Goal: Transaction & Acquisition: Purchase product/service

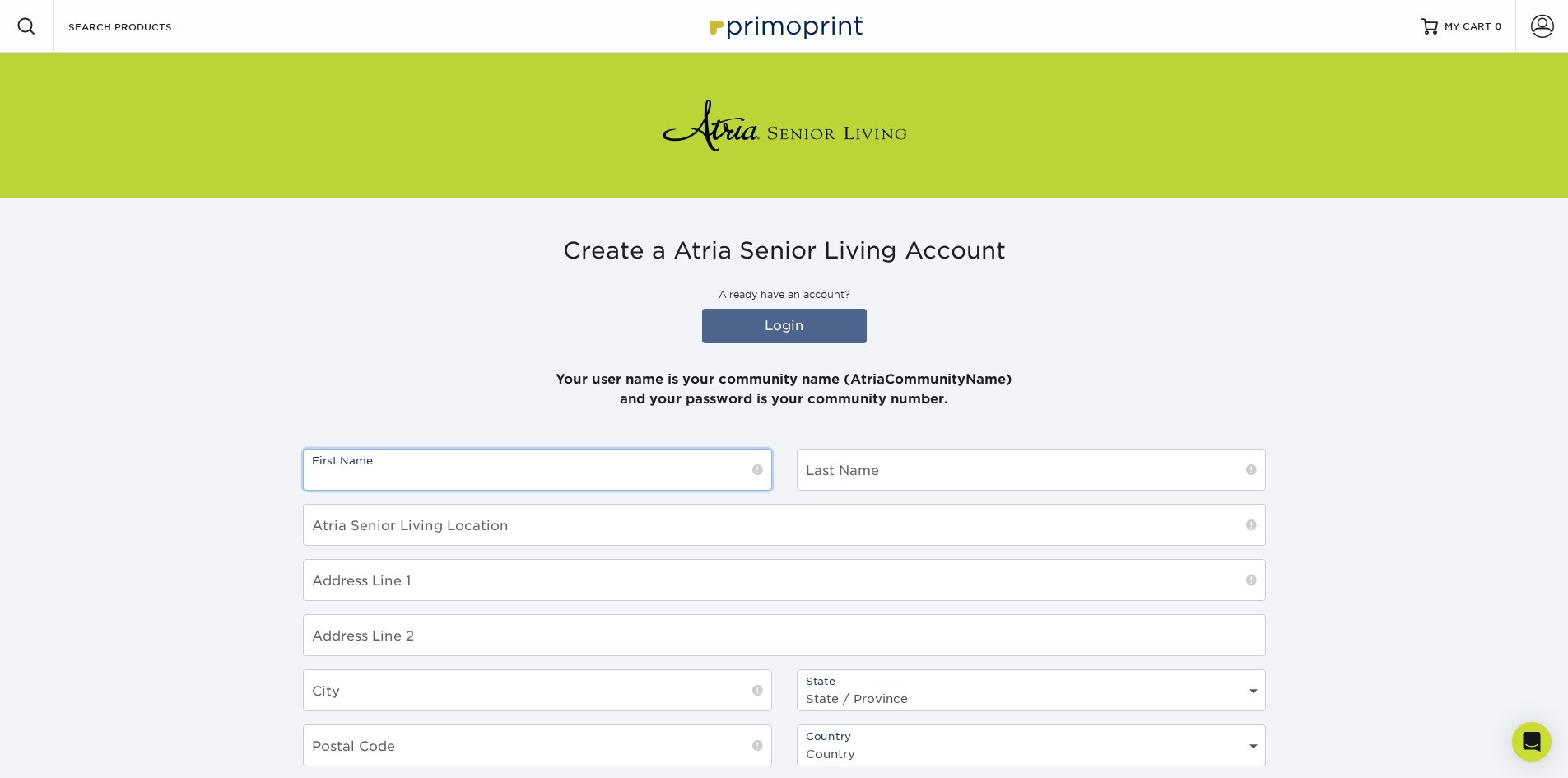
click at [407, 480] on input "text" at bounding box center [537, 470] width 467 height 41
type input "Amy"
click at [930, 477] on input "text" at bounding box center [1031, 470] width 467 height 41
type input "Hekeler"
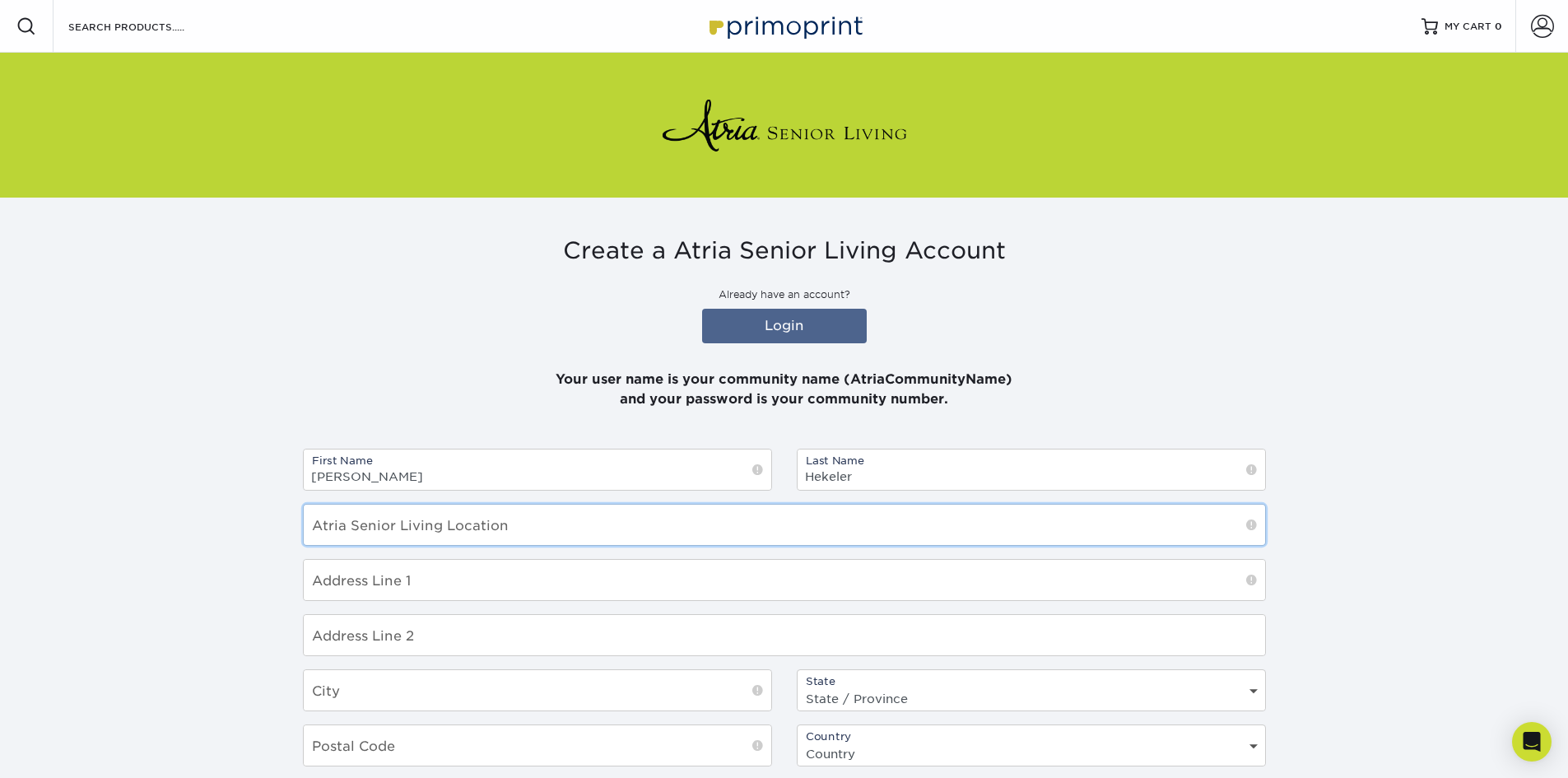
click at [433, 531] on input "text" at bounding box center [784, 525] width 962 height 41
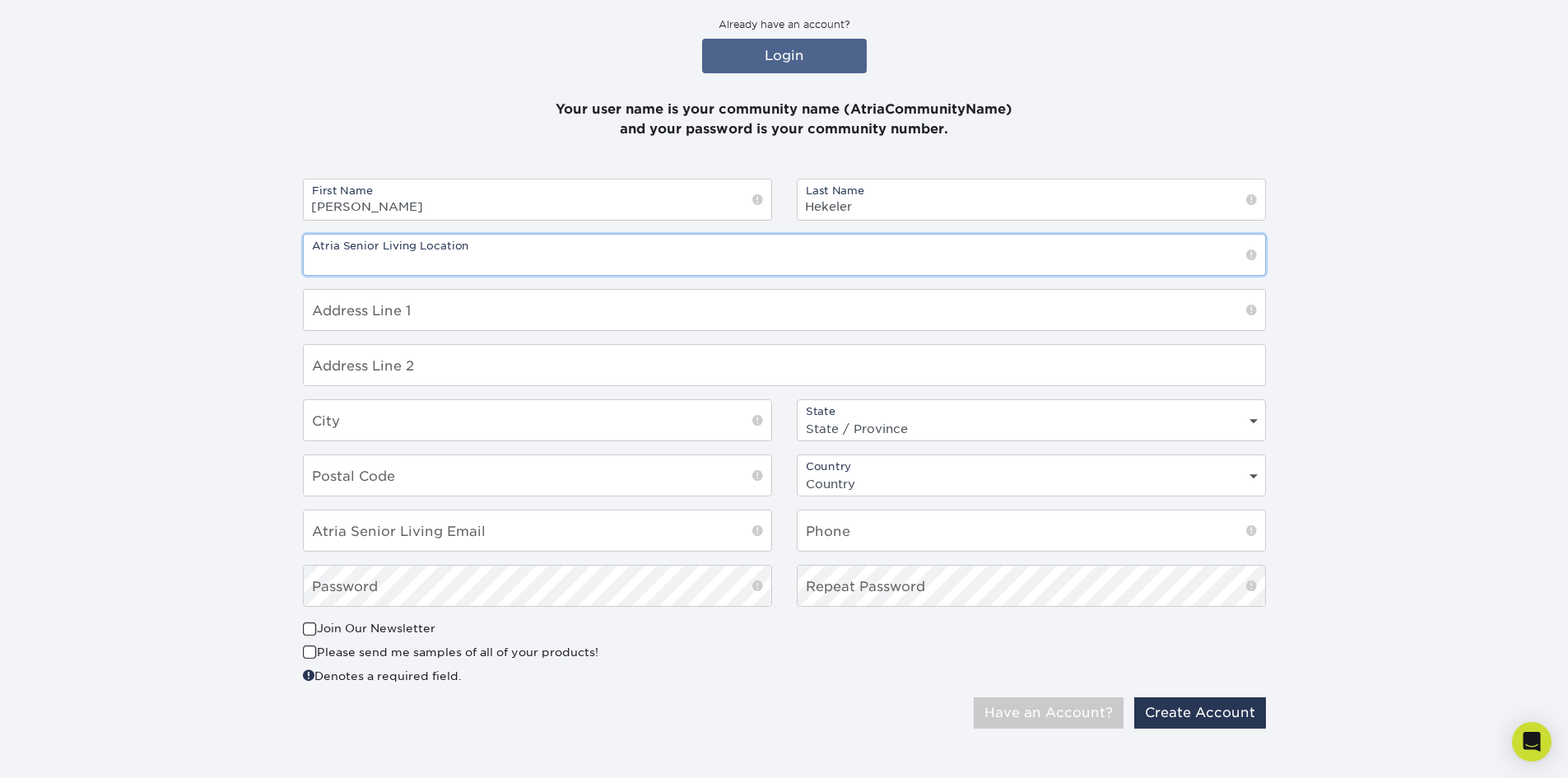
scroll to position [280, 0]
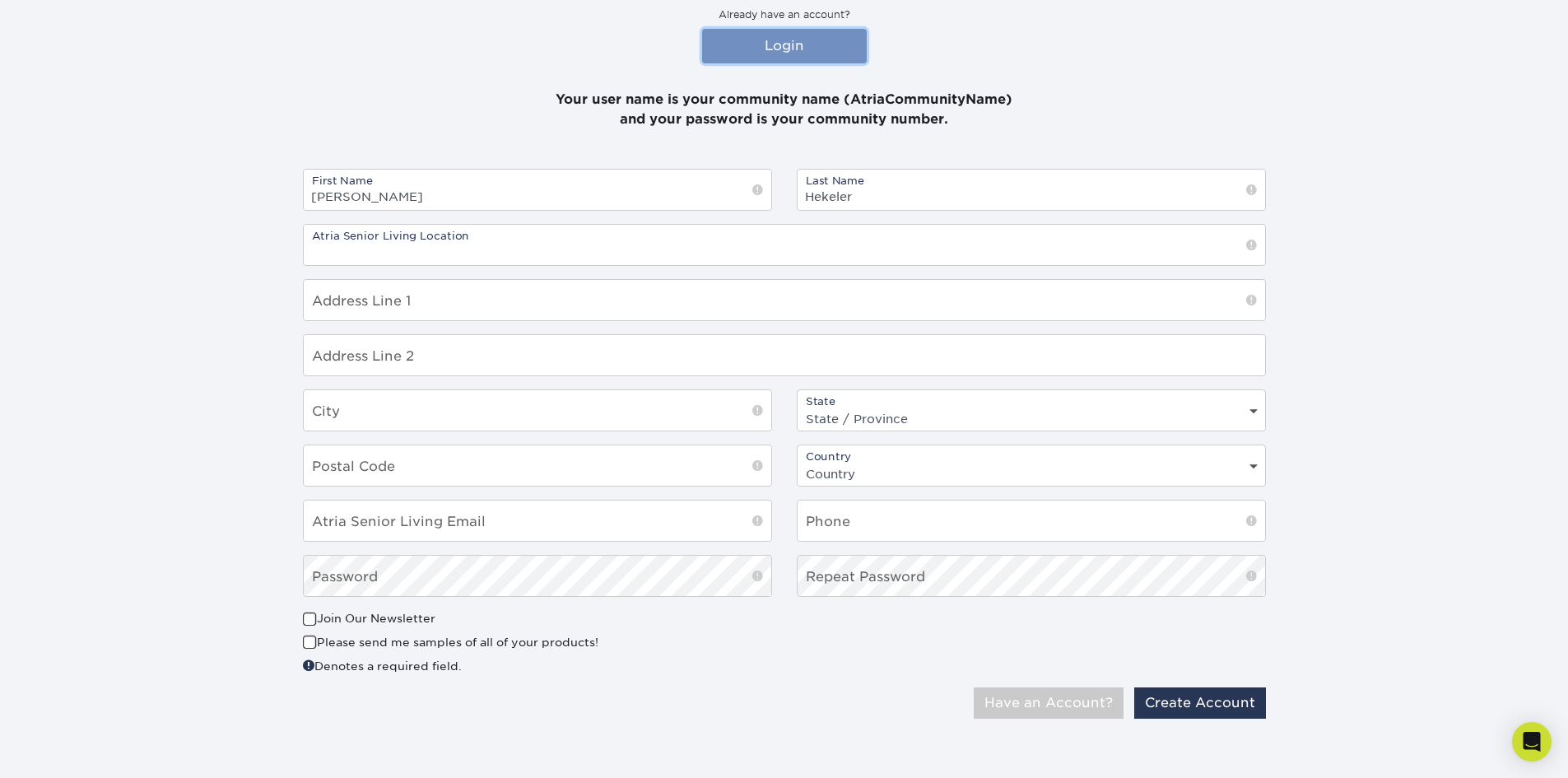
click at [802, 43] on link "Login" at bounding box center [784, 46] width 165 height 35
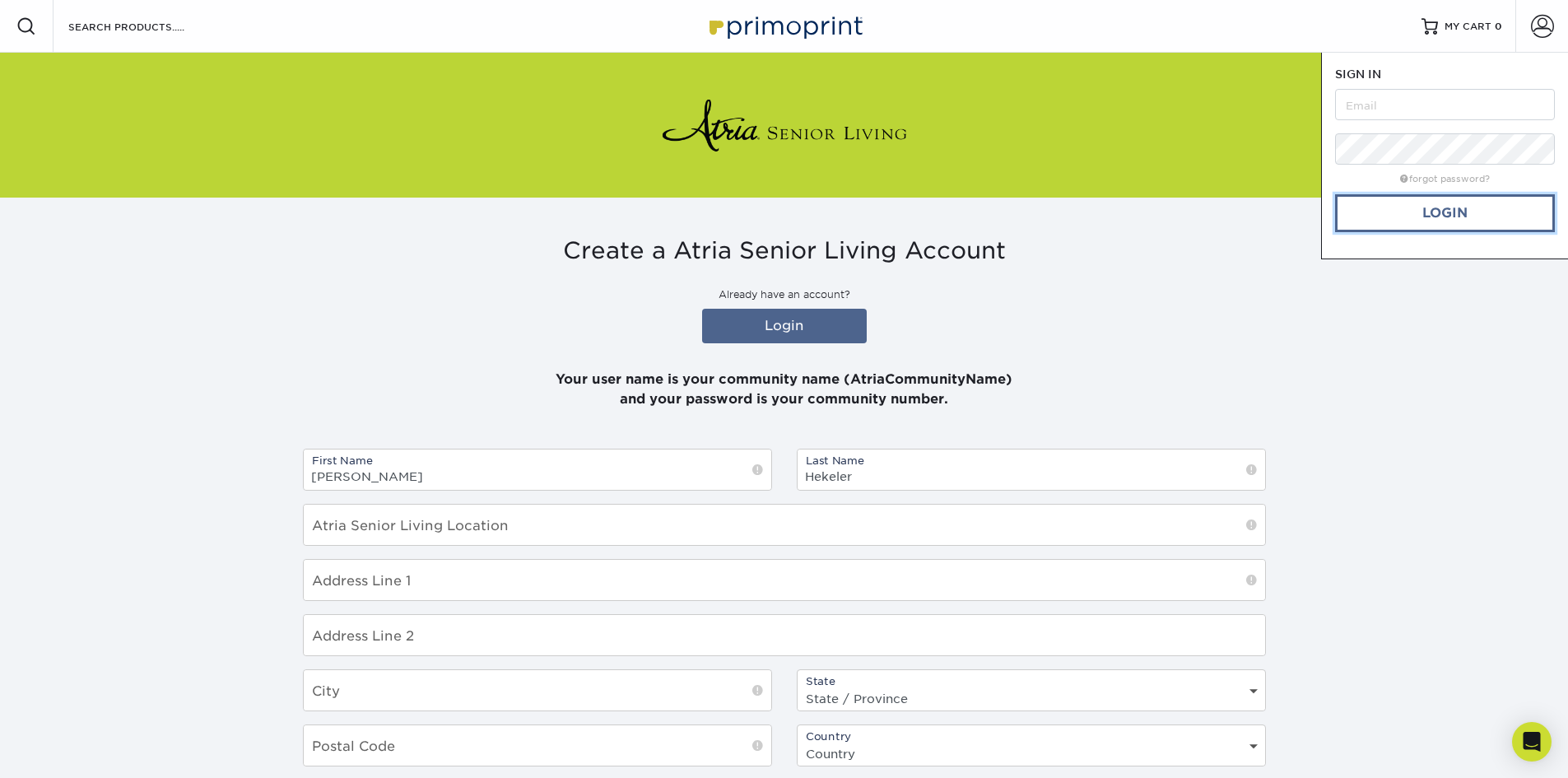
click at [1417, 220] on link "Login" at bounding box center [1445, 213] width 220 height 38
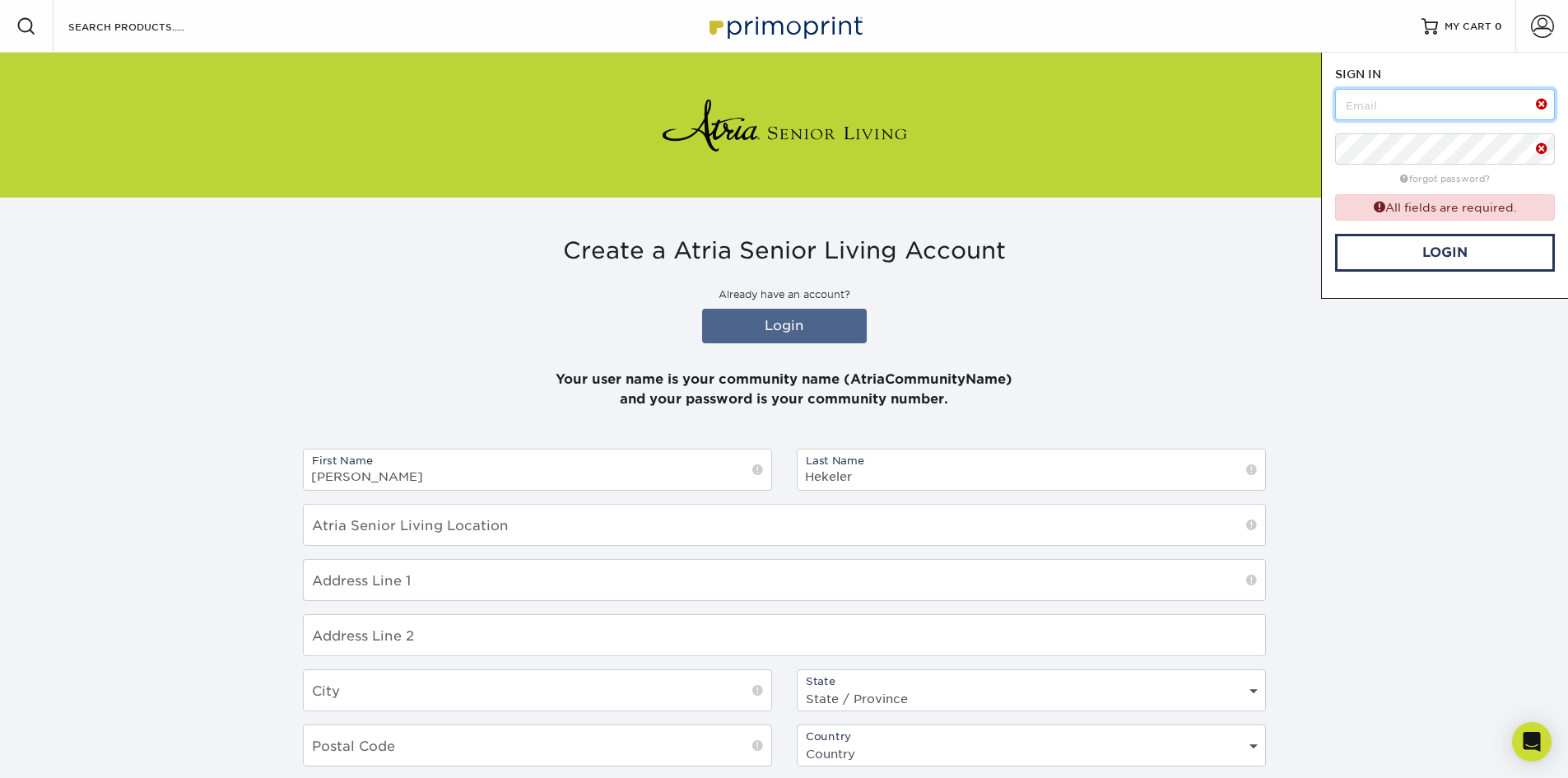
click at [1404, 96] on input "text" at bounding box center [1445, 104] width 220 height 31
type input "danielle.torres@atriaseniorliving.vcom"
click at [1484, 243] on link "Login" at bounding box center [1445, 253] width 220 height 38
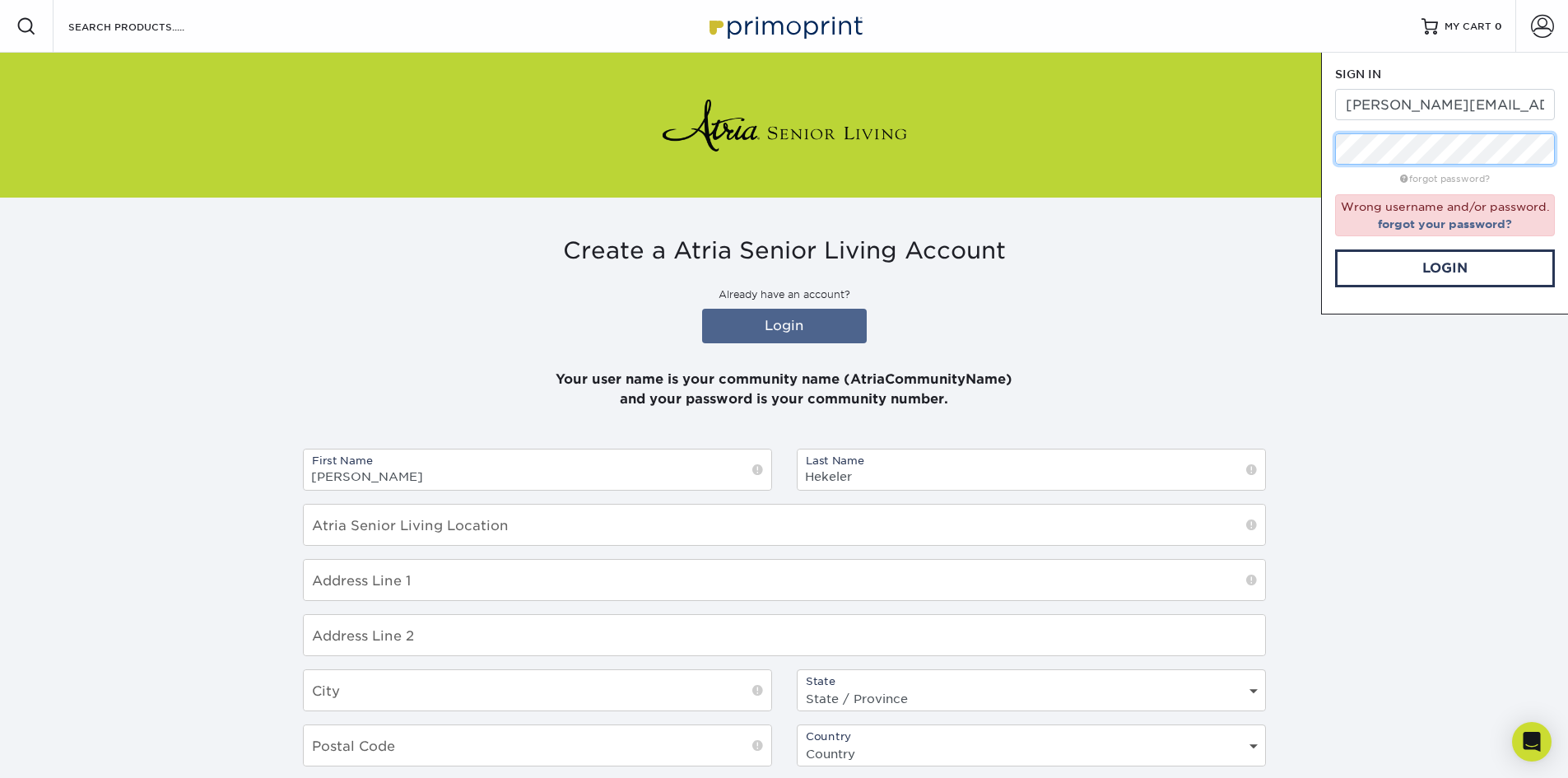
click at [1194, 156] on div "Resources Menu Search Products Account SIGN IN CREATE AN ACCOUNT danielle.torre…" at bounding box center [784, 526] width 1568 height 1052
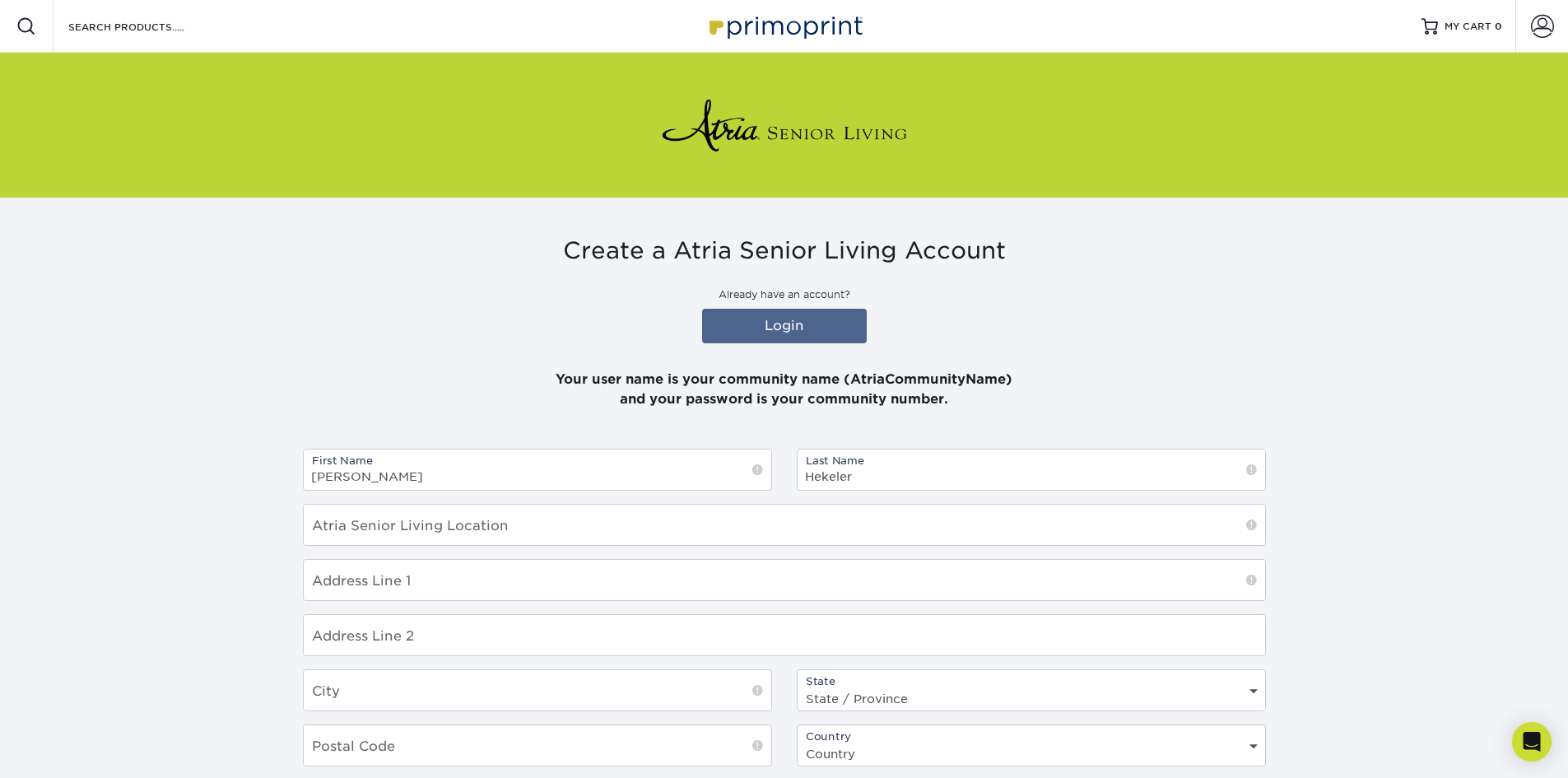
type input "danielle.torres@atriaseniorliving.vcom"
click at [1228, 298] on p "Already have an account?" at bounding box center [784, 295] width 964 height 15
click at [795, 323] on link "Login" at bounding box center [784, 326] width 165 height 35
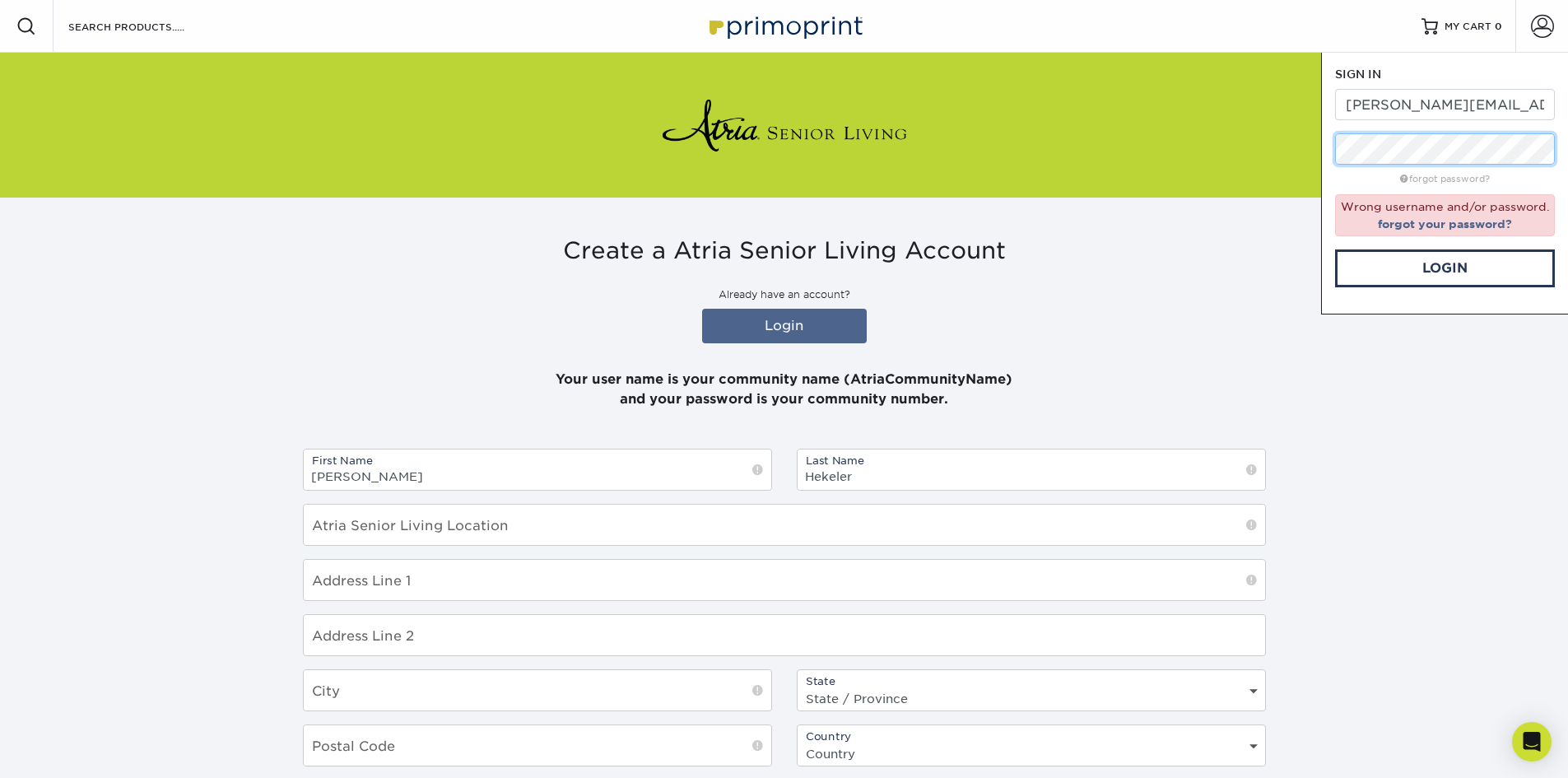
click at [1138, 156] on div "Resources Menu Search Products Account SIGN IN CREATE AN ACCOUNT danielle.torre…" at bounding box center [784, 526] width 1568 height 1052
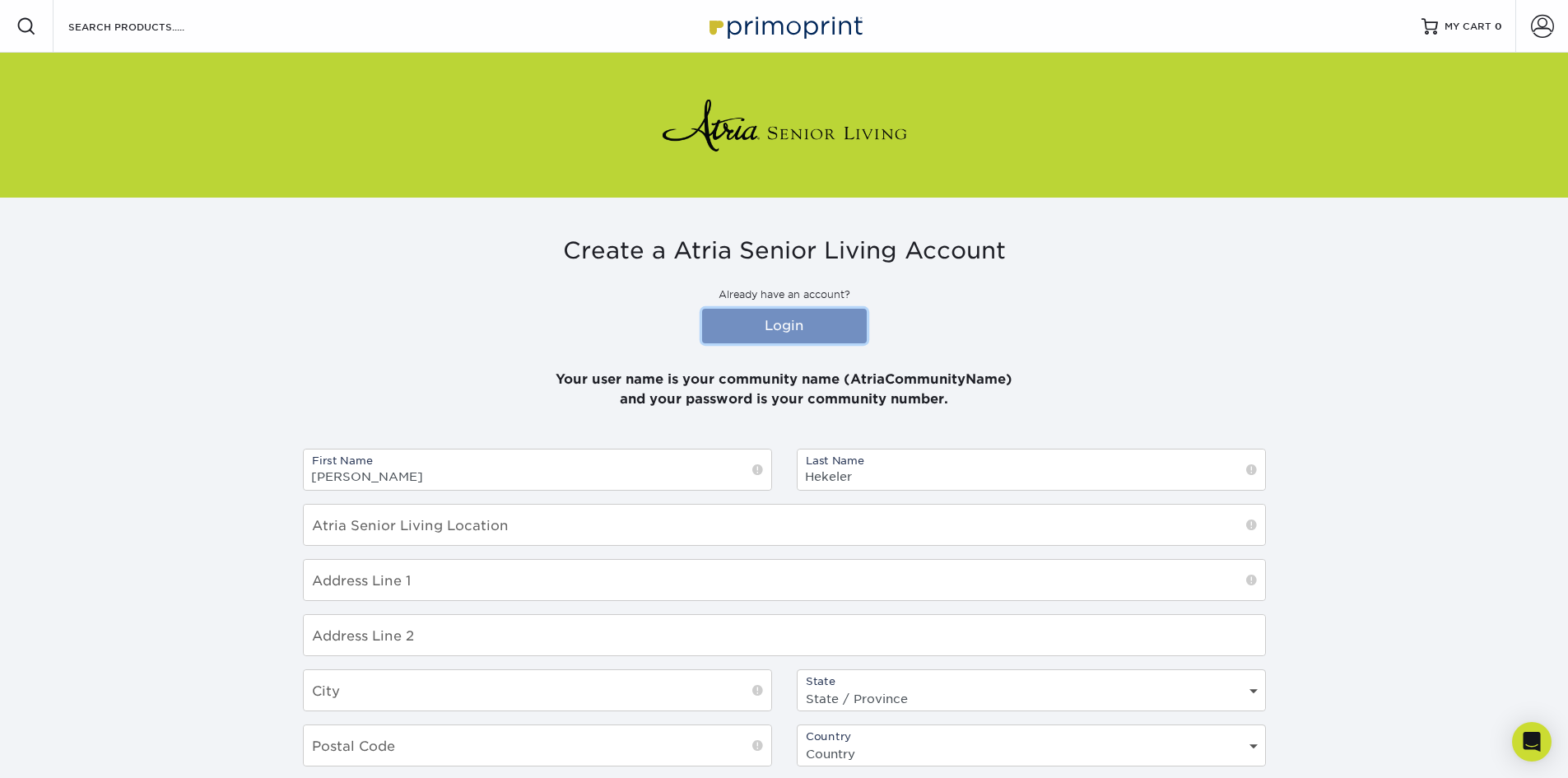
click at [801, 313] on link "Login" at bounding box center [784, 326] width 165 height 35
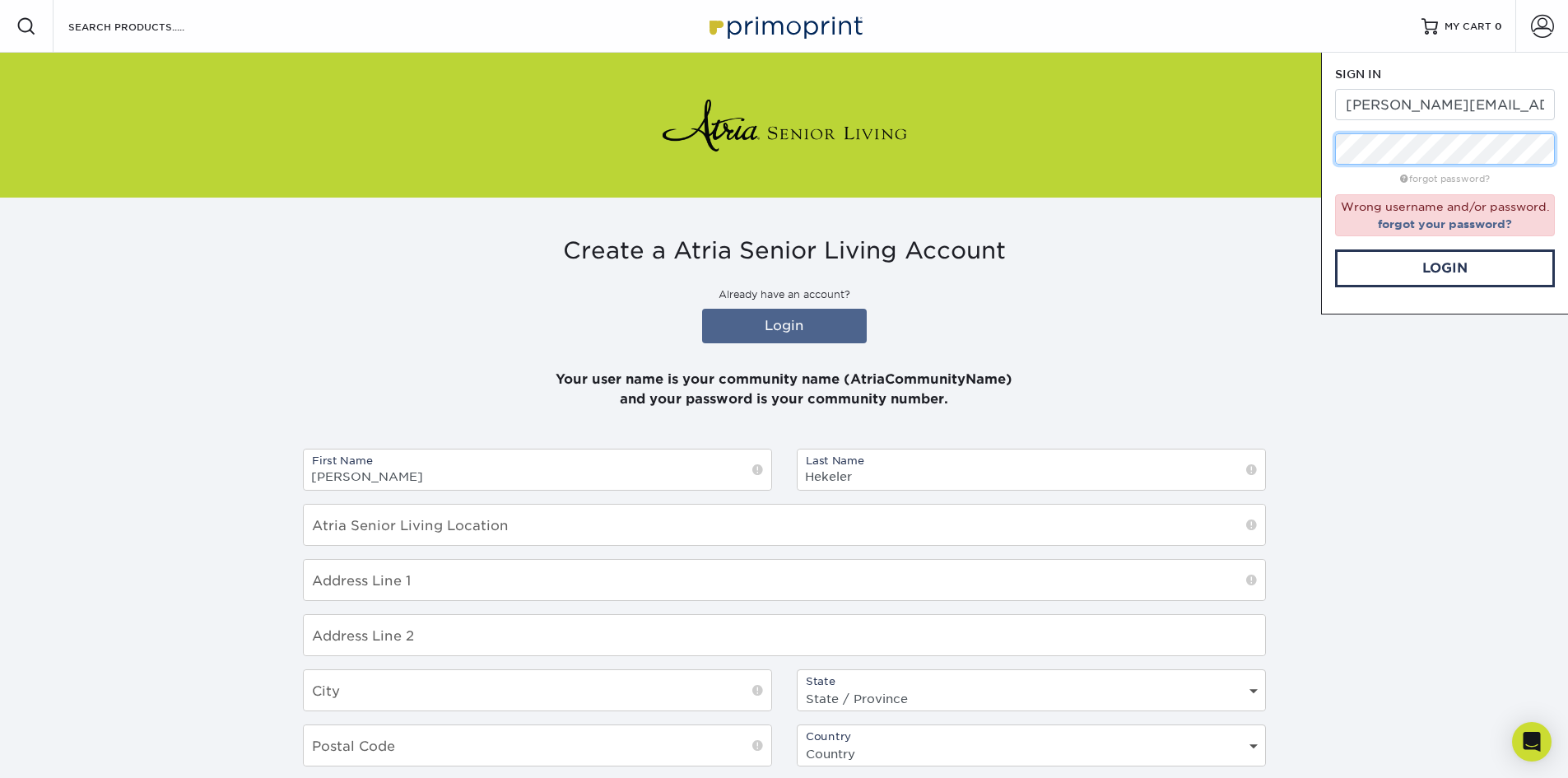
click at [1237, 146] on div "Resources Menu Search Products Account SIGN IN CREATE AN ACCOUNT danielle.torre…" at bounding box center [784, 526] width 1568 height 1052
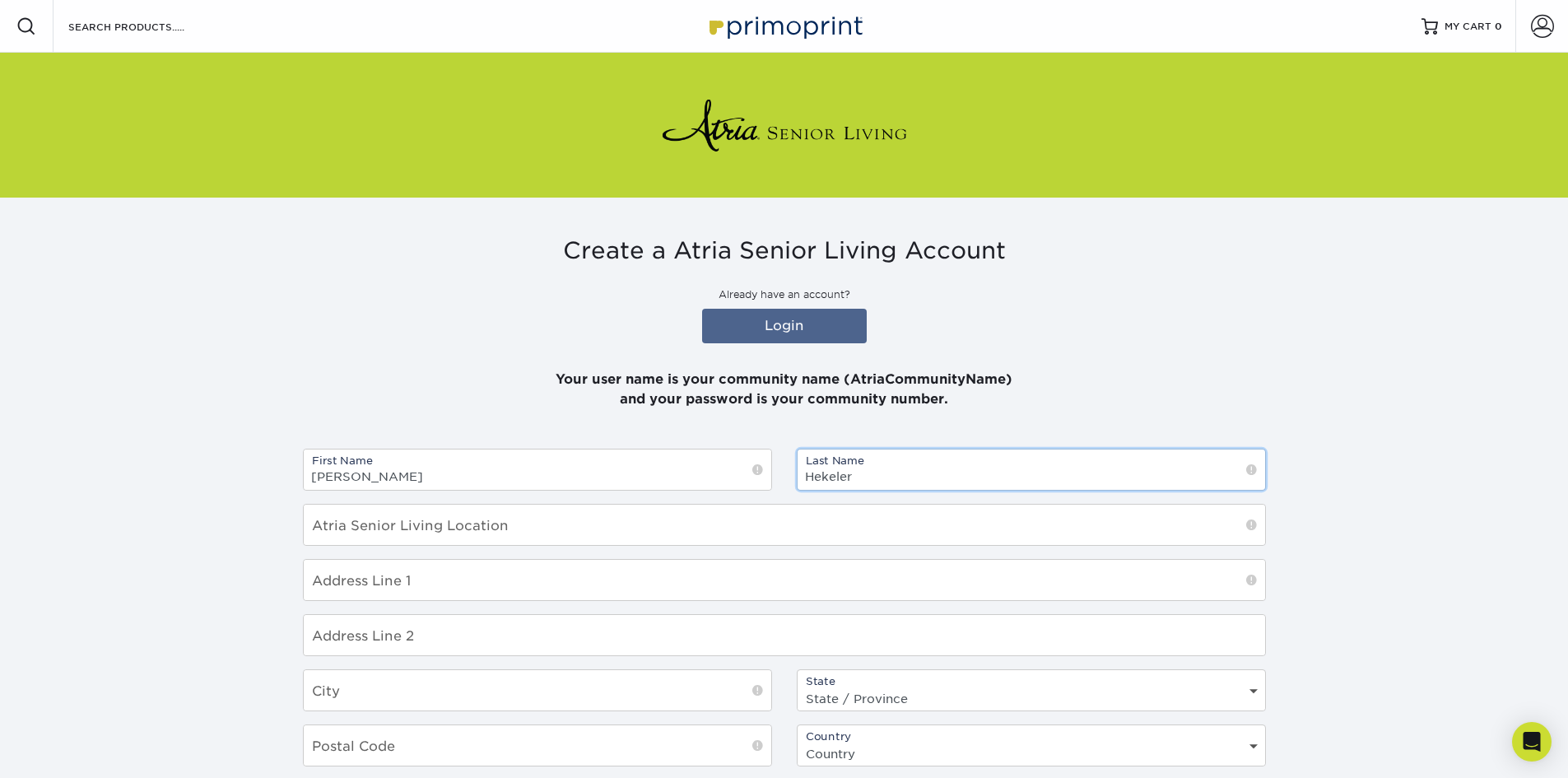
drag, startPoint x: 867, startPoint y: 474, endPoint x: 743, endPoint y: 496, distance: 125.9
click at [743, 496] on div "First Name Amy Last Name Hekeler Atria Senior Living Location Address Line 1 Ad…" at bounding box center [784, 670] width 988 height 441
click at [817, 318] on link "Login" at bounding box center [784, 326] width 165 height 35
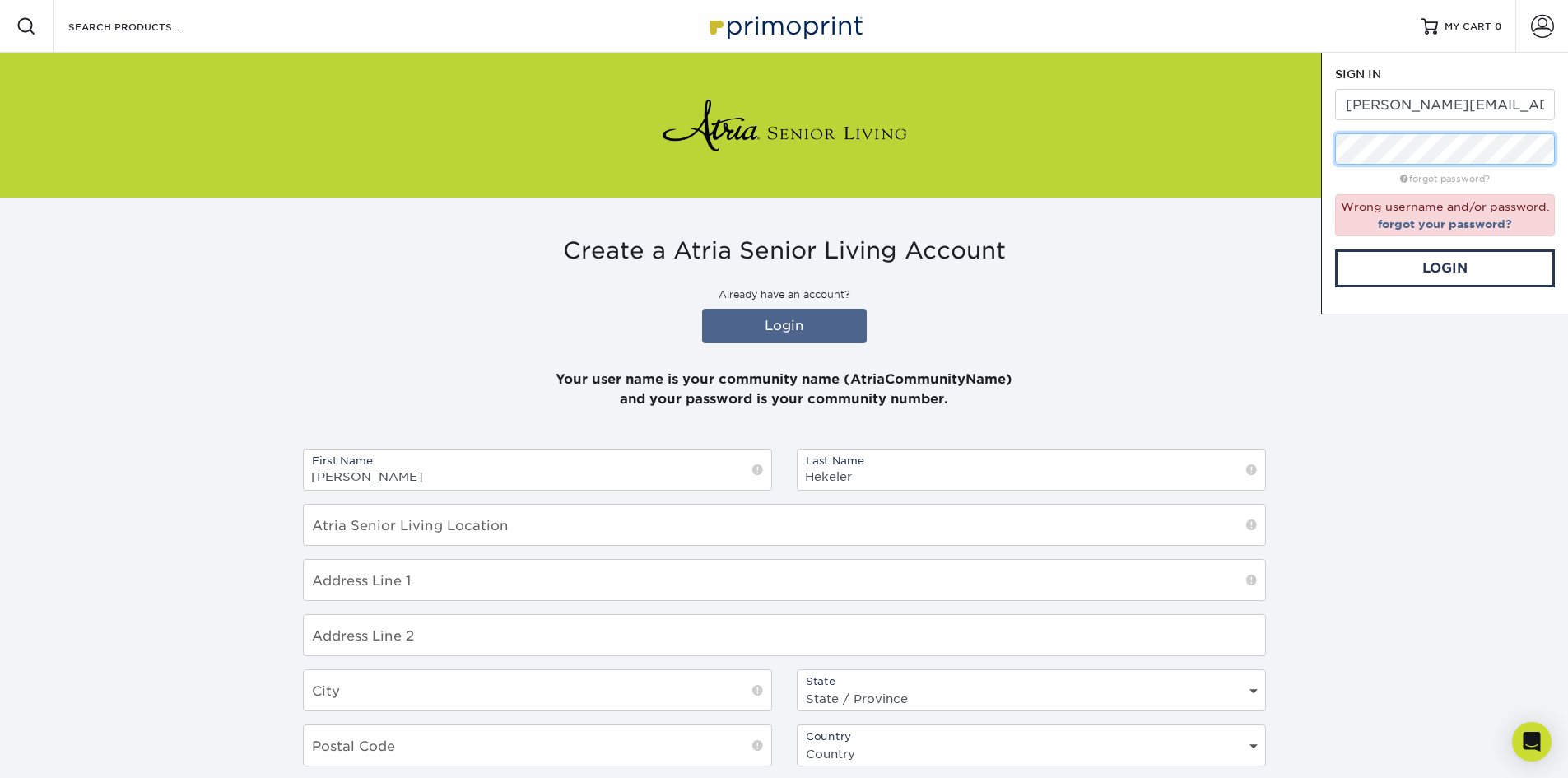
click at [1267, 174] on div "Resources Menu Search Products Account SIGN IN CREATE AN ACCOUNT danielle.torre…" at bounding box center [784, 526] width 1568 height 1052
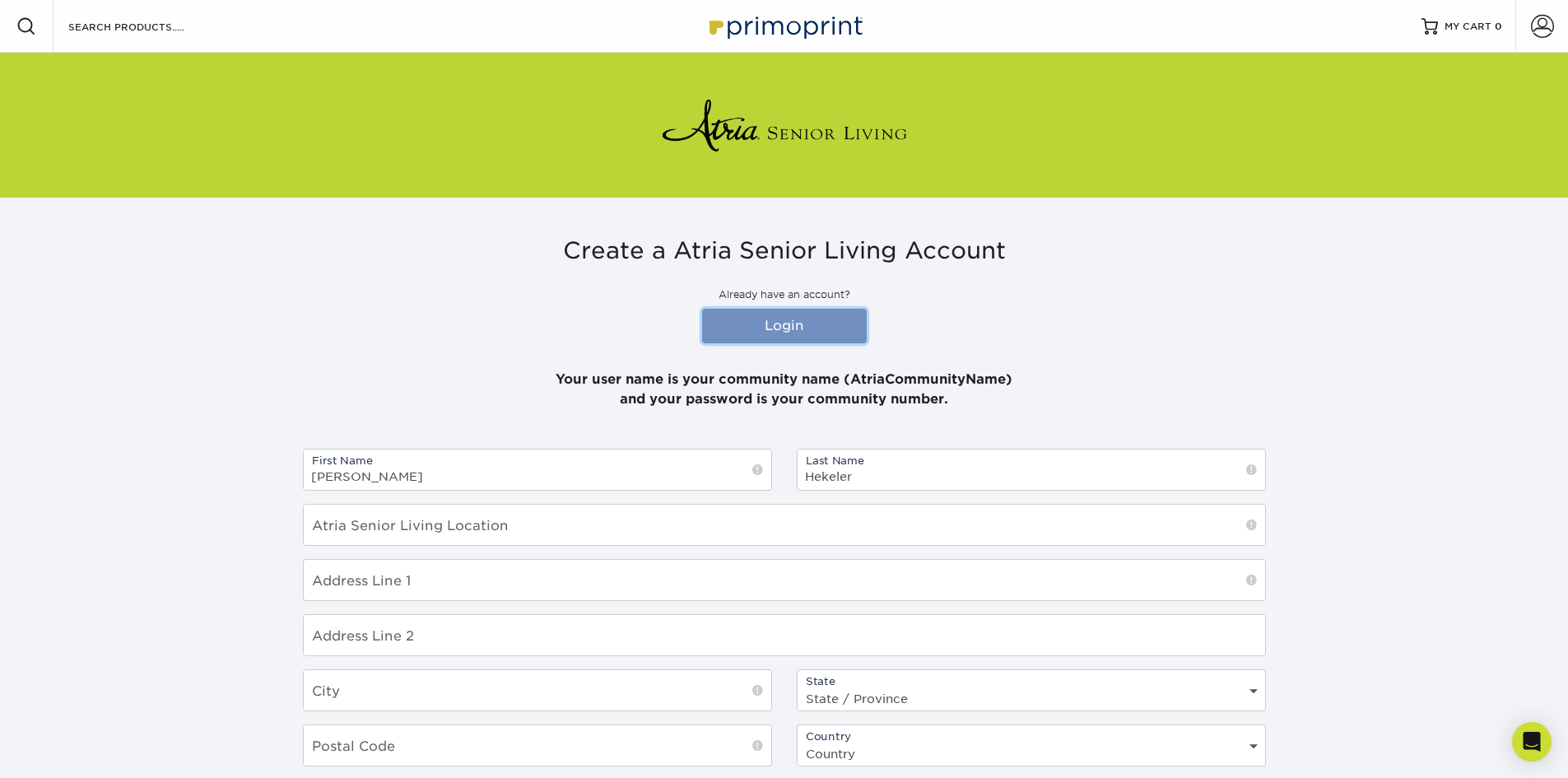
click at [789, 313] on link "Login" at bounding box center [784, 326] width 165 height 35
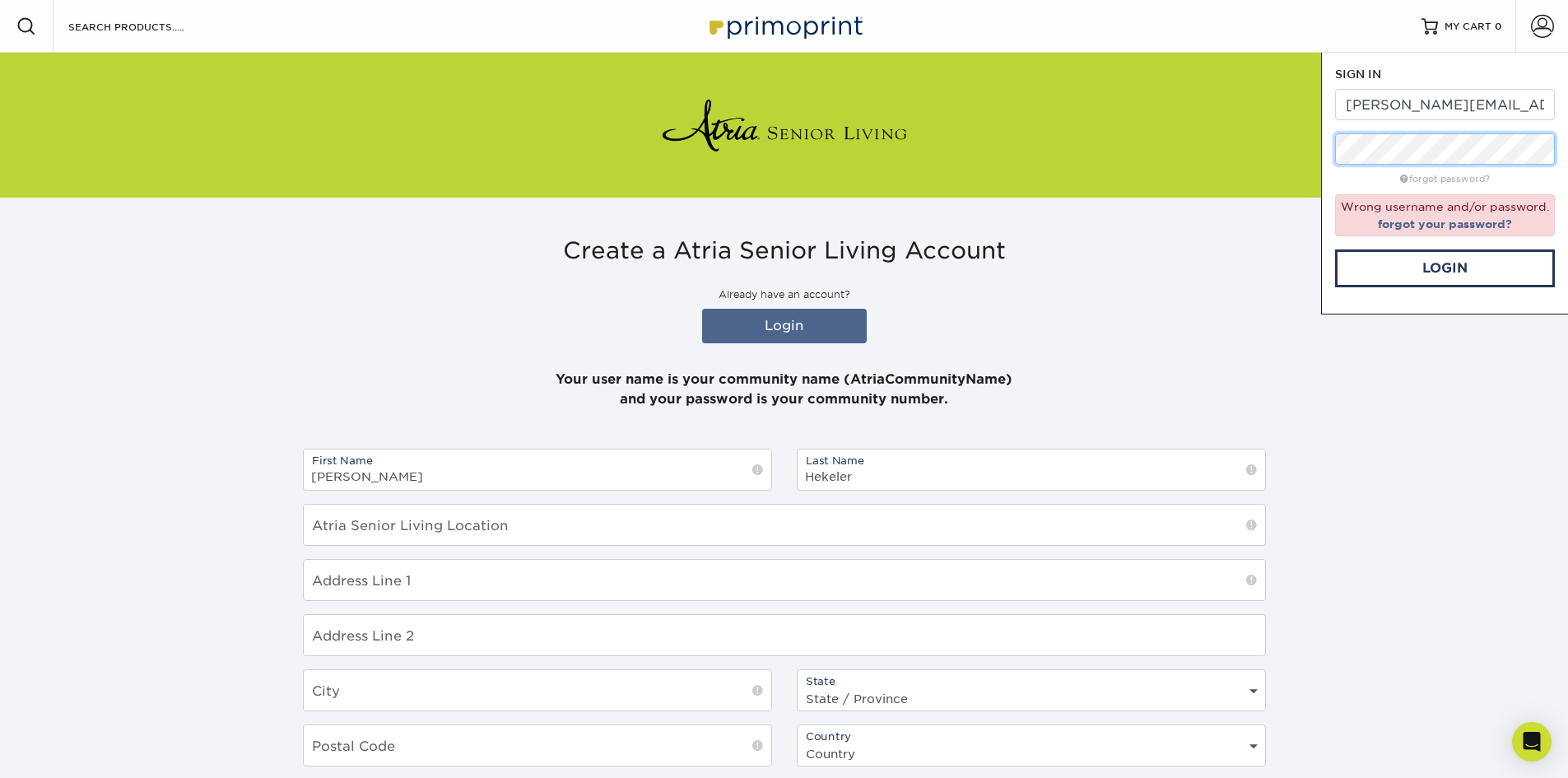
click at [1199, 169] on div "Resources Menu Search Products Account SIGN IN CREATE AN ACCOUNT danielle.torre…" at bounding box center [784, 526] width 1568 height 1052
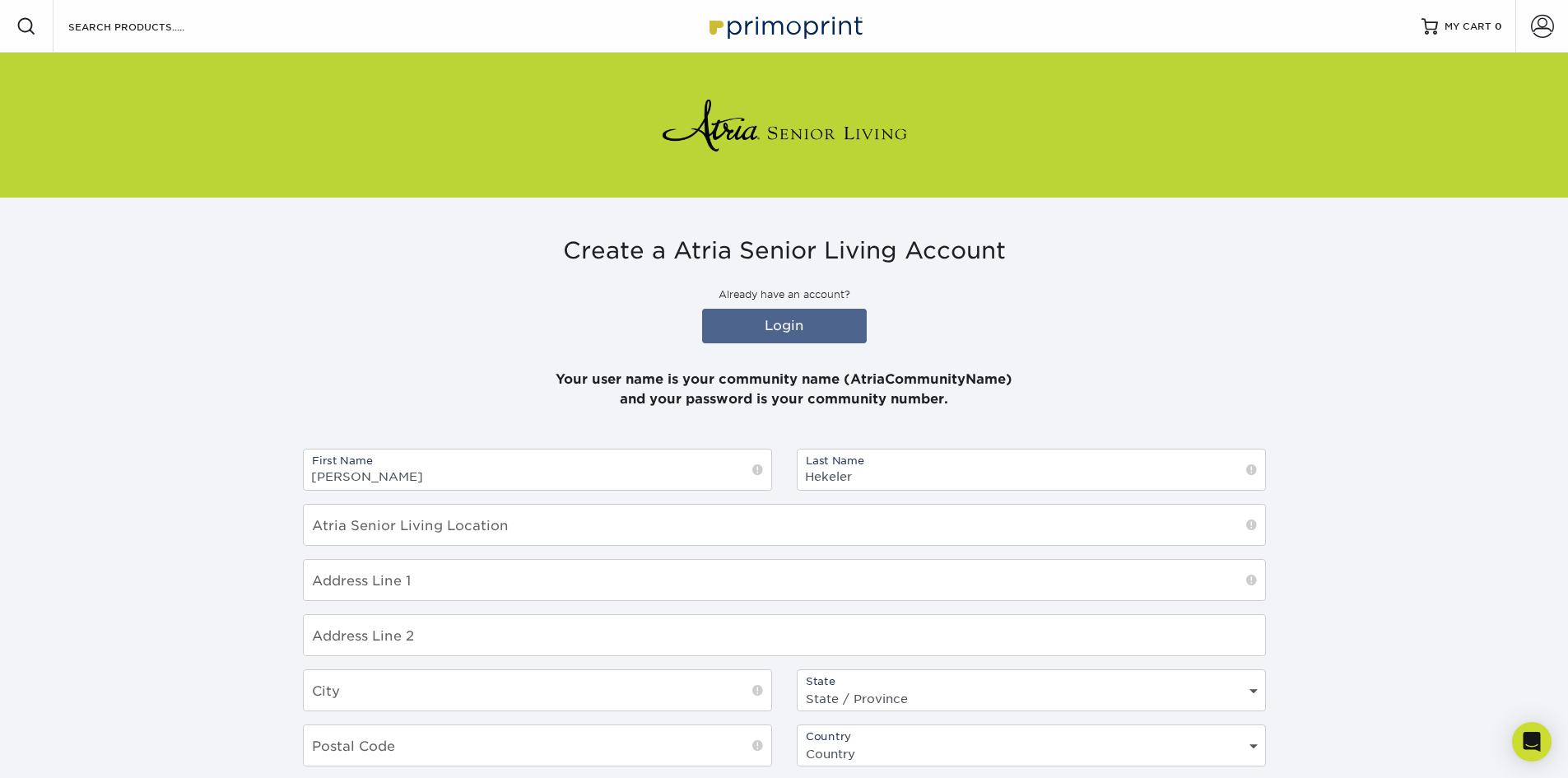
click at [833, 302] on p "Already have an account?" at bounding box center [784, 295] width 964 height 15
click at [833, 326] on link "Login" at bounding box center [784, 326] width 165 height 35
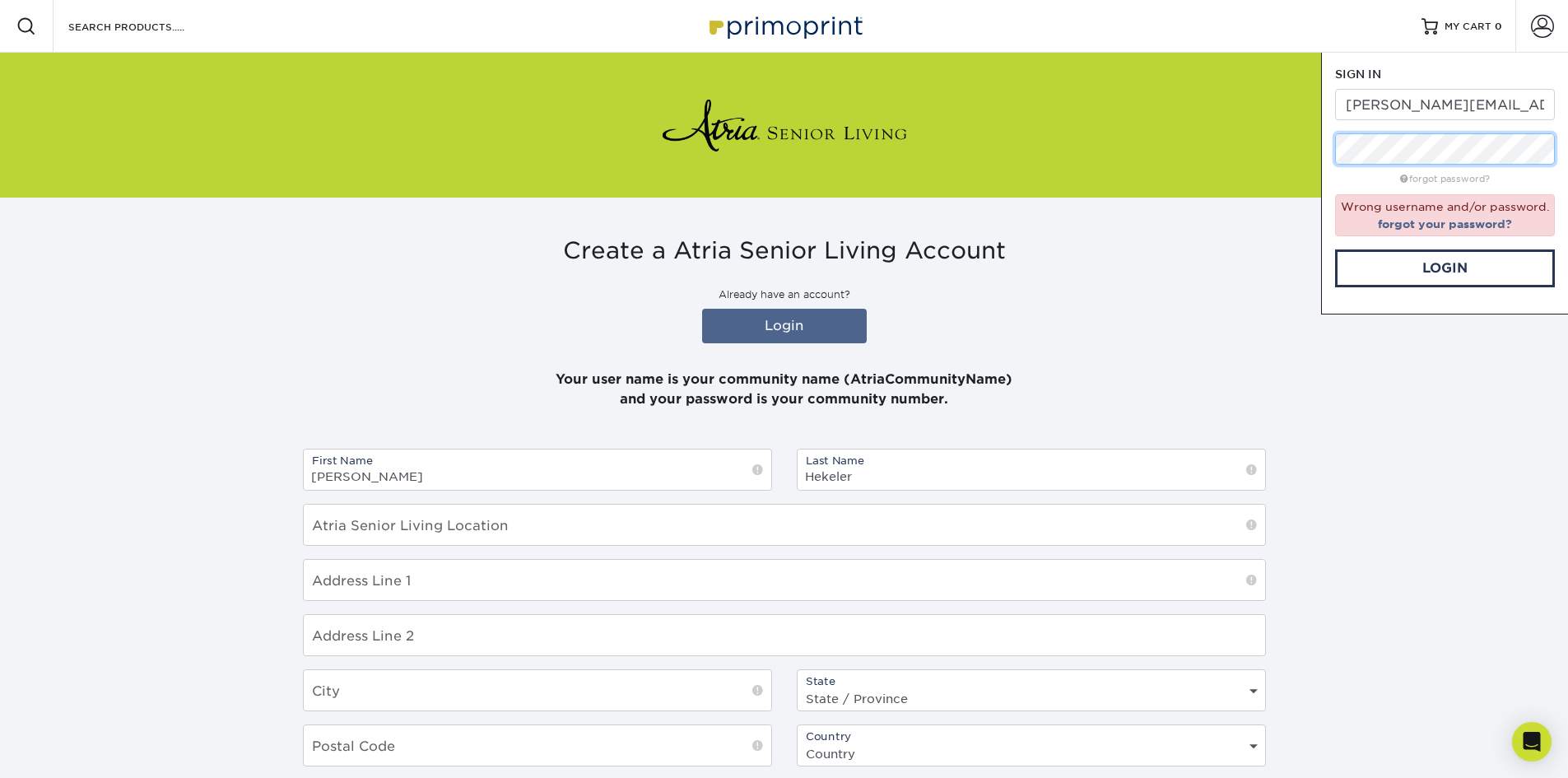
click at [1287, 147] on div "Resources Menu Search Products Account SIGN IN CREATE AN ACCOUNT danielle.torre…" at bounding box center [784, 526] width 1568 height 1052
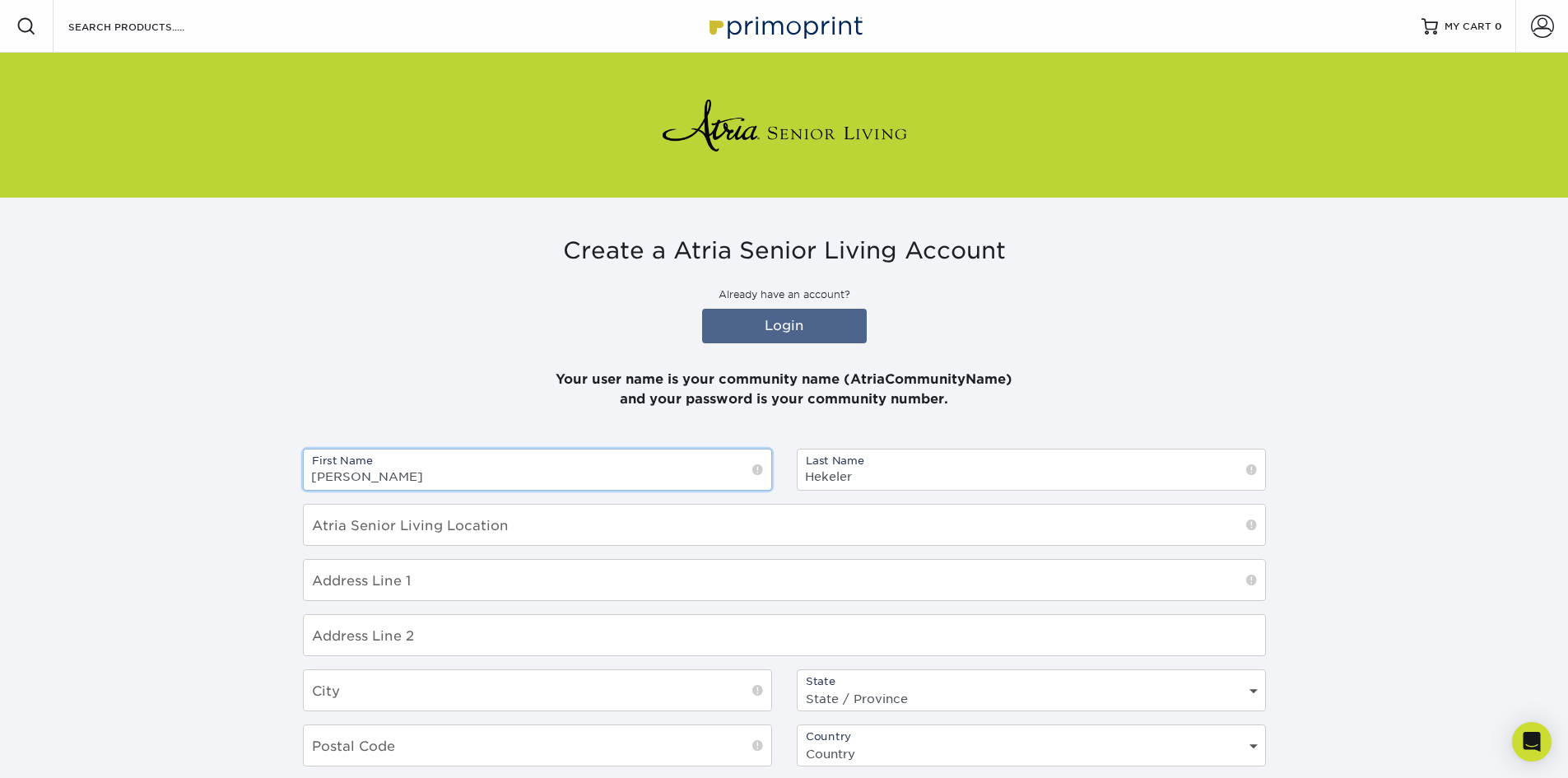
drag, startPoint x: 425, startPoint y: 450, endPoint x: 403, endPoint y: 463, distance: 25.6
click at [407, 459] on input "Amy" at bounding box center [537, 470] width 467 height 41
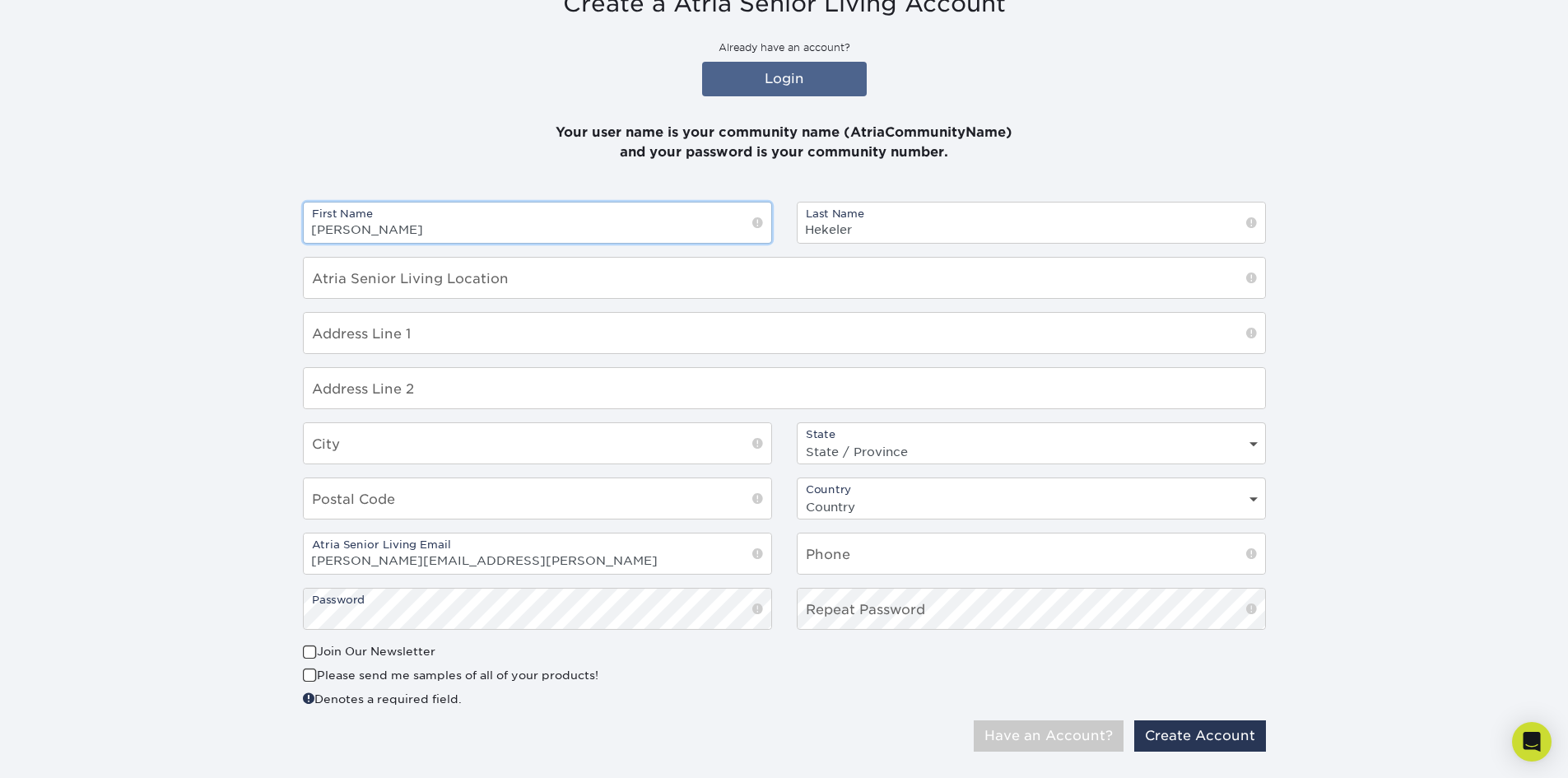
scroll to position [280, 0]
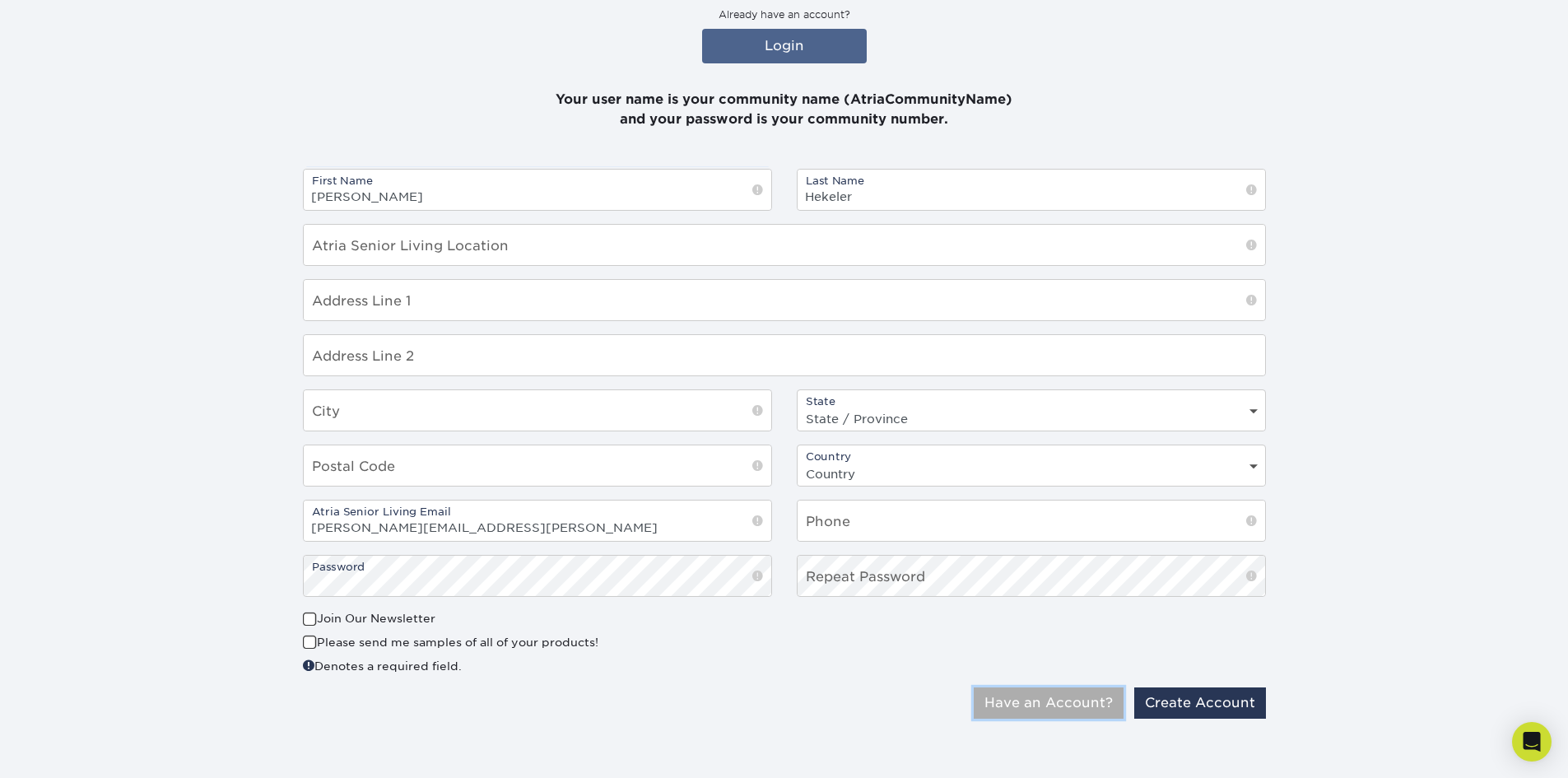
click at [1057, 699] on button "Have an Account?" at bounding box center [1048, 703] width 150 height 31
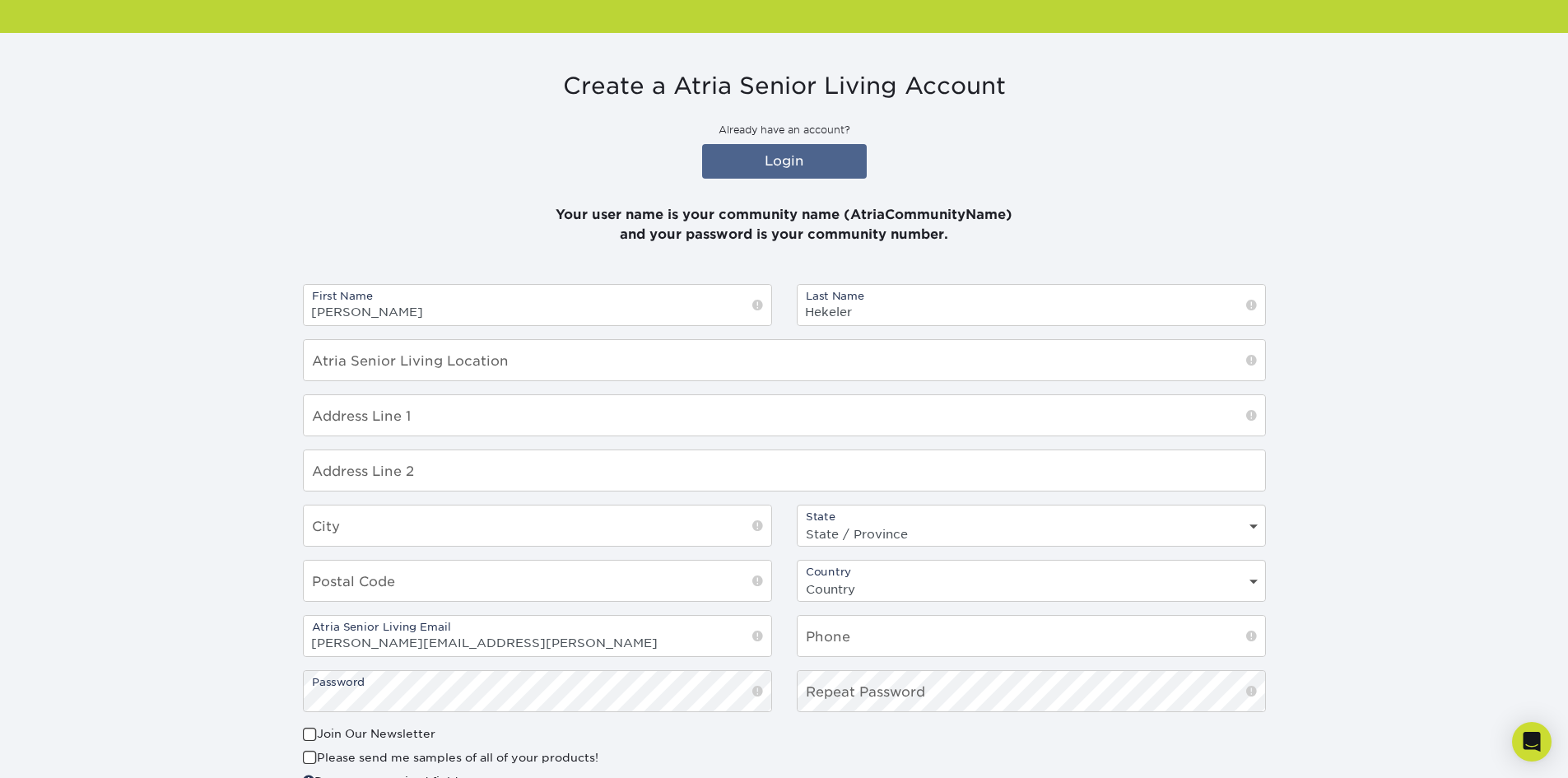
scroll to position [115, 0]
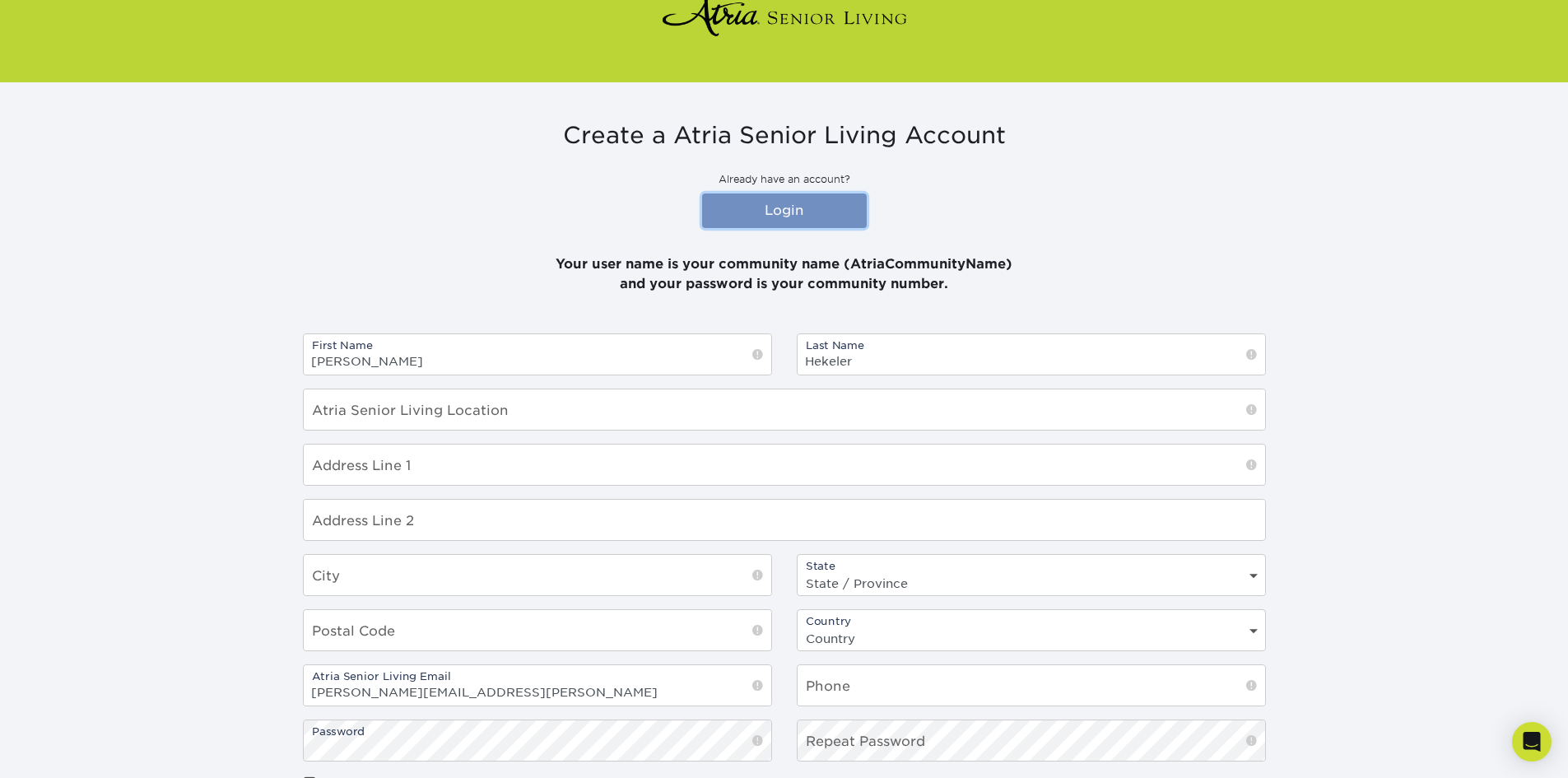
click at [777, 215] on link "Login" at bounding box center [784, 211] width 165 height 35
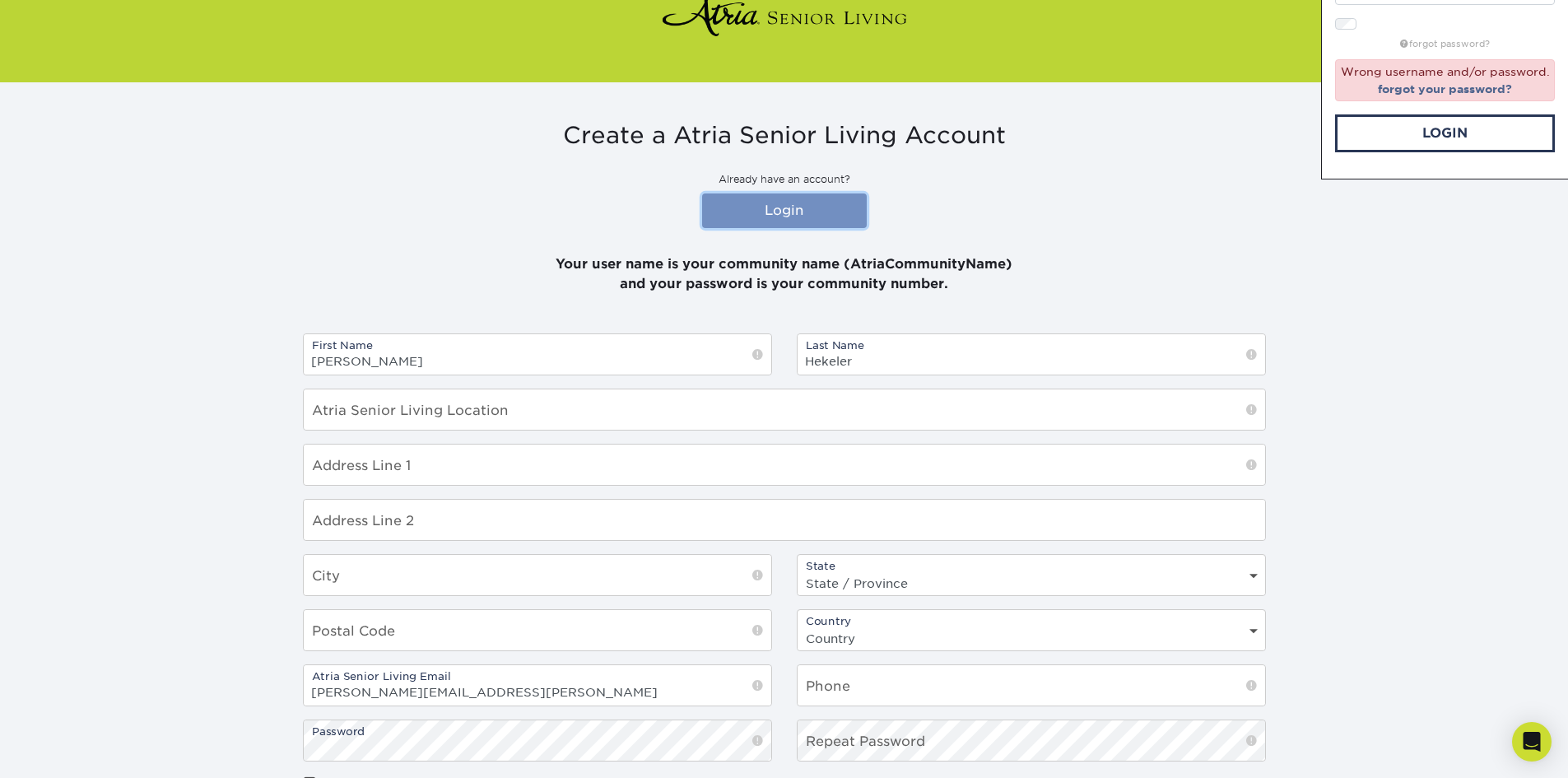
scroll to position [0, 0]
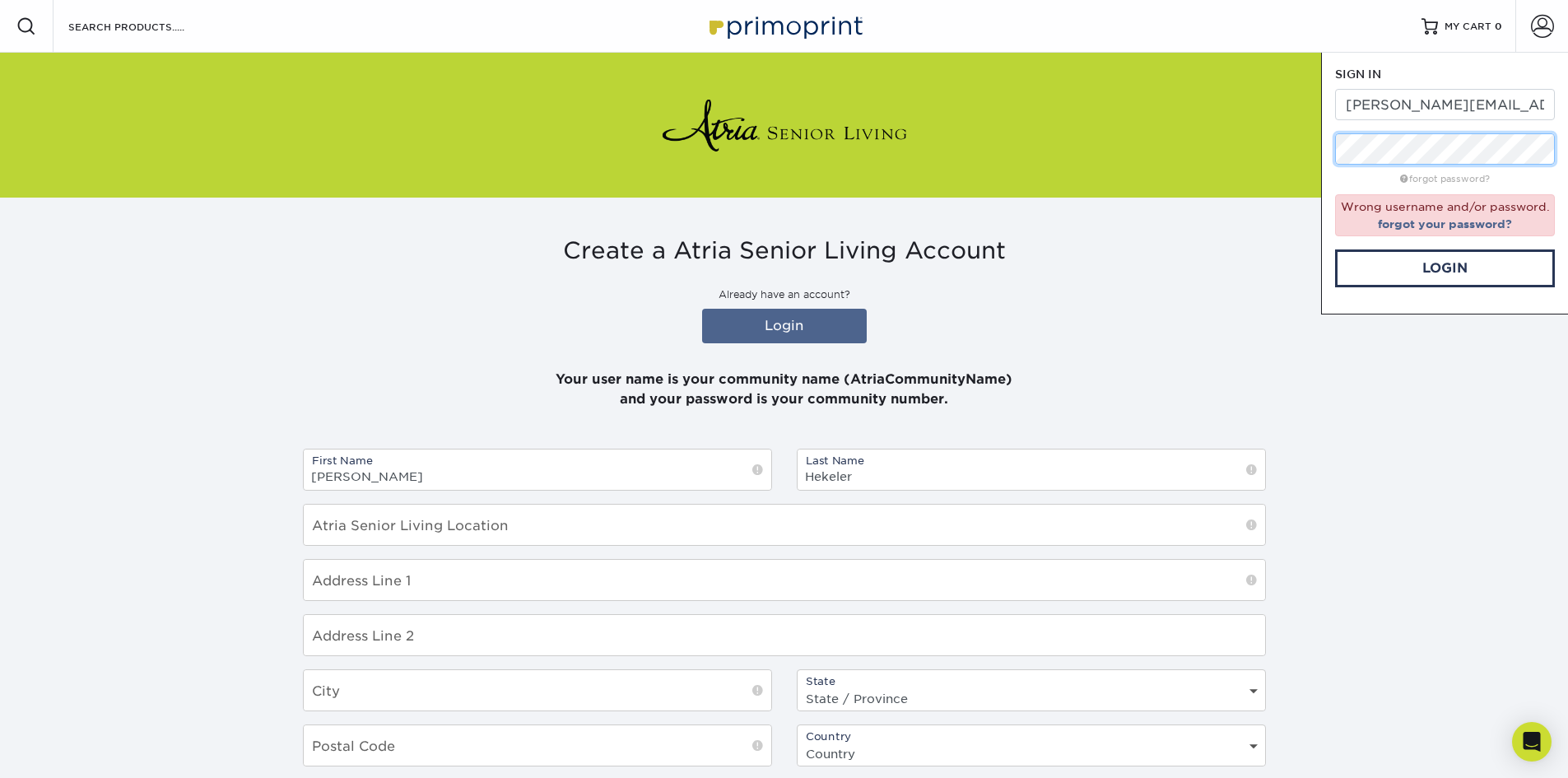
click at [1136, 178] on div "Resources Menu Search Products Account SIGN IN CREATE AN ACCOUNT danielle.torre…" at bounding box center [784, 526] width 1568 height 1052
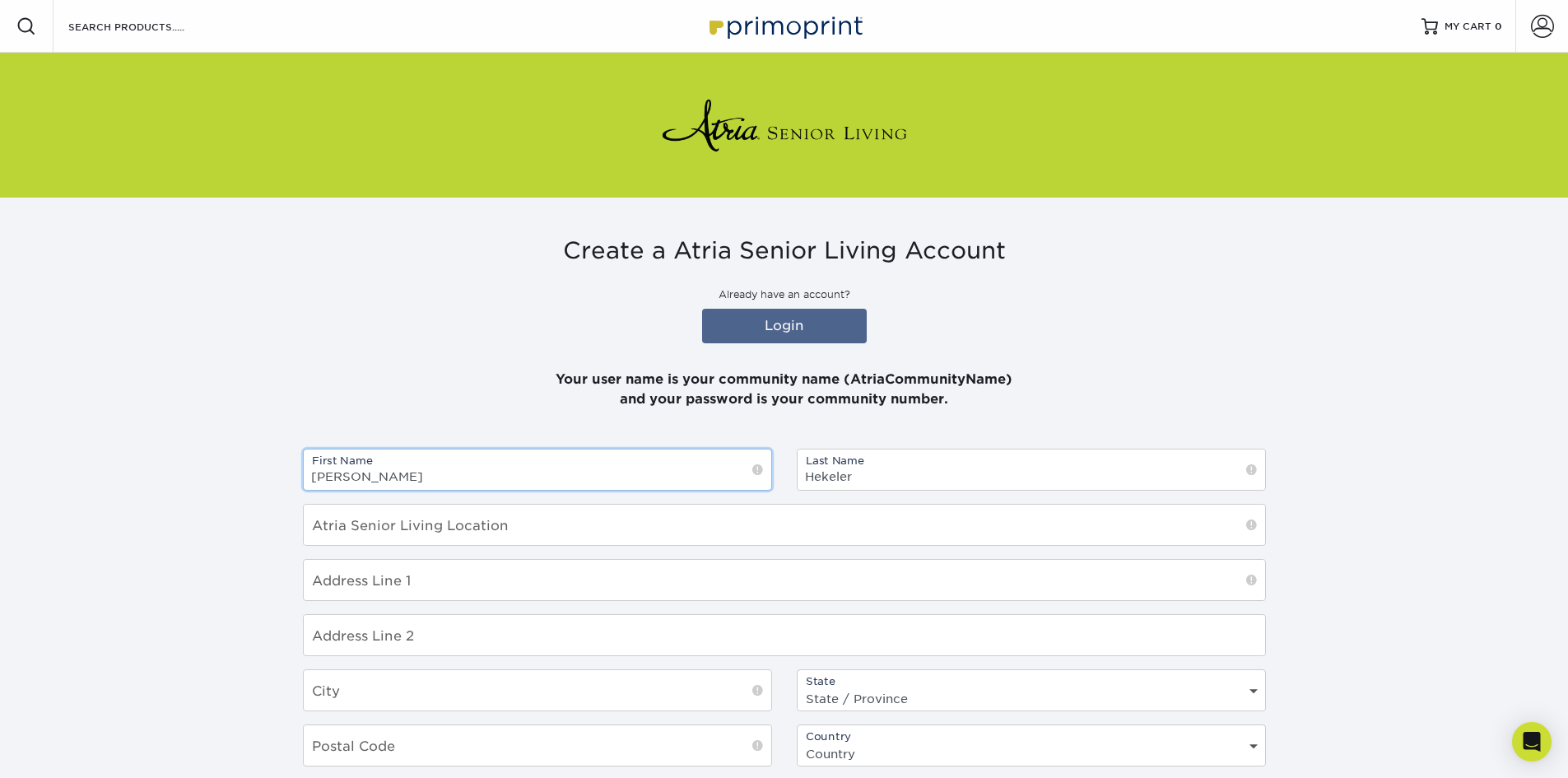
drag, startPoint x: 372, startPoint y: 481, endPoint x: 179, endPoint y: 492, distance: 193.3
click at [179, 492] on section "Create a Atria Senior Living Account Already have an account? Login Your user n…" at bounding box center [784, 625] width 1568 height 855
type input "danielle"
type input "torres"
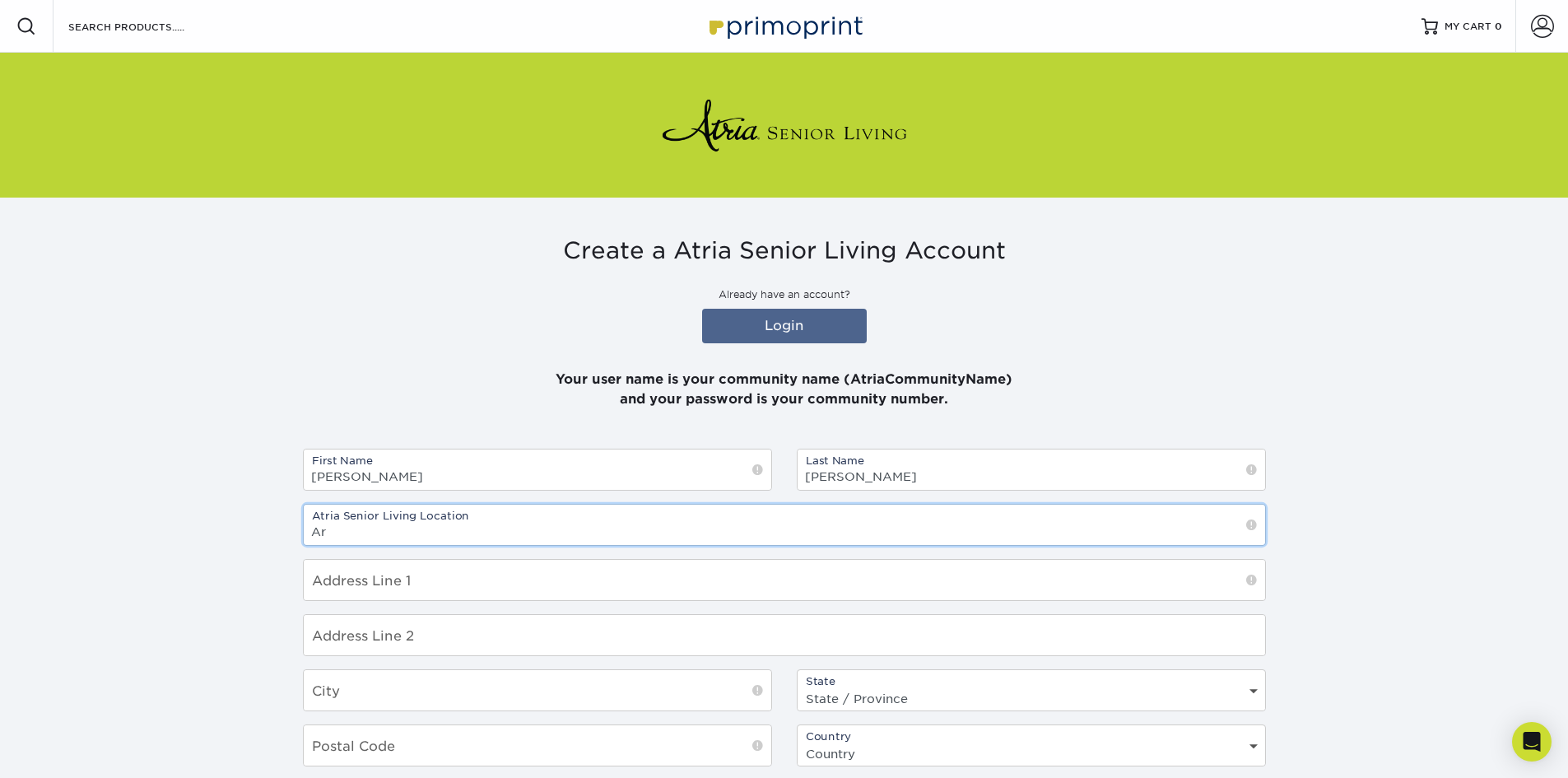
type input "A"
click at [402, 530] on input "Atria Larson" at bounding box center [784, 525] width 962 height 41
type input "[PERSON_NAME][GEOGRAPHIC_DATA]"
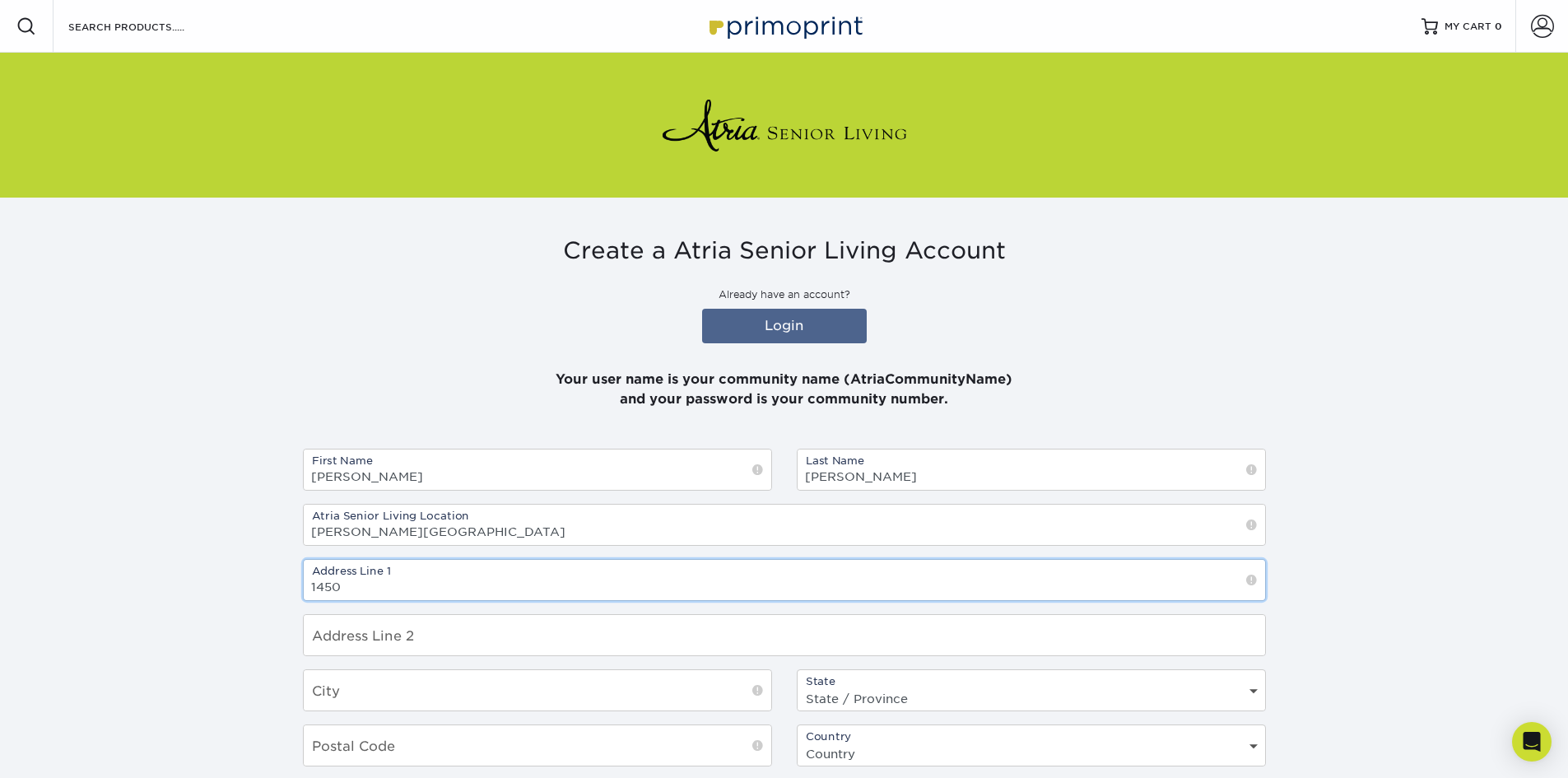
type input "1450 whitney ave"
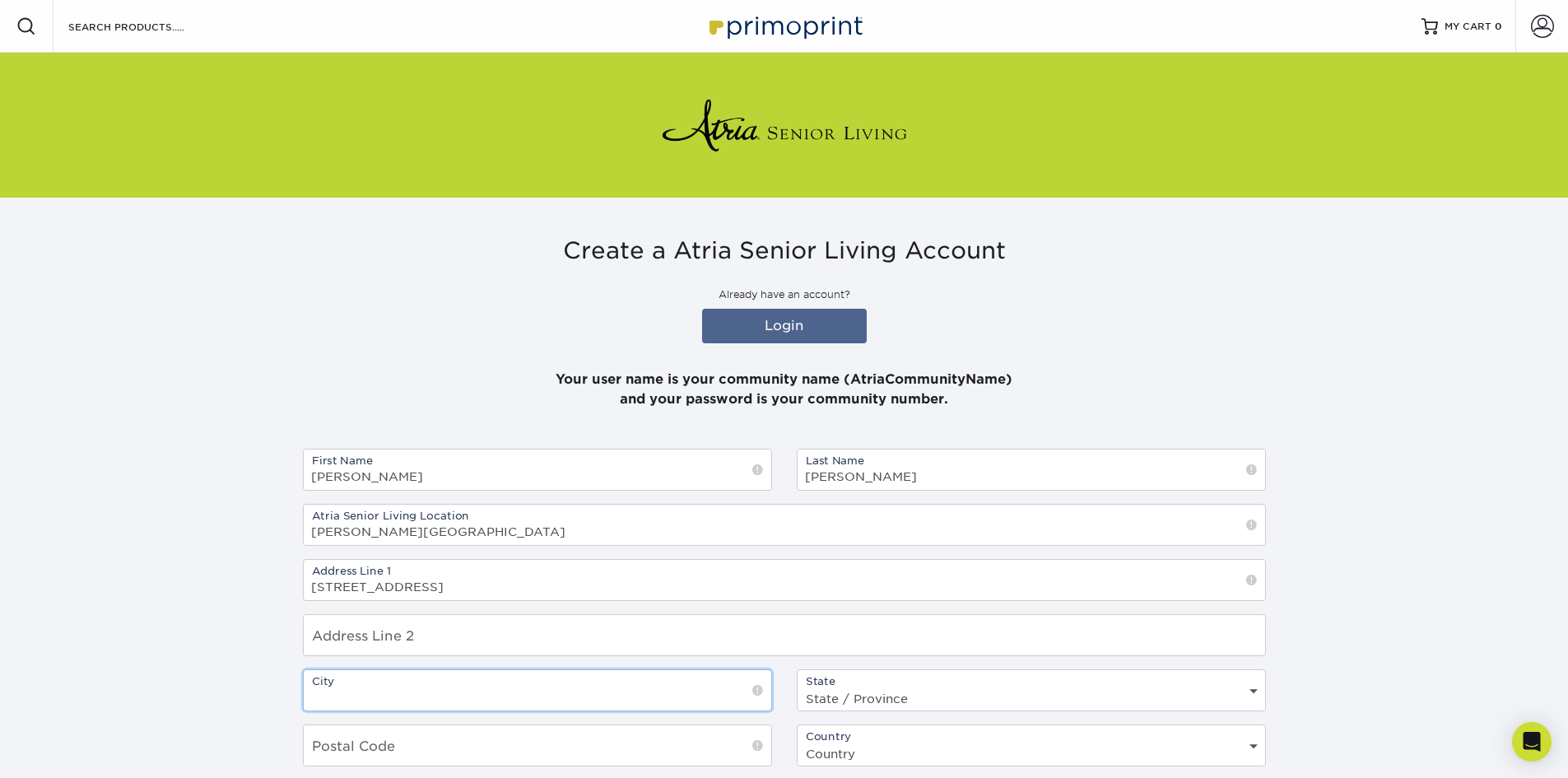
type input "B"
type input "hamden"
click at [856, 694] on select "State / Province Alabama Alaska Arizona Arkansas California Colorado Connecticu…" at bounding box center [1031, 699] width 467 height 24
select select "CT"
click at [798, 687] on select "State / Province Alabama Alaska Arizona Arkansas California Colorado Connecticu…" at bounding box center [1031, 699] width 467 height 24
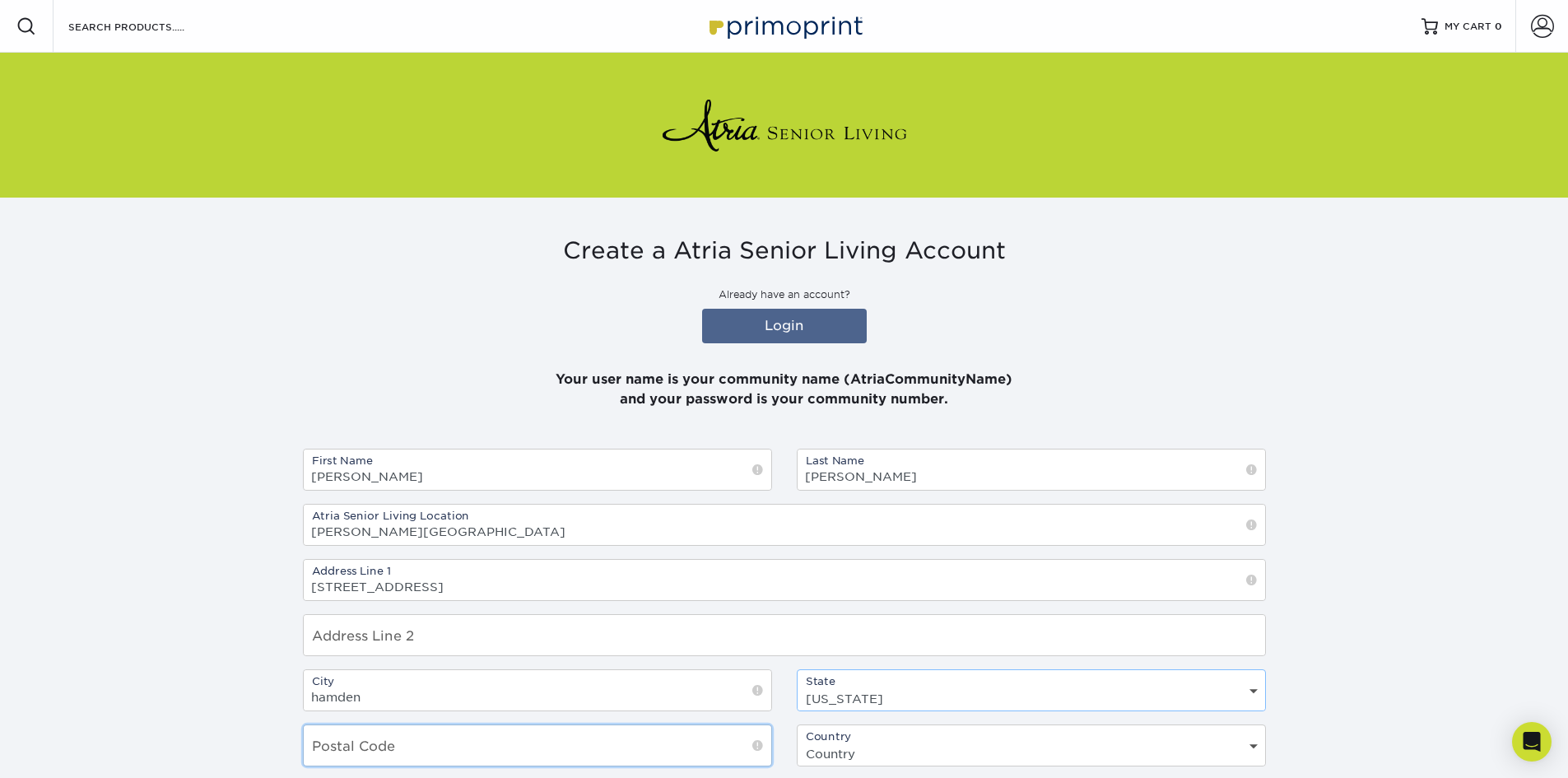
click at [418, 763] on input "text" at bounding box center [537, 746] width 467 height 41
type input "06517"
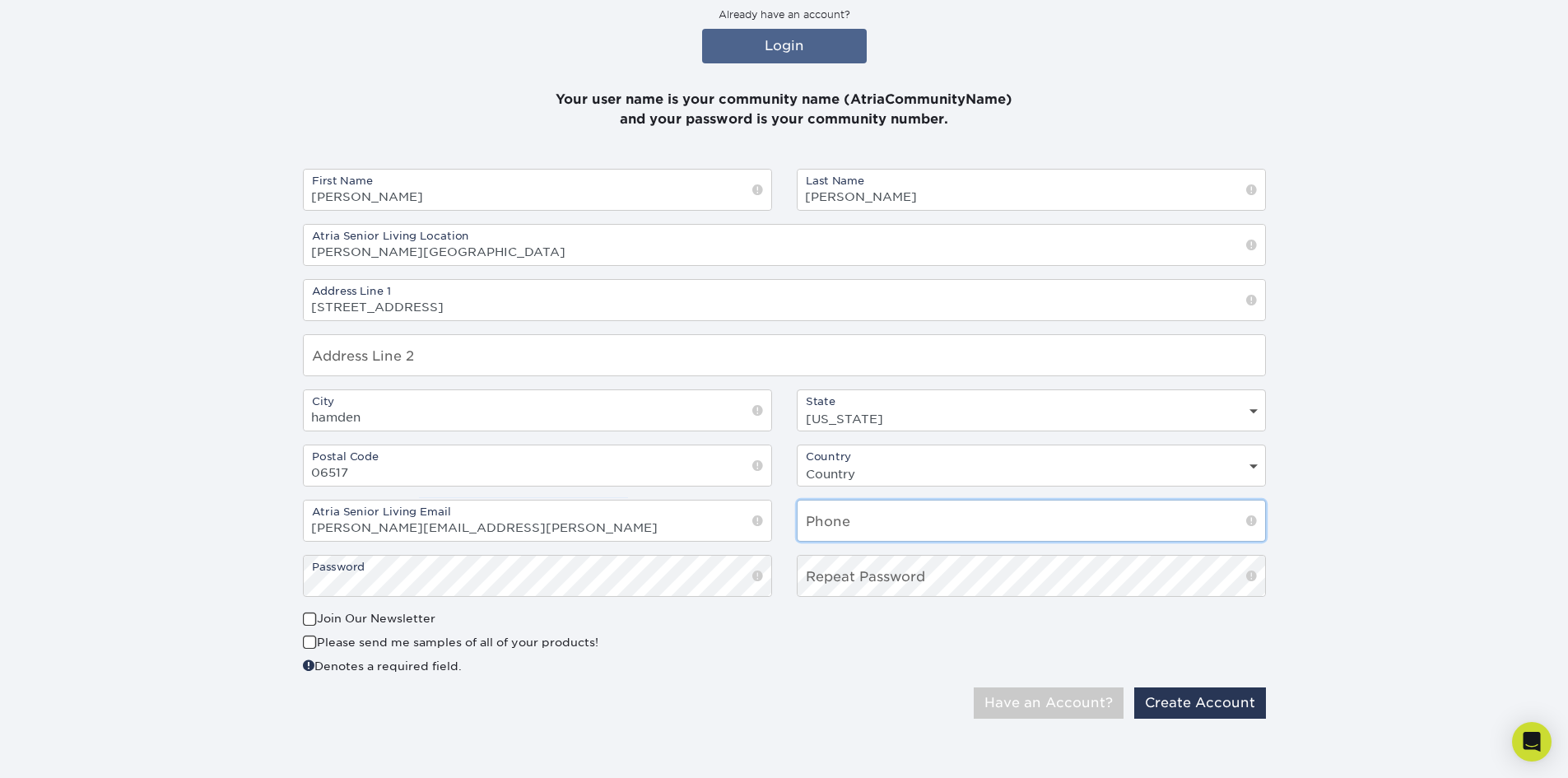
click at [834, 529] on input "text" at bounding box center [1031, 521] width 467 height 41
type input "2"
click at [1209, 699] on button "Create Account" at bounding box center [1200, 703] width 132 height 31
click at [1212, 713] on button "Create Account" at bounding box center [1200, 703] width 132 height 31
click at [919, 534] on input "203248880" at bounding box center [1031, 521] width 467 height 41
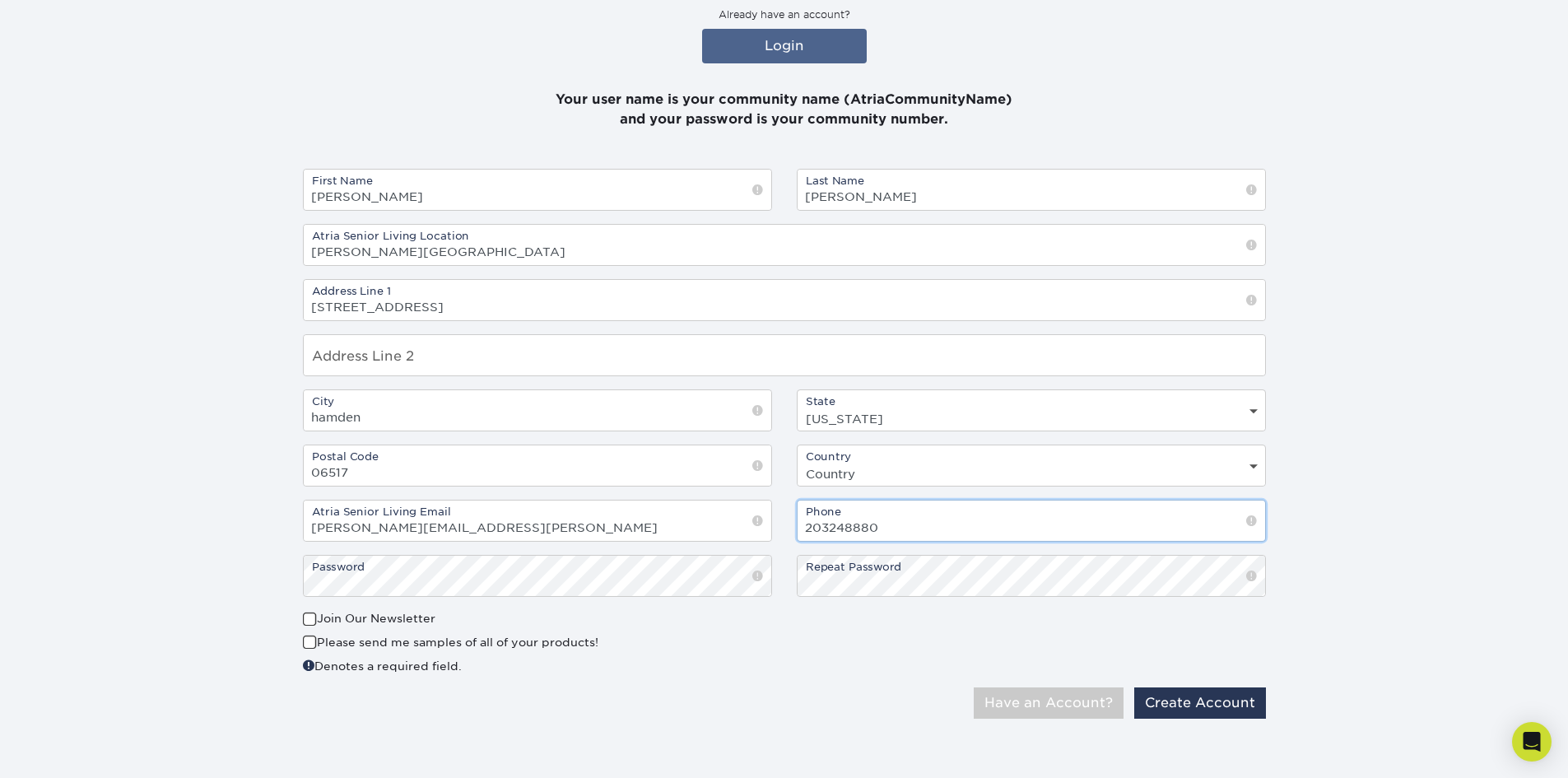
drag, startPoint x: 915, startPoint y: 534, endPoint x: 743, endPoint y: 539, distance: 172.1
click at [743, 539] on div "First Name danielle Last Name torres Atria Senior Living Location Atria Larson …" at bounding box center [784, 390] width 988 height 441
type input "2032488880"
click at [1410, 505] on section "Create a Atria Senior Living Account Already have an account? Login Your user n…" at bounding box center [784, 345] width 1568 height 855
click at [1183, 711] on button "Create Account" at bounding box center [1200, 703] width 132 height 31
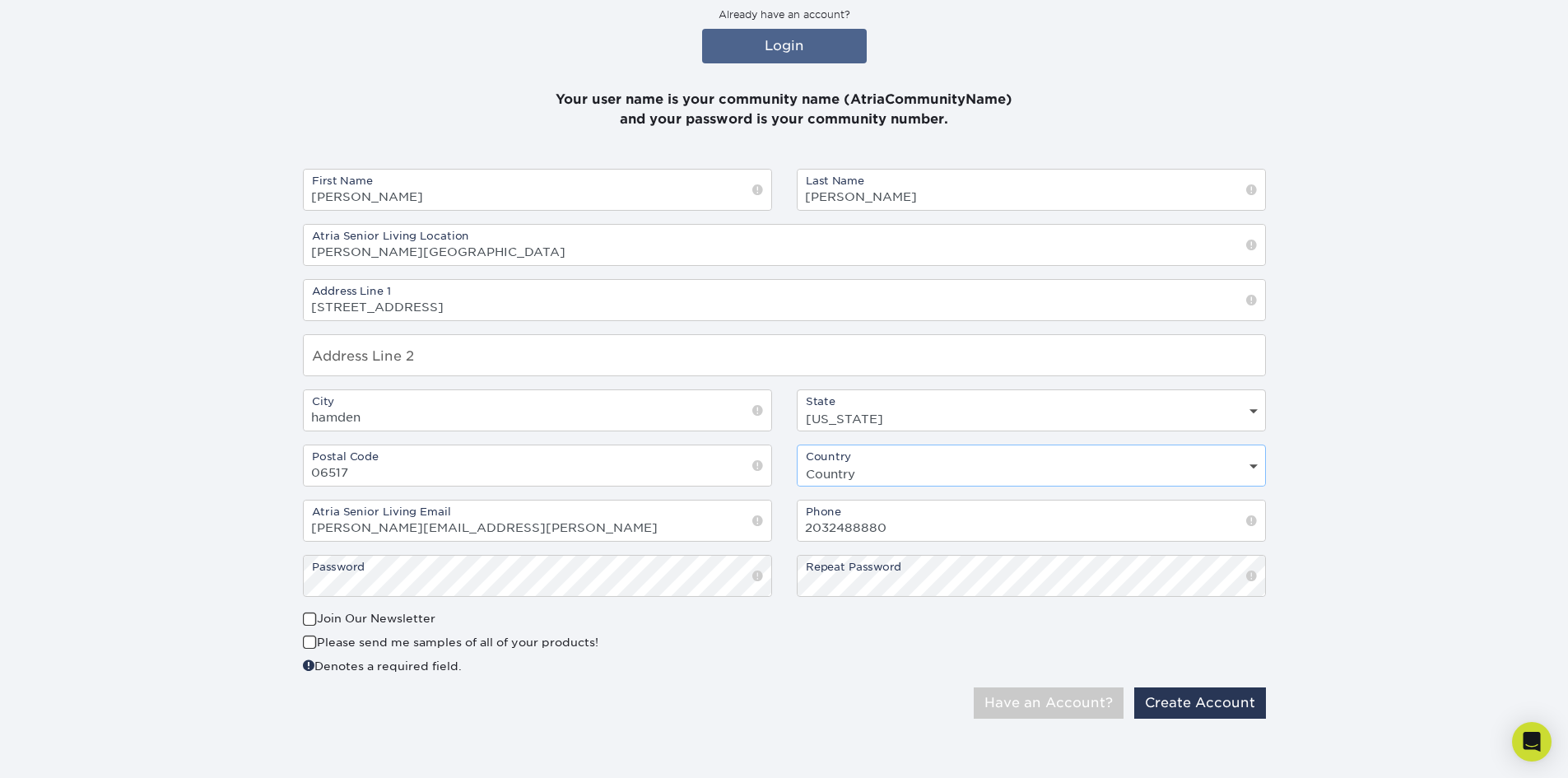
click at [869, 471] on select "Country United States Canada" at bounding box center [1031, 474] width 467 height 24
select select "US"
click at [798, 462] on select "Country United States Canada" at bounding box center [1031, 474] width 467 height 24
click at [1230, 707] on button "Create Account" at bounding box center [1200, 703] width 132 height 31
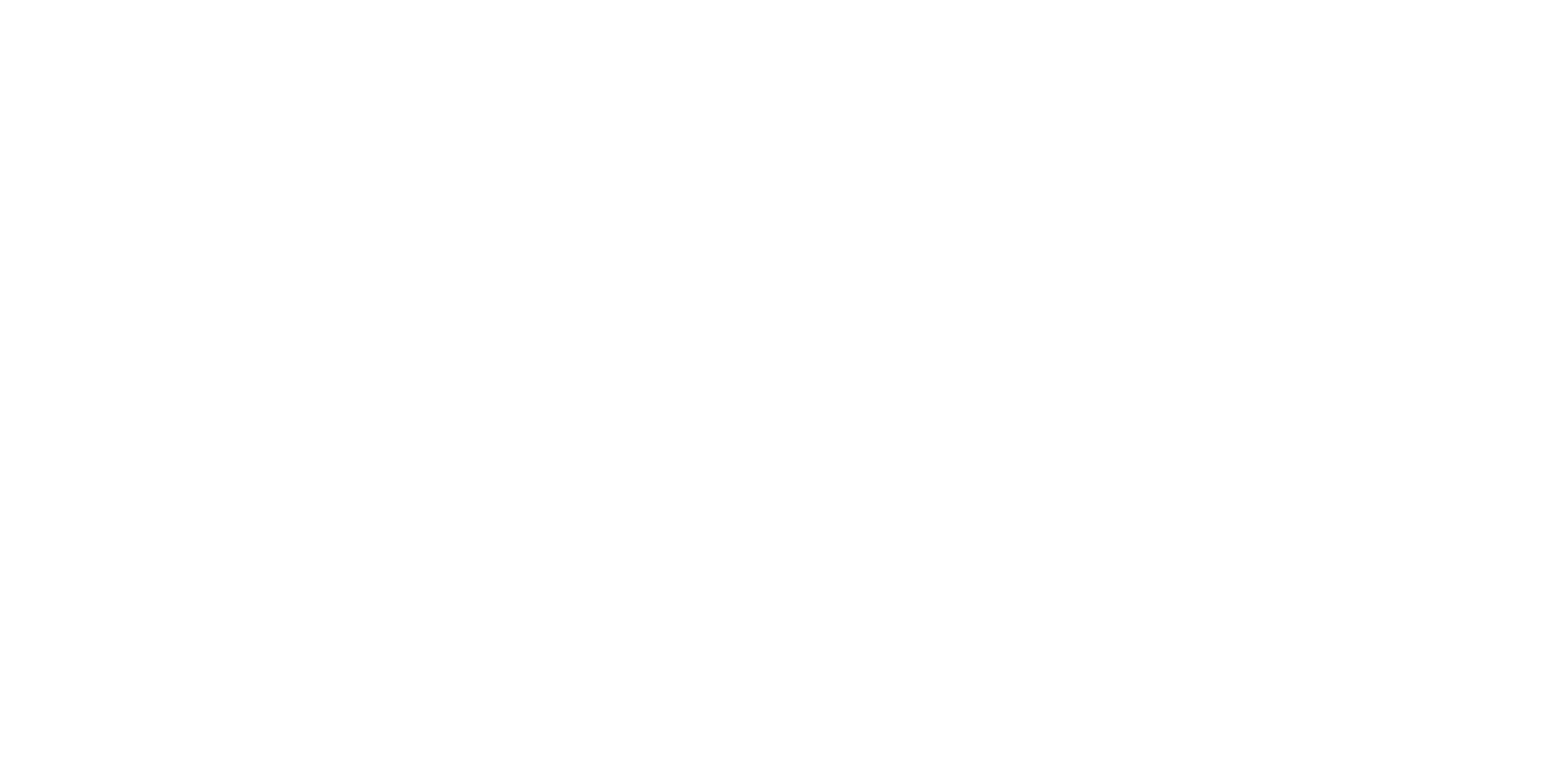
select select "CT"
select select "US"
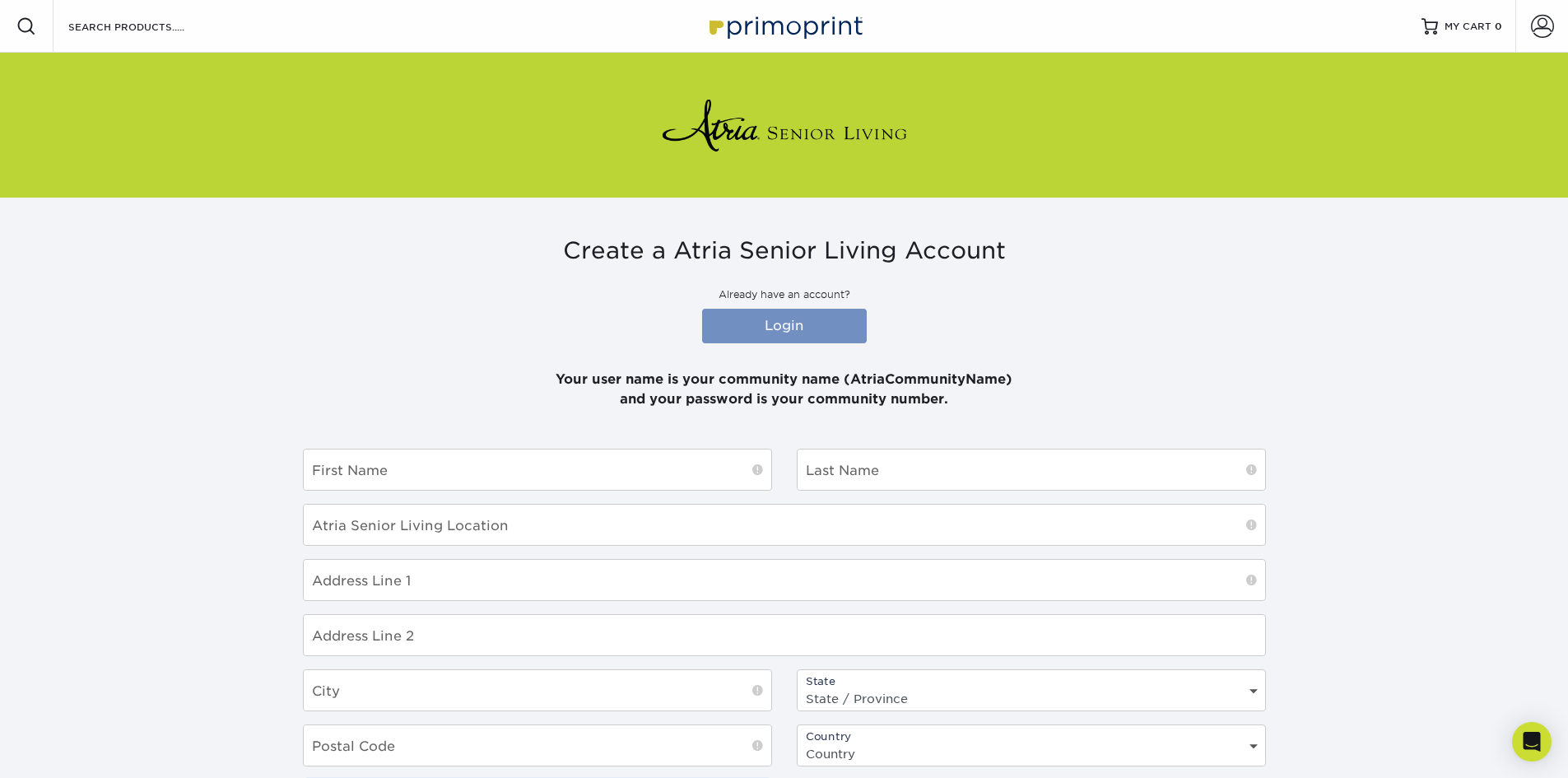
type input "[PERSON_NAME][EMAIL_ADDRESS][PERSON_NAME]"
click at [793, 318] on link "Login" at bounding box center [784, 326] width 165 height 35
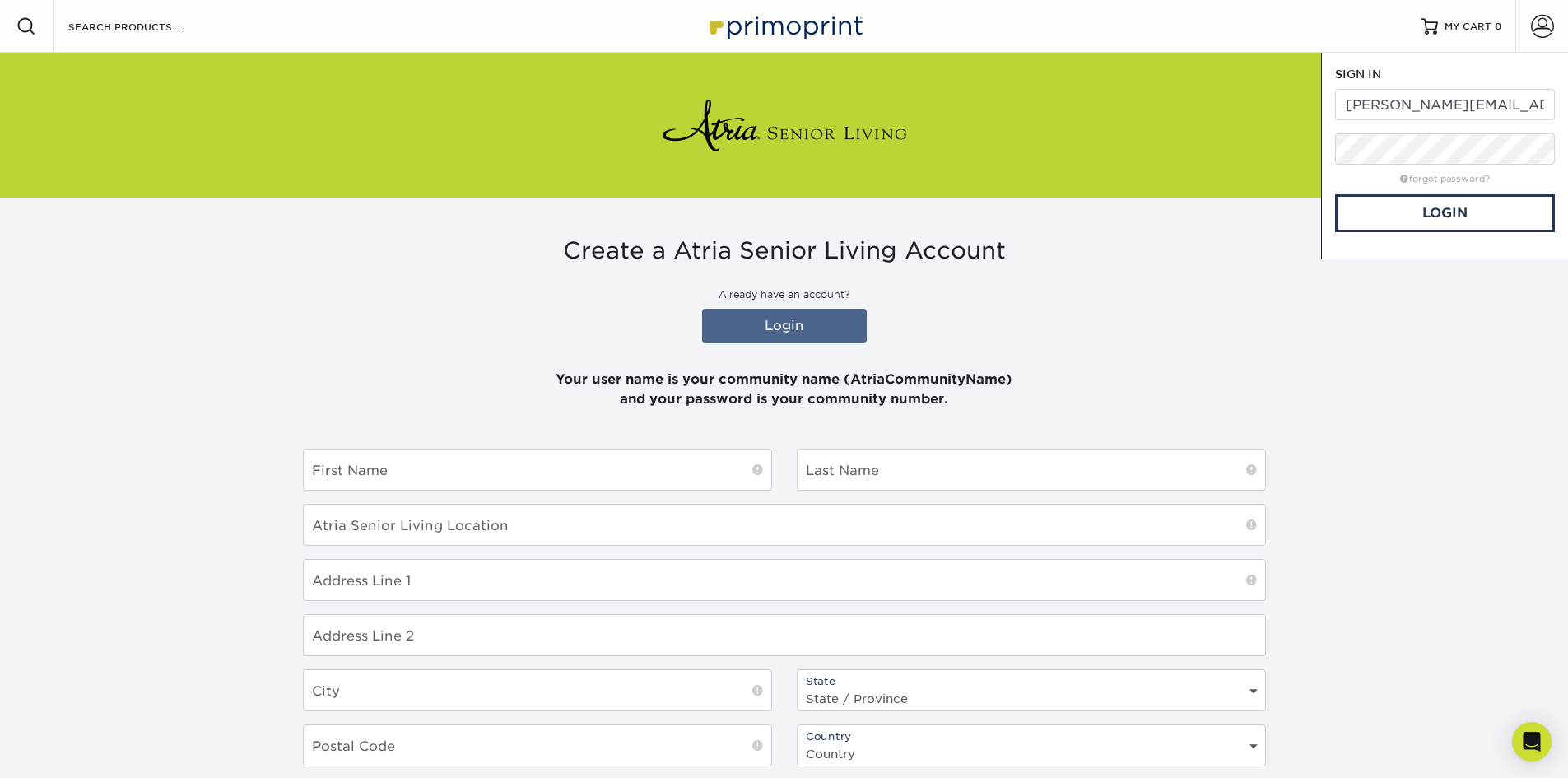
click at [1458, 121] on form "SIGN IN CREATE AN ACCOUNT danielle.torres@atriaseniorliving.vcom forgot passwor…" at bounding box center [1445, 149] width 220 height 167
click at [1395, 109] on input "danielle.torres@atriaseniorliving.vcom" at bounding box center [1445, 104] width 220 height 31
drag, startPoint x: 1338, startPoint y: 107, endPoint x: 1569, endPoint y: 106, distance: 231.0
click at [1567, 106] on html "Resources Menu Search Products Account SIGN IN CREATE AN ACCOUNT danielle.torre…" at bounding box center [784, 529] width 1568 height 1059
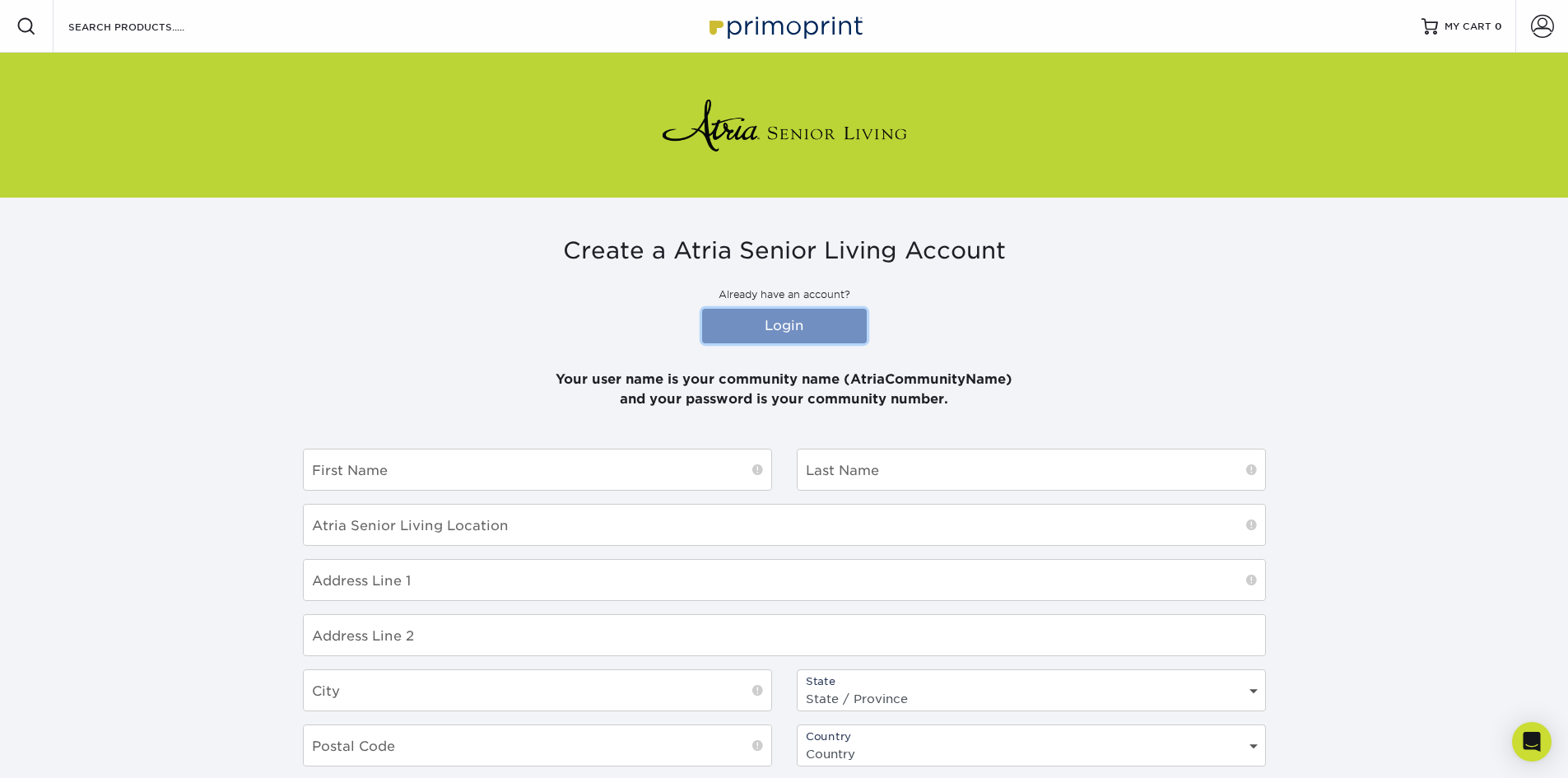
click at [805, 337] on link "Login" at bounding box center [784, 326] width 165 height 35
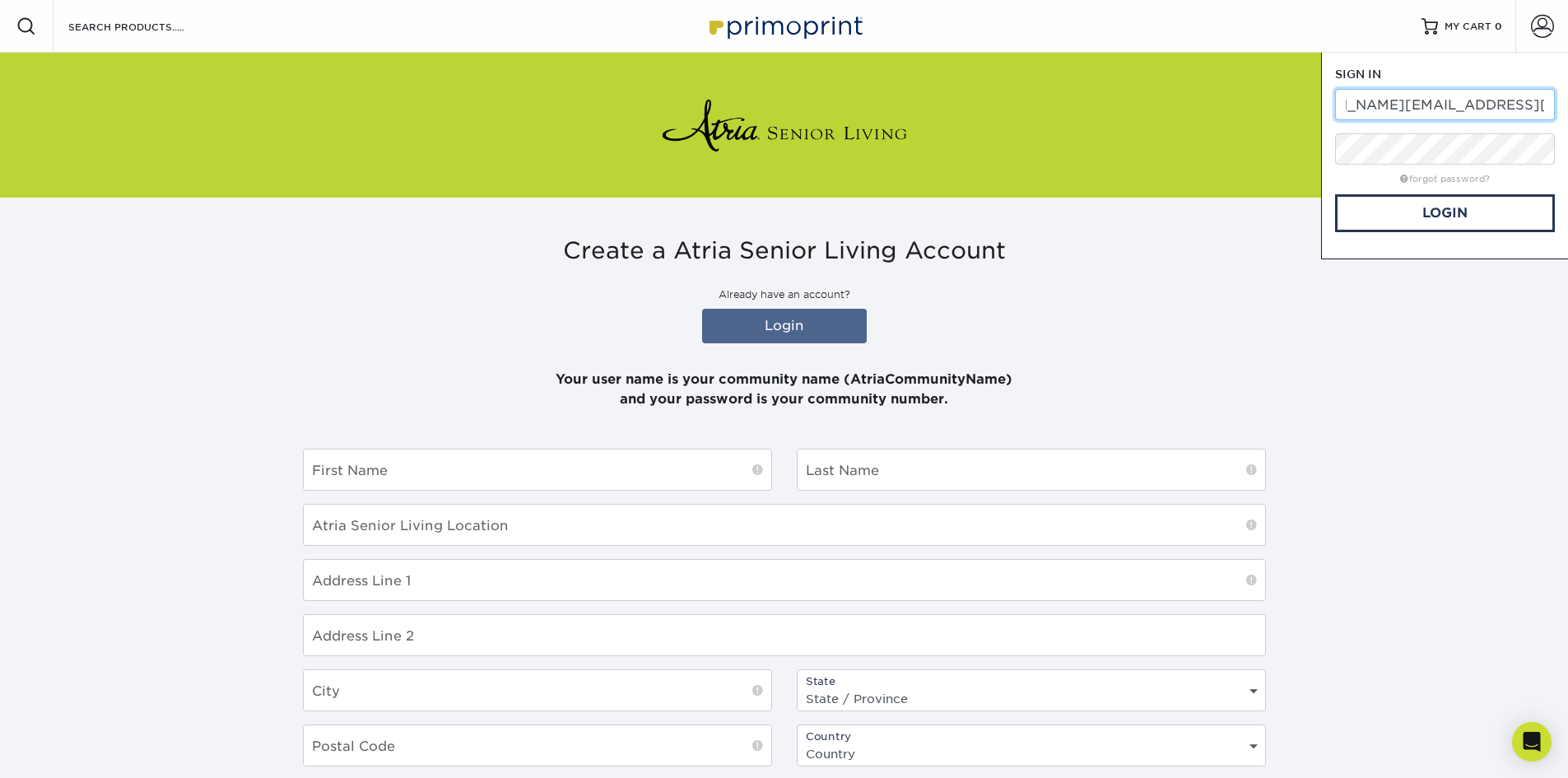
click at [1410, 112] on input "danielle.torres@atriaseniorliving.vcom" at bounding box center [1445, 104] width 220 height 31
drag, startPoint x: 1342, startPoint y: 102, endPoint x: 1598, endPoint y: 102, distance: 256.0
click at [1567, 102] on html "Resources Menu Search Products Account SIGN IN CREATE AN ACCOUNT danielle.torre…" at bounding box center [784, 529] width 1568 height 1059
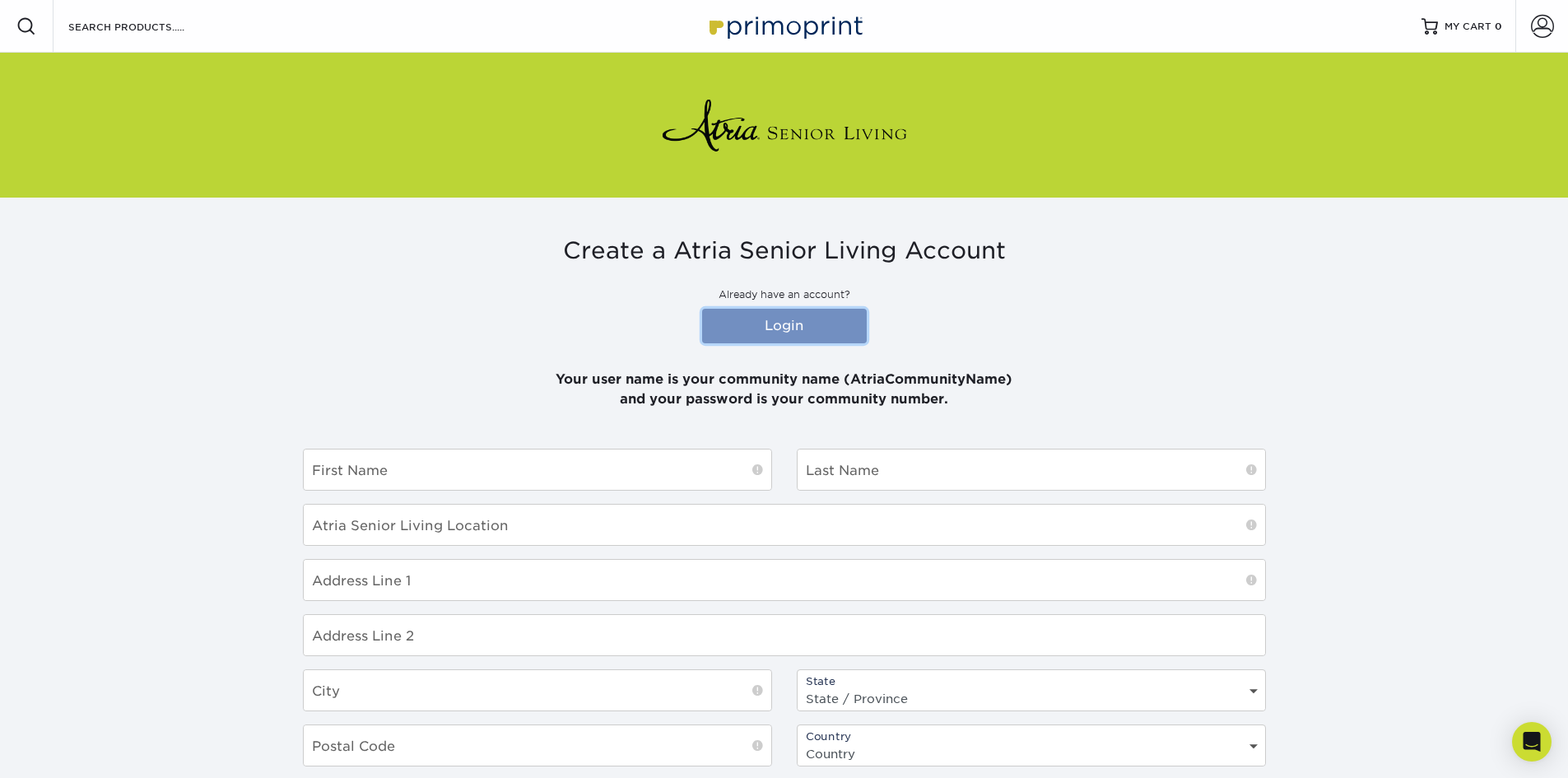
click at [727, 331] on link "Login" at bounding box center [784, 326] width 165 height 35
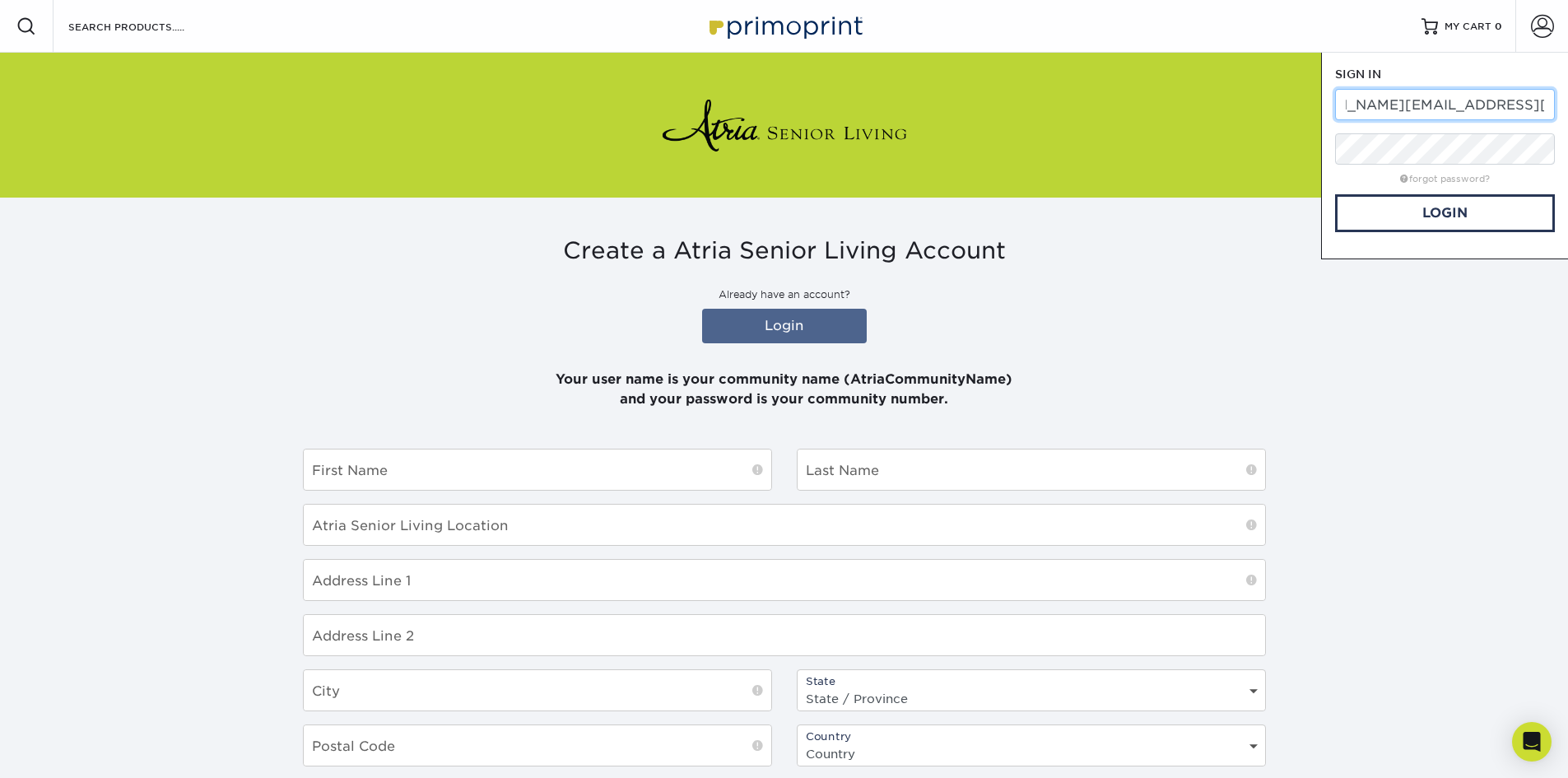
click at [1547, 104] on input "danielle.torres@atriaseniorliving.vcom" at bounding box center [1445, 104] width 220 height 31
type input "d"
type input "a"
click at [1336, 213] on link "Login" at bounding box center [1445, 213] width 220 height 38
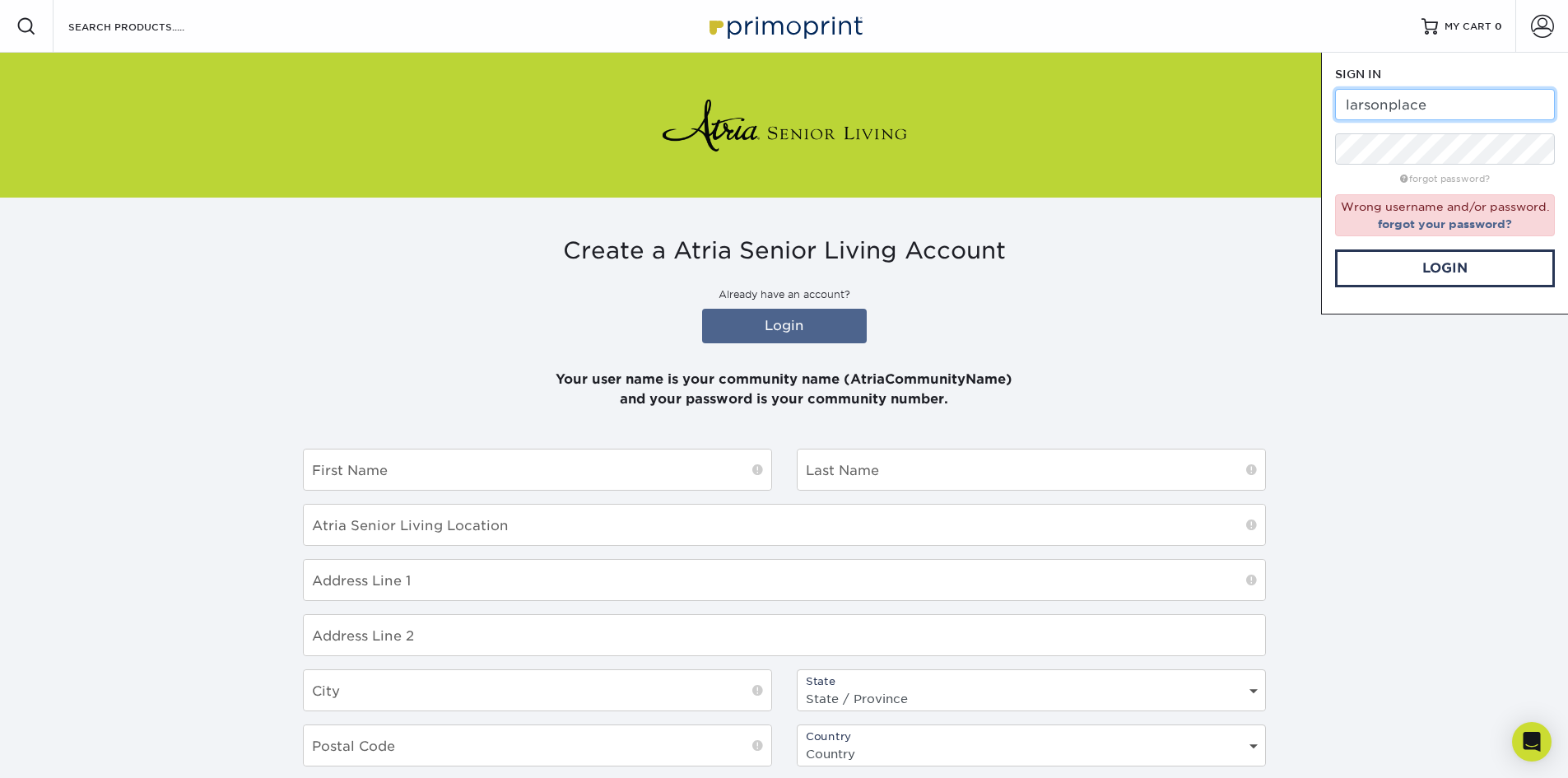
click at [1428, 104] on input "larsonplace" at bounding box center [1445, 104] width 220 height 31
click at [1351, 104] on input "larsonplace" at bounding box center [1445, 104] width 220 height 31
click at [1345, 104] on input "larsonplace" at bounding box center [1445, 104] width 220 height 31
type input "atrialarsonplace"
click at [1426, 275] on link "Login" at bounding box center [1445, 268] width 220 height 38
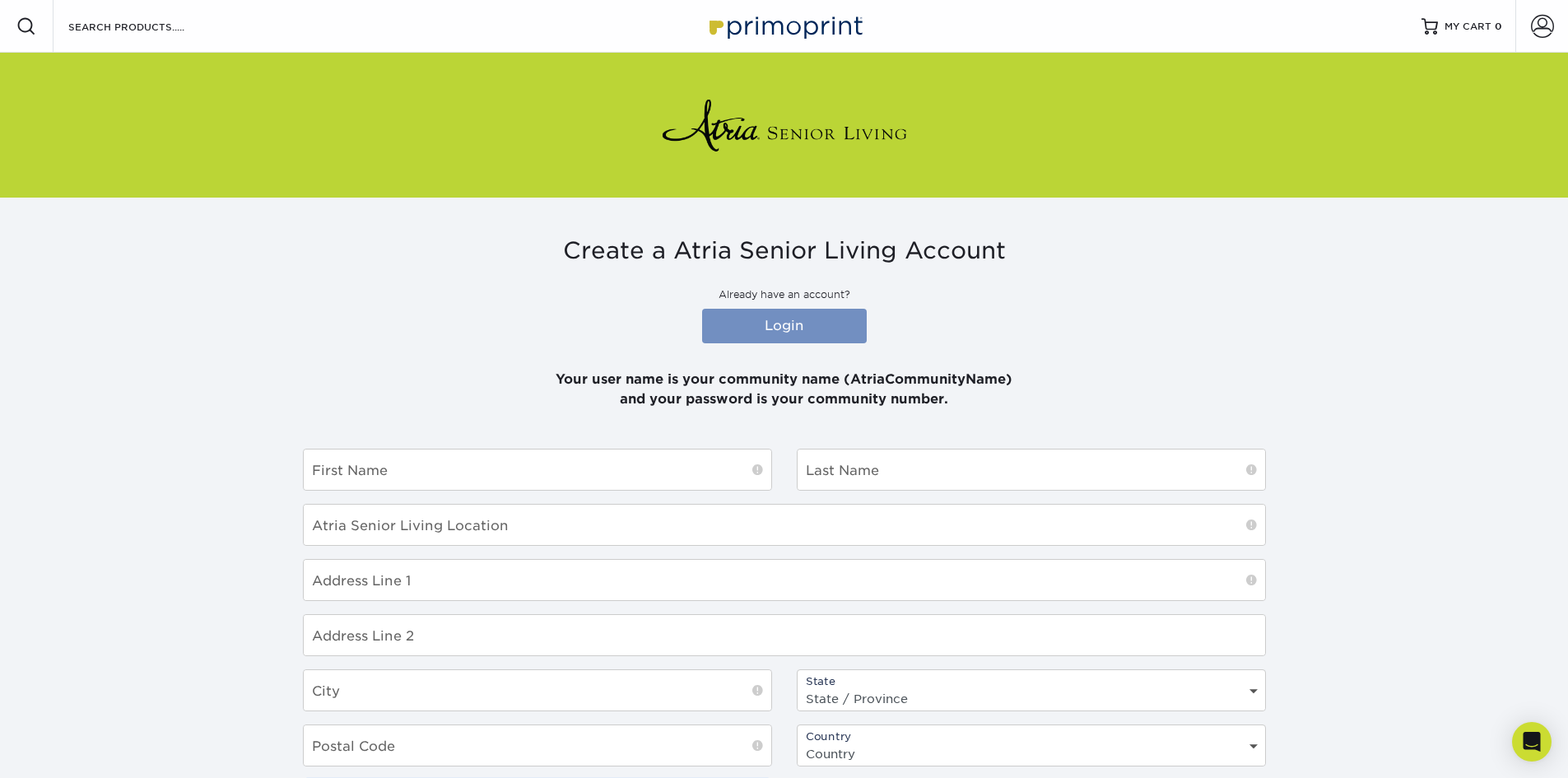
type input "[PERSON_NAME][EMAIL_ADDRESS][PERSON_NAME]"
type input "danielle.torres@atriaseniorliving.vcom"
click at [789, 326] on link "Login" at bounding box center [784, 326] width 165 height 35
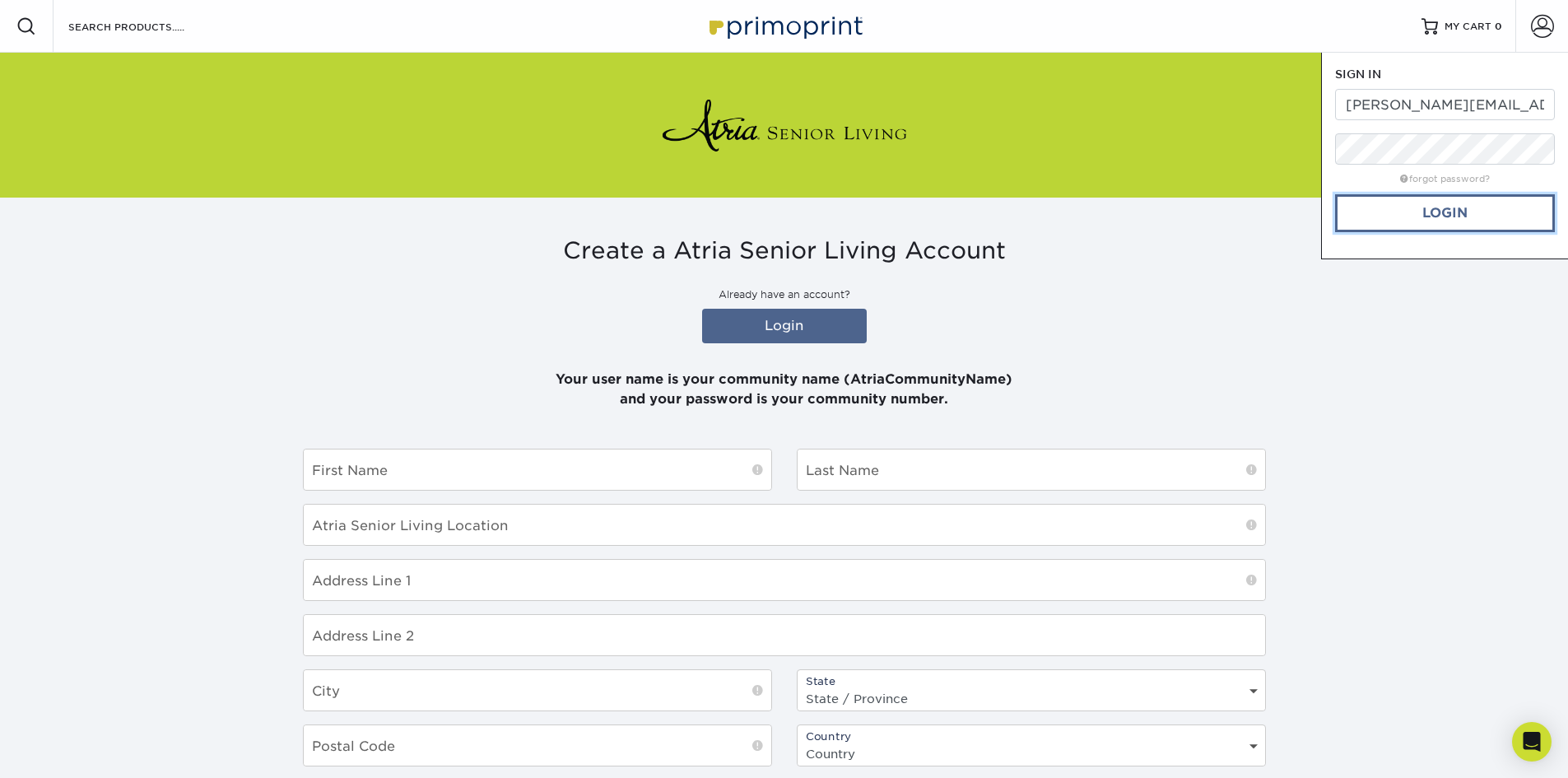
click at [1444, 214] on link "Login" at bounding box center [1445, 213] width 220 height 38
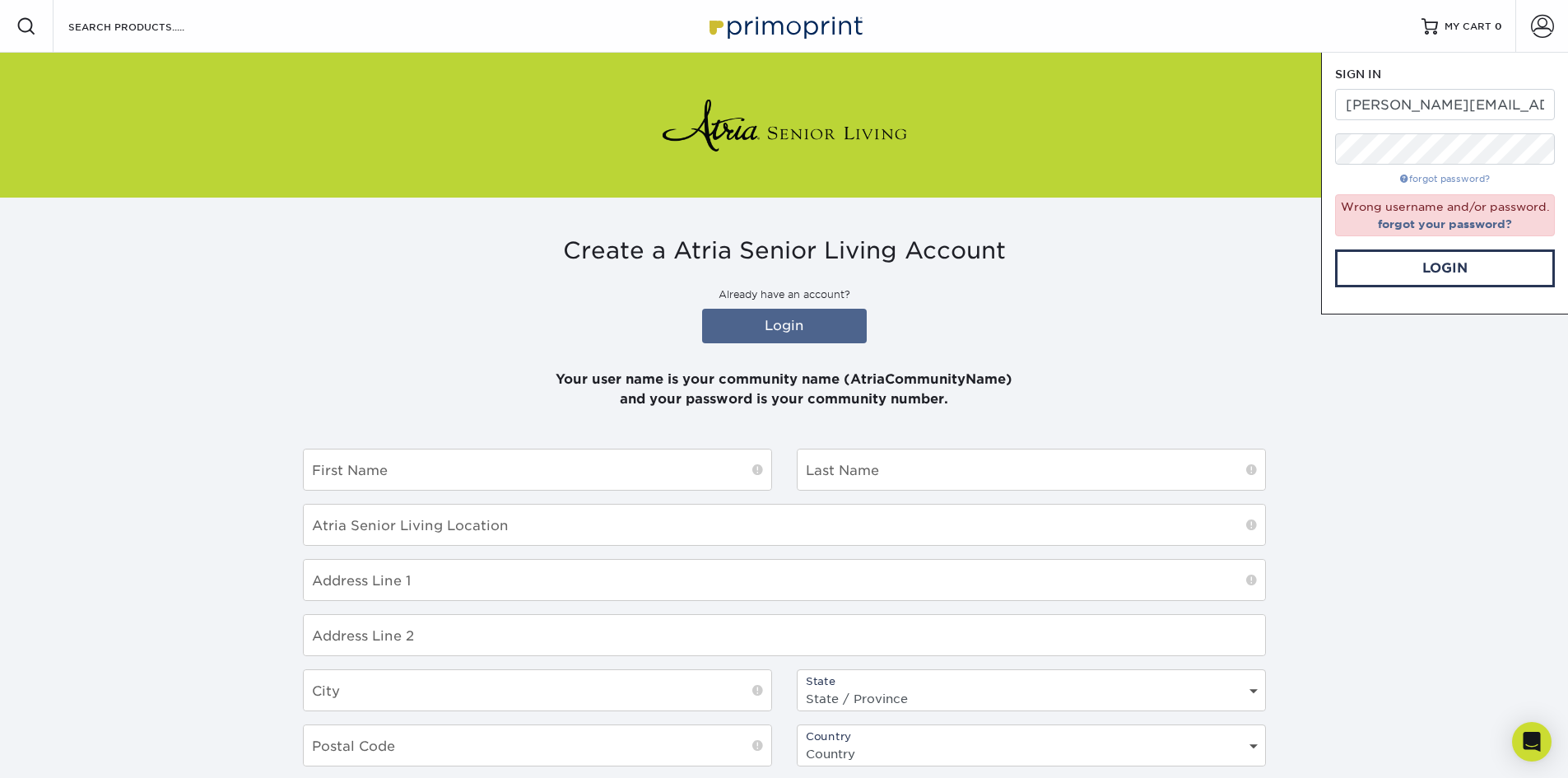
click at [1444, 181] on link "forgot password?" at bounding box center [1445, 179] width 90 height 11
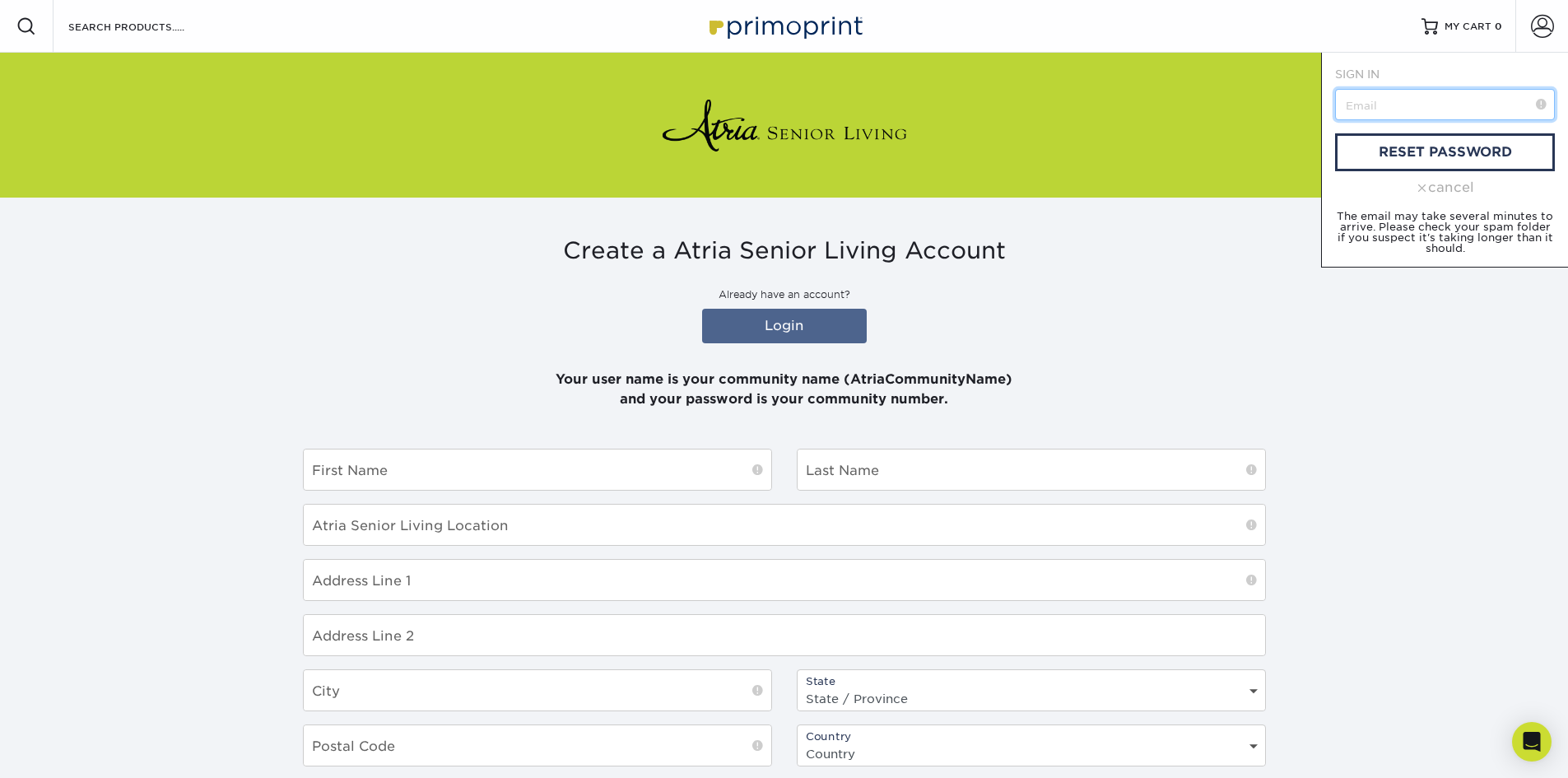
click at [1363, 110] on input "text" at bounding box center [1445, 104] width 220 height 31
type input "danielle.torres@atriaseniorliving.vcom"
click at [1398, 150] on link "reset password" at bounding box center [1445, 152] width 220 height 38
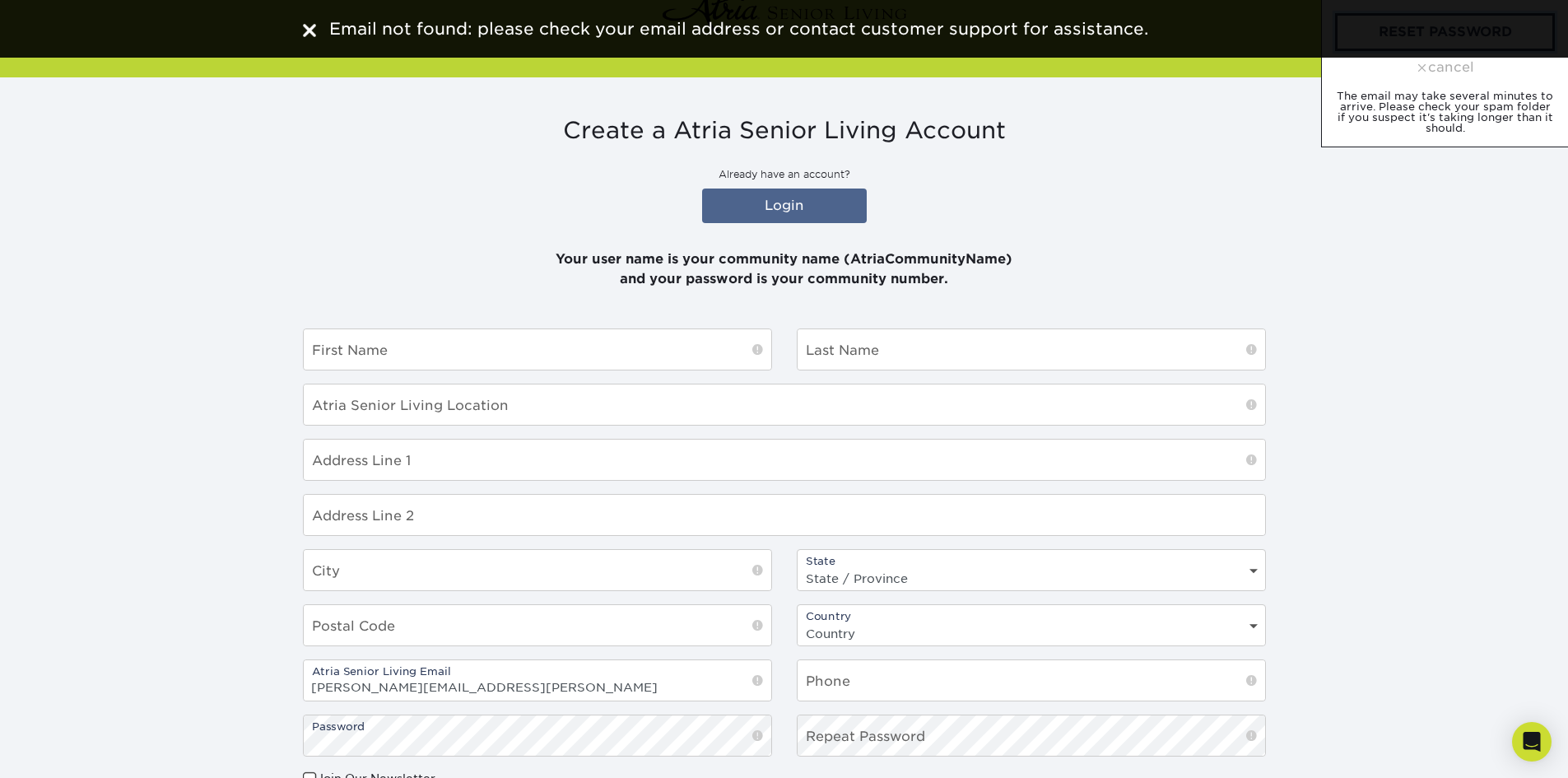
scroll to position [82, 0]
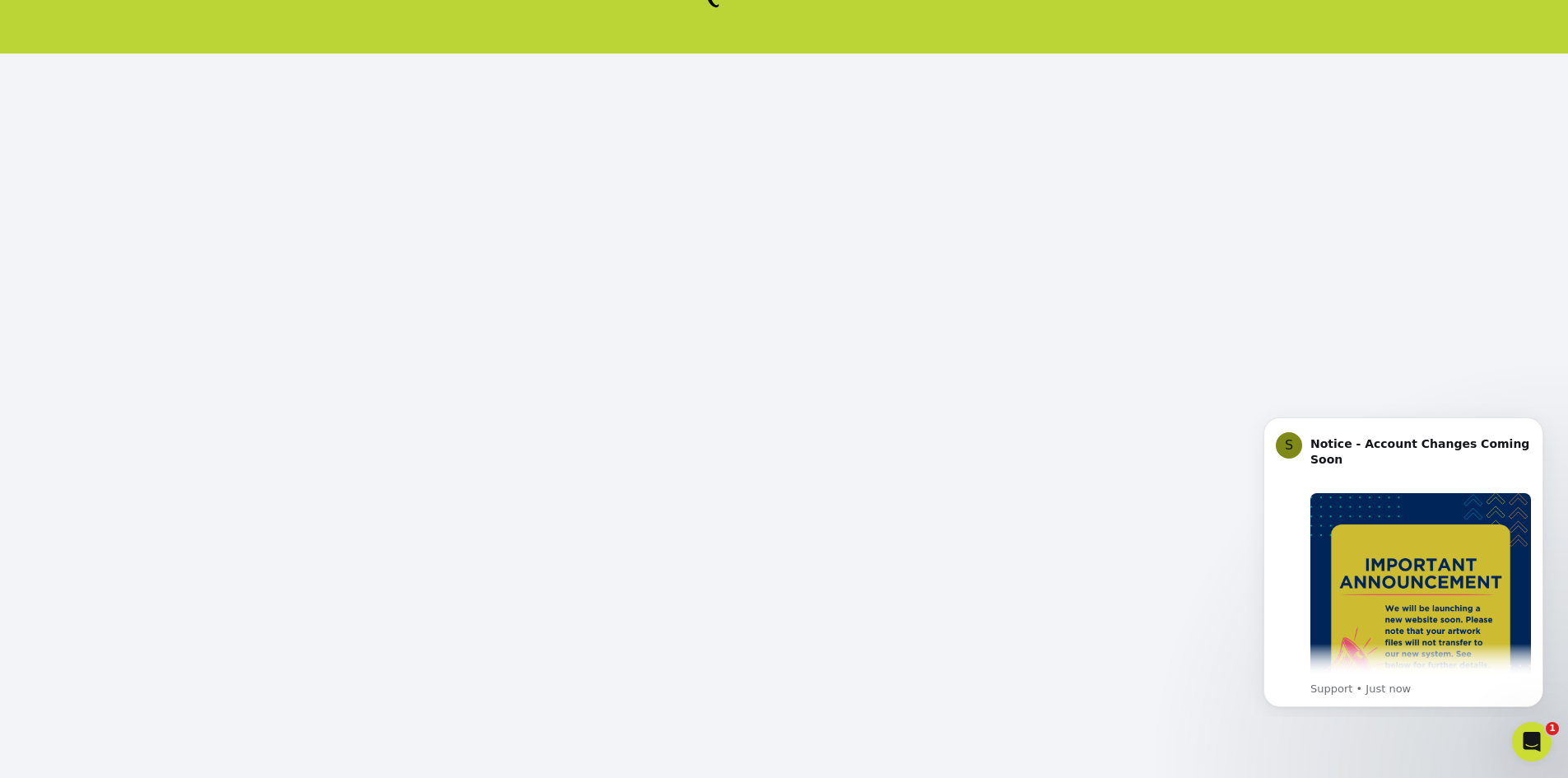
scroll to position [151, 0]
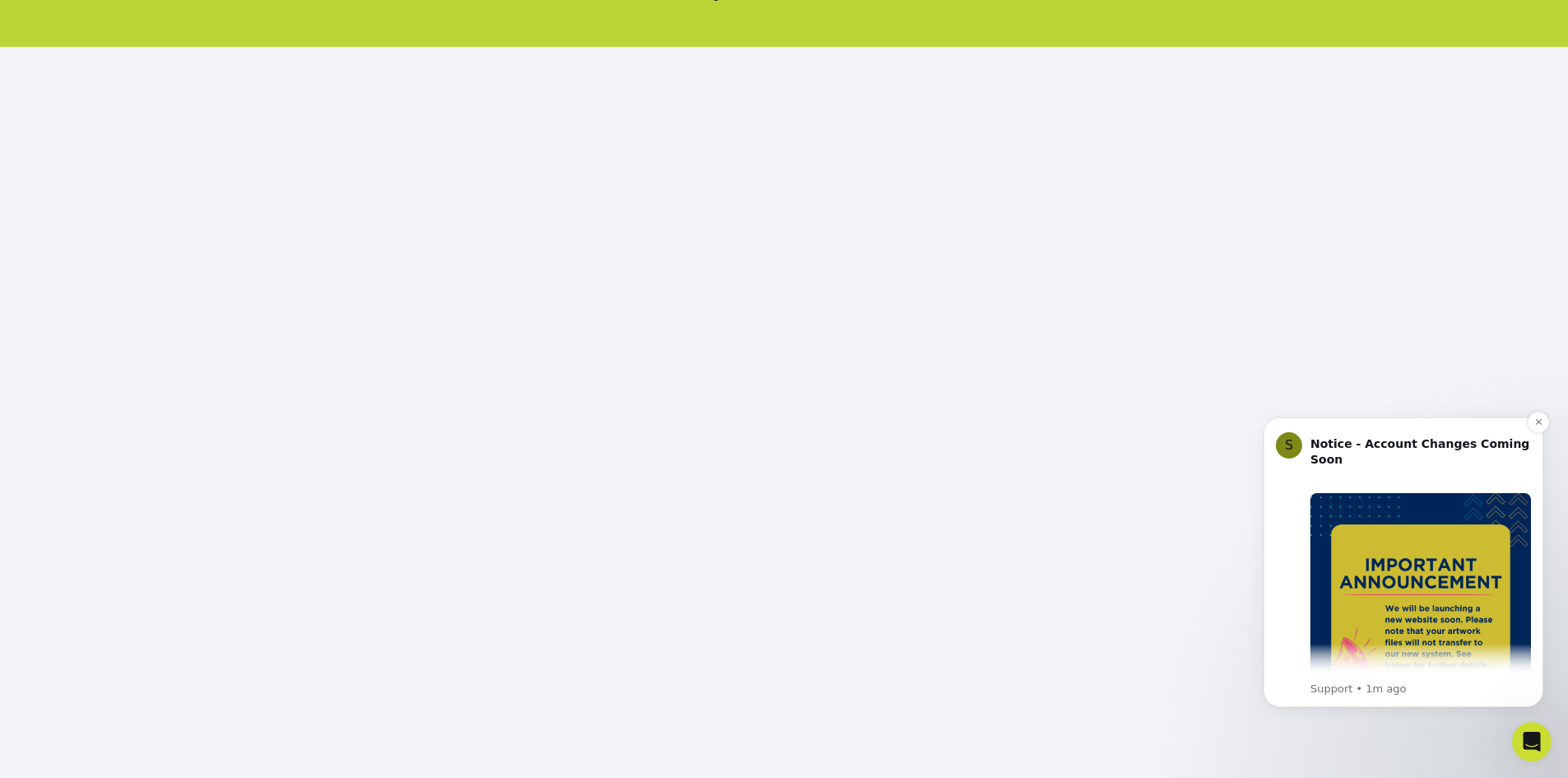
click at [1521, 439] on b "Notice - Account Changes Coming Soon" at bounding box center [1420, 452] width 219 height 30
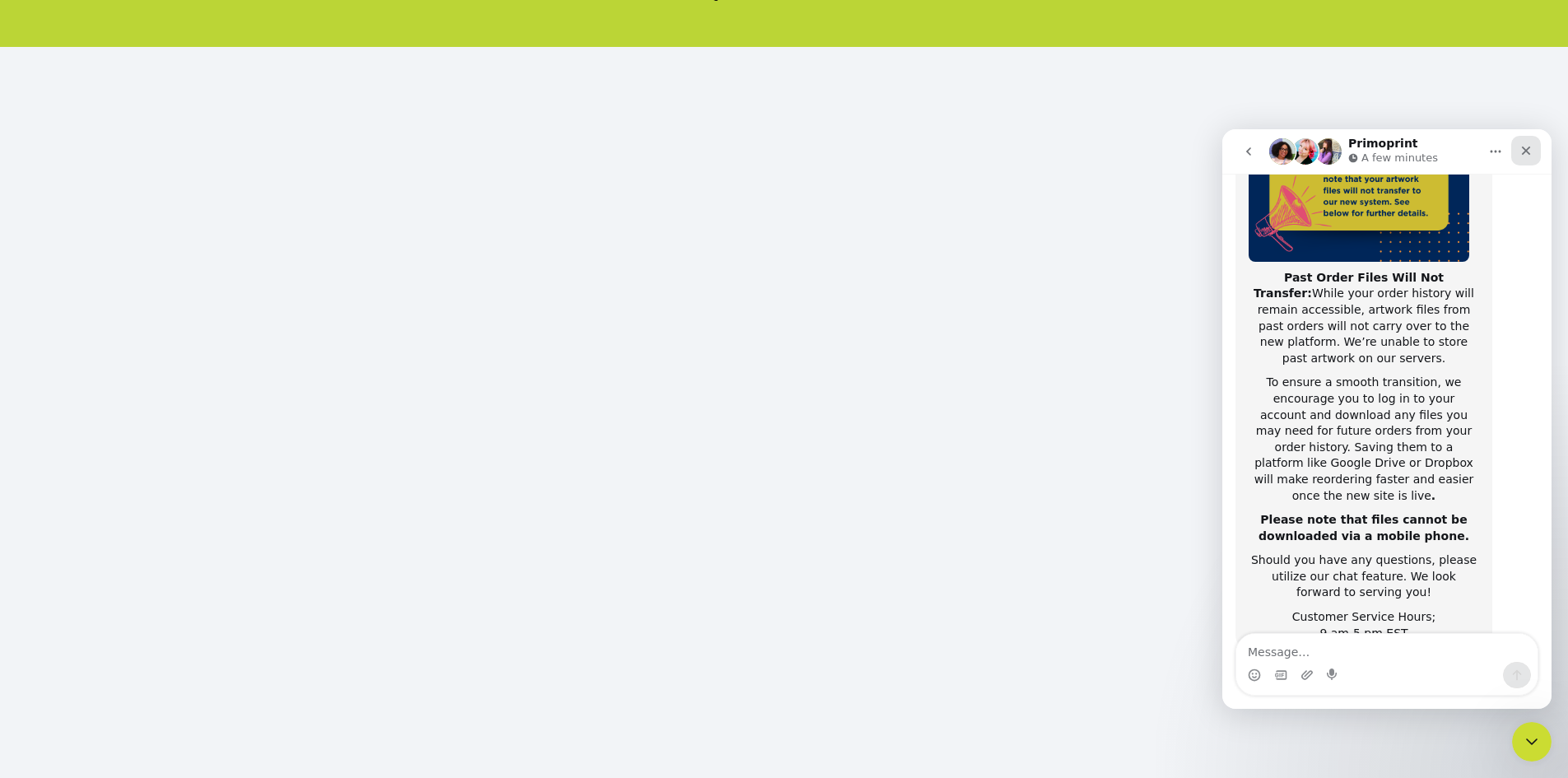
scroll to position [261, 0]
click at [1516, 153] on div "Close" at bounding box center [1526, 151] width 30 height 30
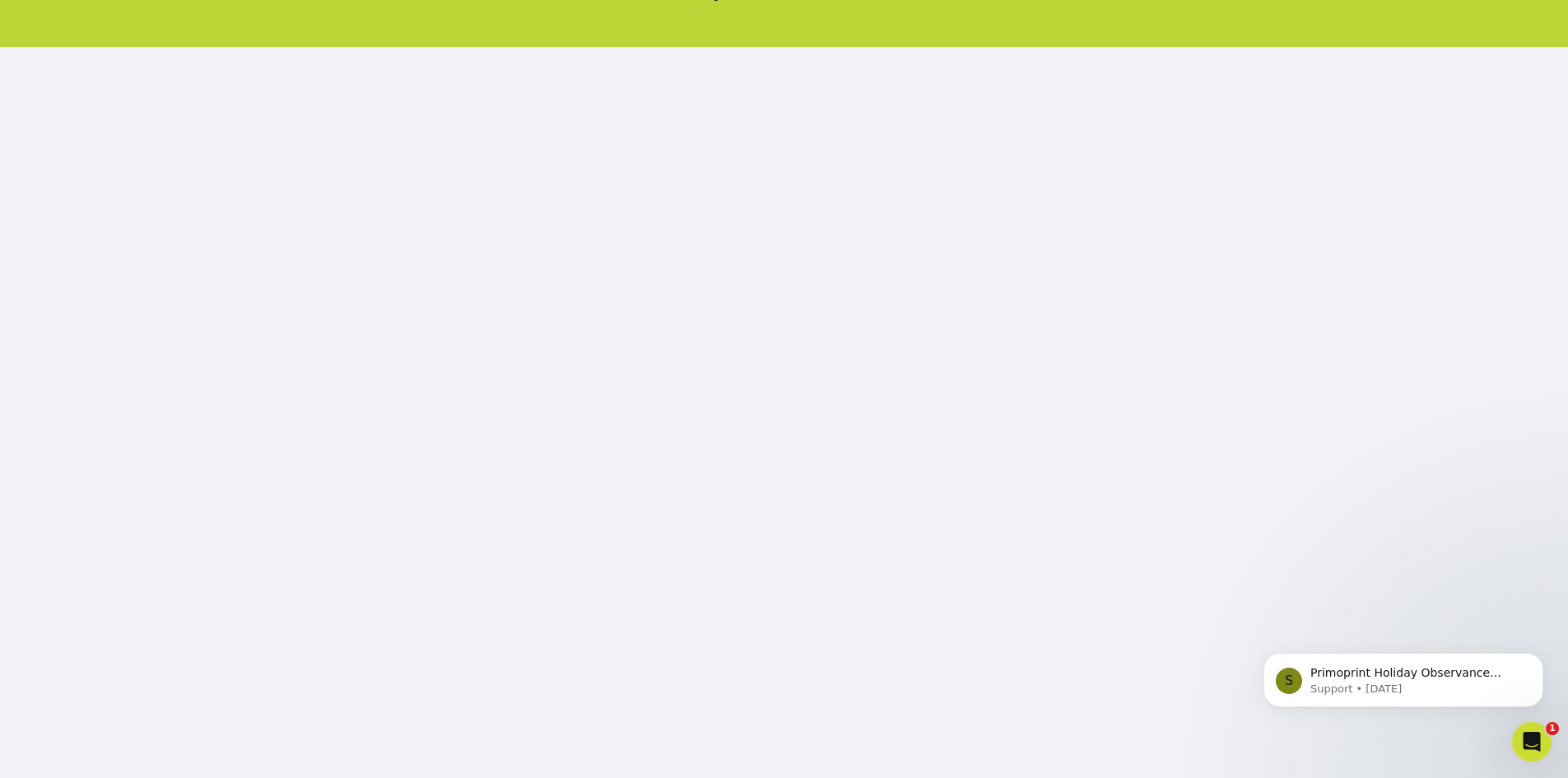
scroll to position [0, 0]
click at [1433, 634] on div "S Primoprint Holiday Observance Please note that our customer service and produ…" at bounding box center [1403, 604] width 303 height 205
click at [1442, 638] on div "S Primoprint Holiday Observance Please note that our customer service and produ…" at bounding box center [1403, 604] width 303 height 205
click at [1469, 648] on div "S Primoprint Holiday Observance Please note that our customer service and produ…" at bounding box center [1403, 604] width 303 height 205
click at [1491, 633] on div "S Primoprint Holiday Observance Please note that our customer service and produ…" at bounding box center [1403, 604] width 303 height 205
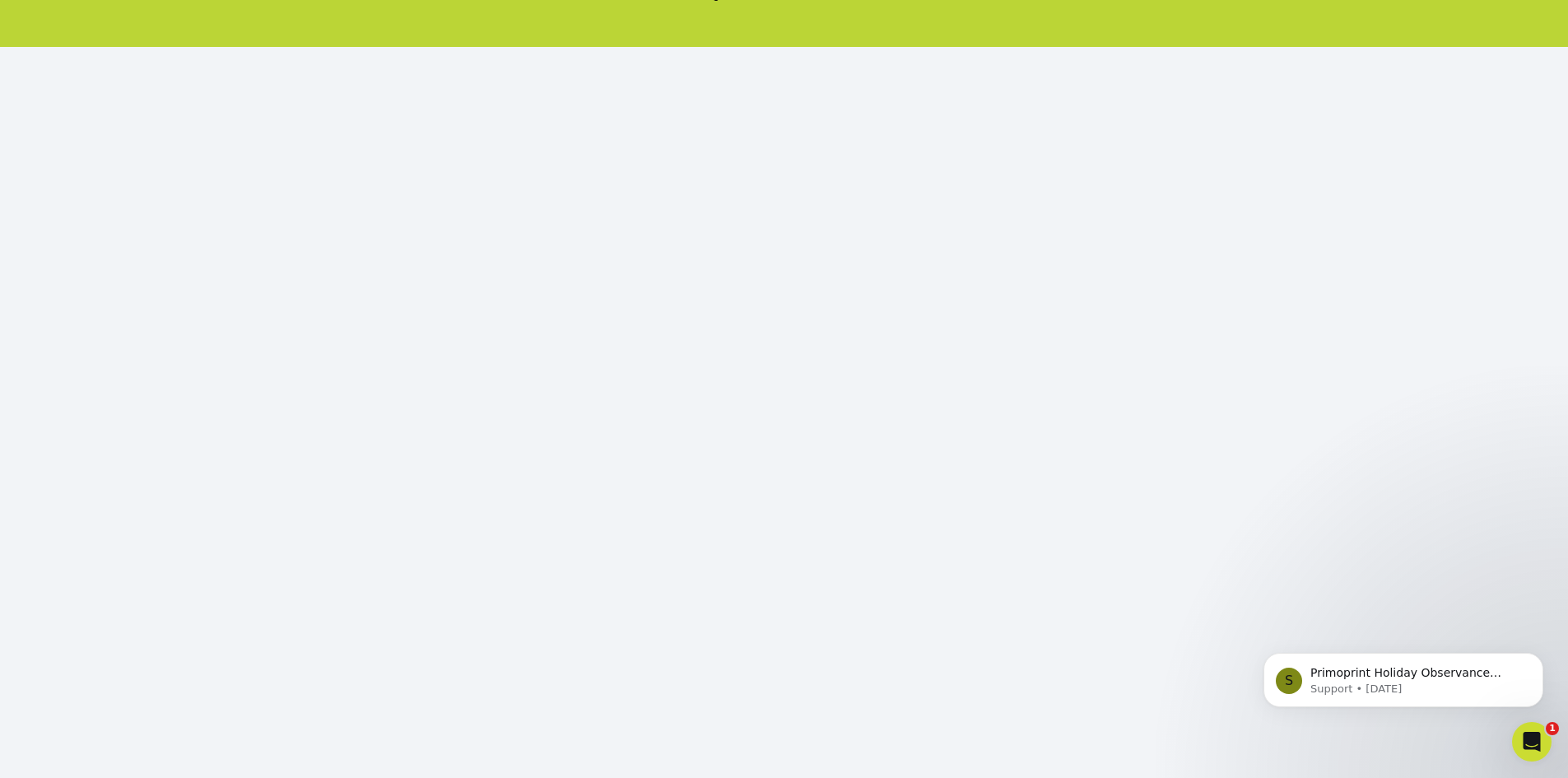
click at [1491, 636] on div "S Primoprint Holiday Observance Please note that our customer service and produ…" at bounding box center [1403, 604] width 303 height 205
click at [1491, 637] on div "S Primoprint Holiday Observance Please note that our customer service and produ…" at bounding box center [1403, 604] width 303 height 205
click at [1482, 646] on div "S Primoprint Holiday Observance Please note that our customer service and produ…" at bounding box center [1403, 604] width 303 height 205
click at [1408, 697] on div "S Primoprint Holiday Observance Please note that our customer service and produ…" at bounding box center [1403, 680] width 280 height 54
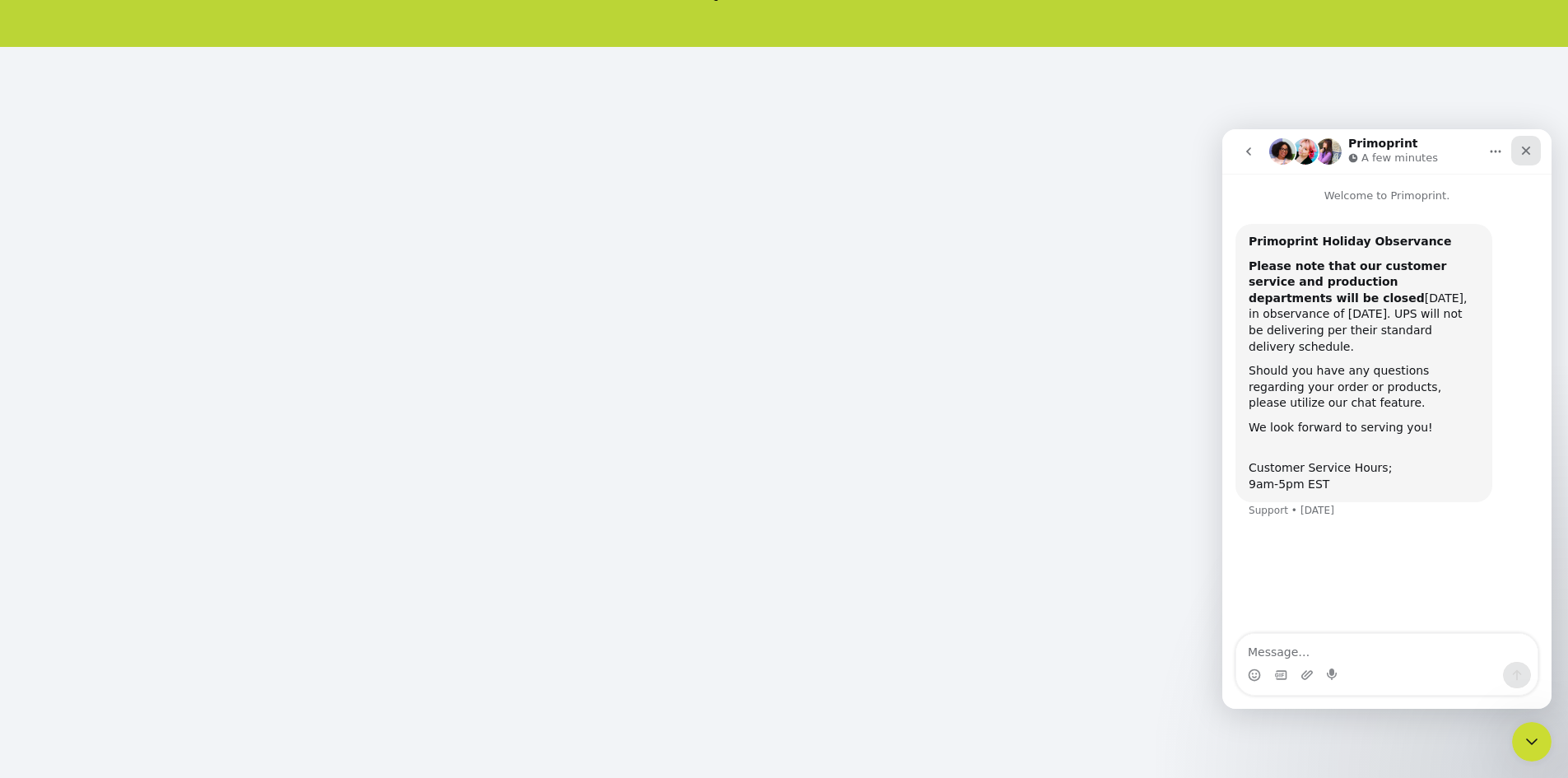
click at [1532, 150] on icon "Close" at bounding box center [1527, 151] width 14 height 14
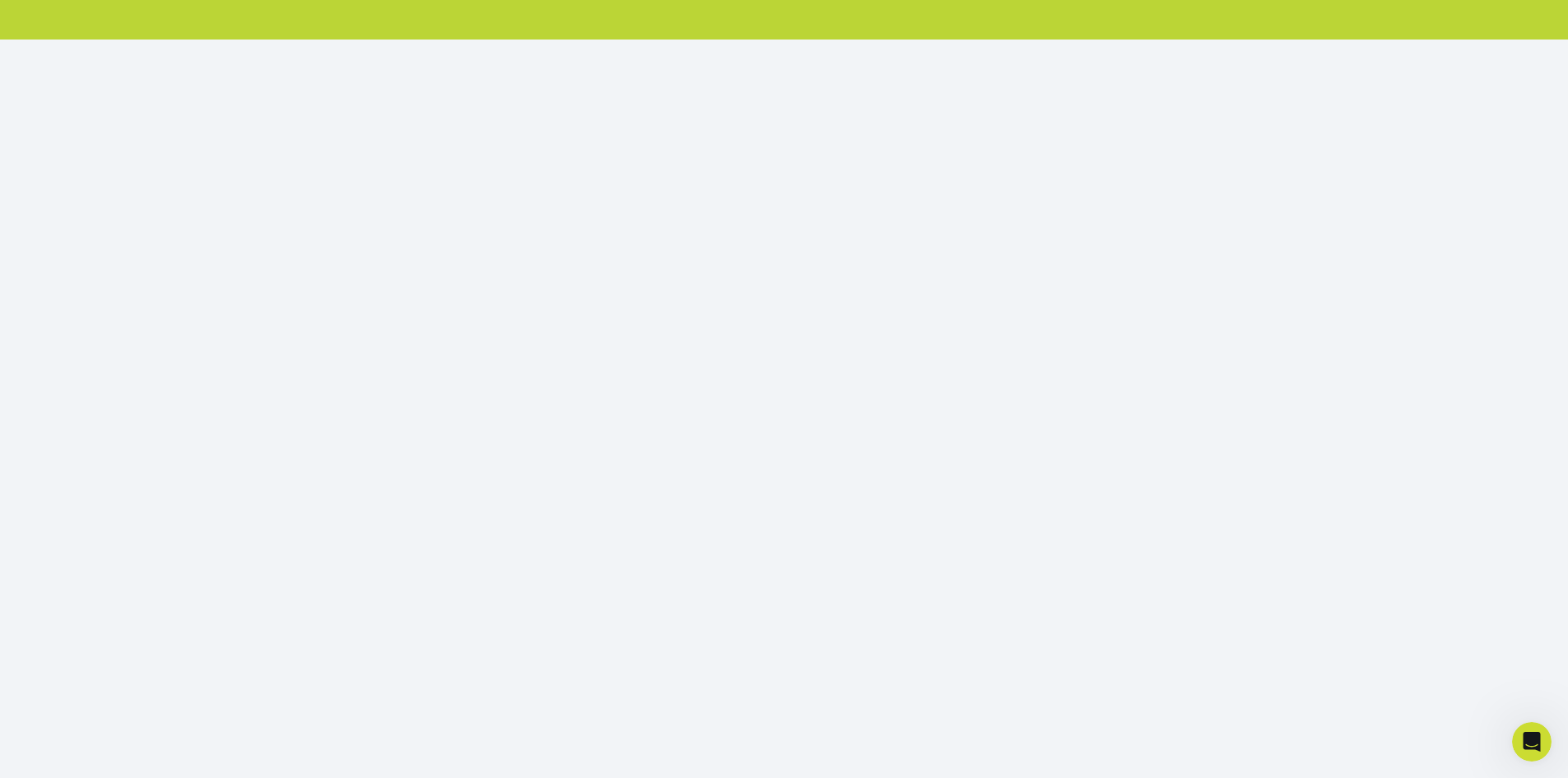
scroll to position [165, 0]
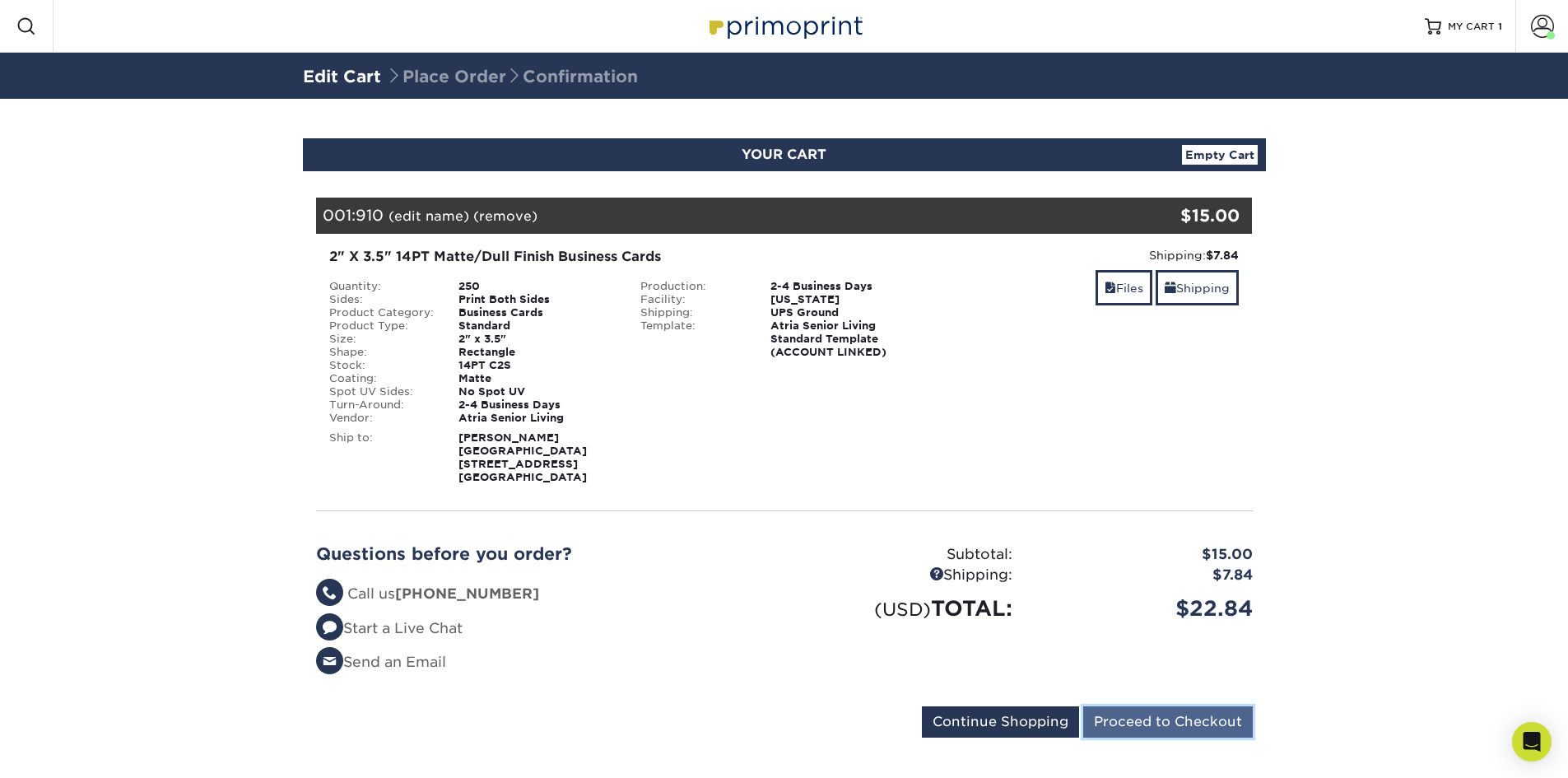
click at [1130, 710] on input "Proceed to Checkout" at bounding box center [1168, 722] width 170 height 31
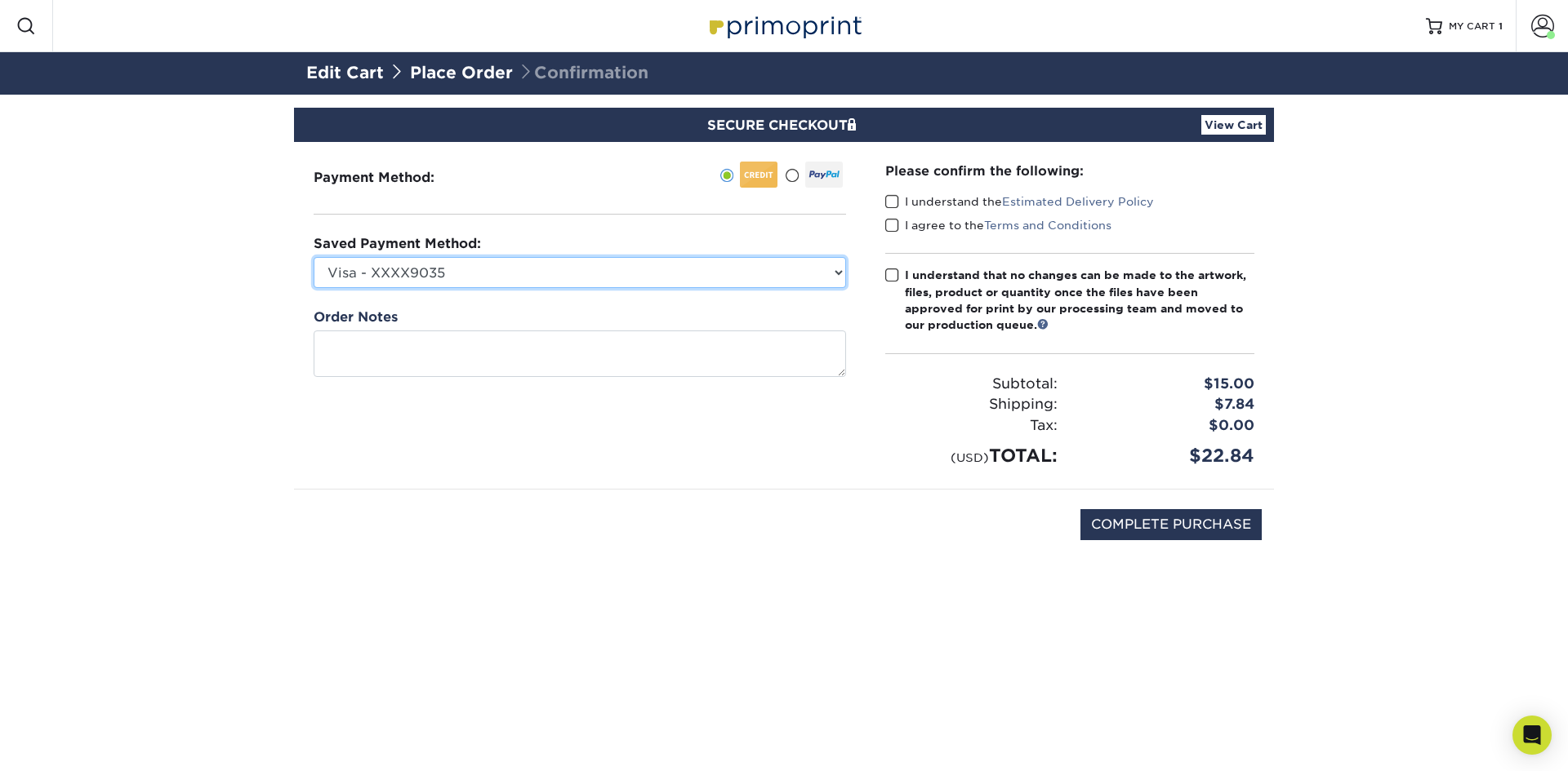
click at [490, 276] on select "Visa - XXXX9035 Visa - XXXX6770 Visa - XXXX4245 Visa - XXXX9651 New Credit Card" at bounding box center [579, 272] width 532 height 31
select select "73429"
click at [314, 257] on select "Visa - XXXX9035 Visa - XXXX6770 Visa - XXXX4245 Visa - XXXX9651 New Credit Card" at bounding box center [579, 272] width 532 height 31
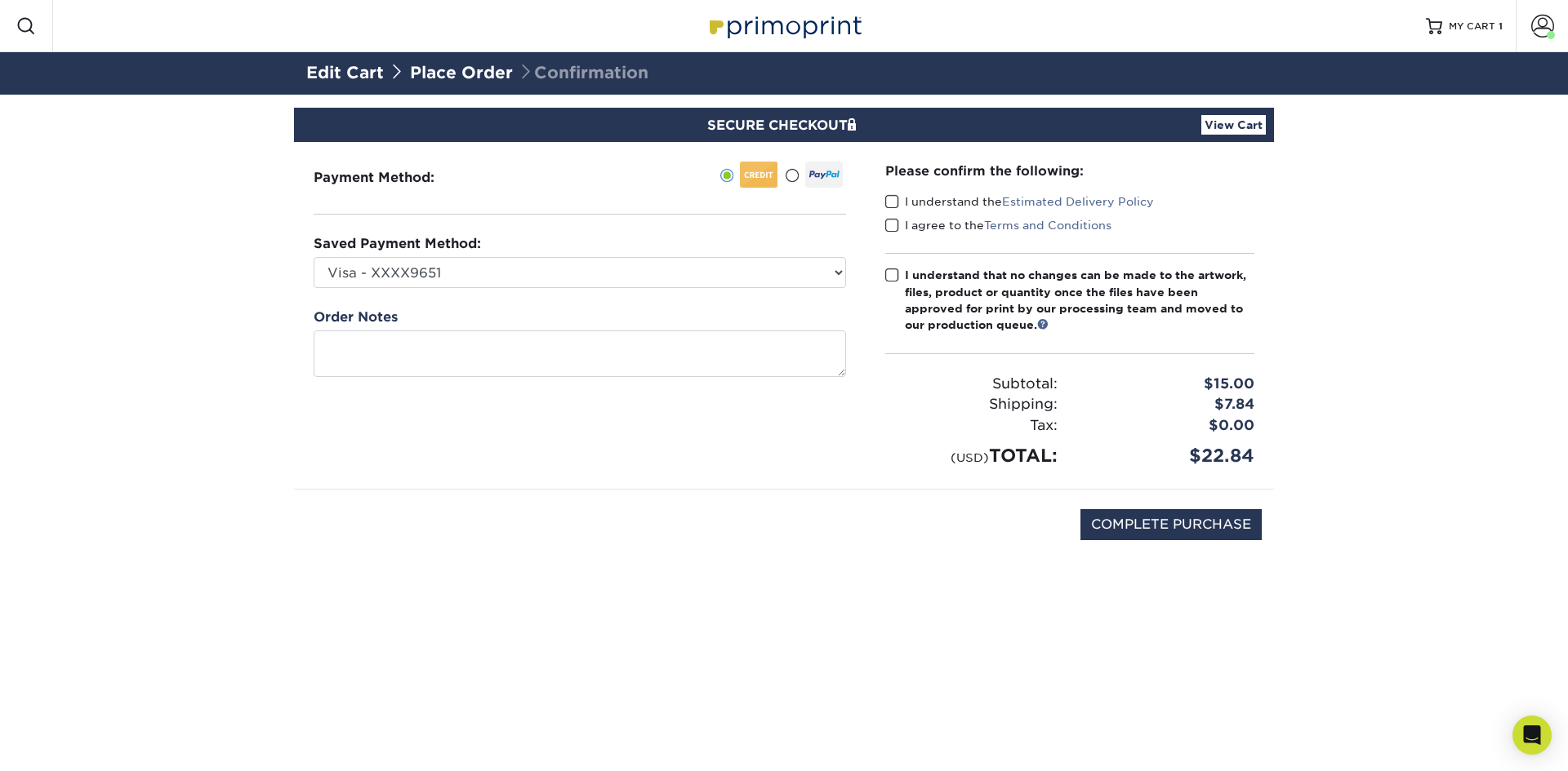
click at [982, 207] on label "I understand the Estimated Delivery Policy" at bounding box center [1020, 201] width 268 height 16
click at [0, 0] on input "I understand the Estimated Delivery Policy" at bounding box center [0, 0] width 0 height 0
click at [945, 231] on label "I agree to the Terms and Conditions" at bounding box center [999, 225] width 226 height 16
click at [0, 0] on input "I agree to the Terms and Conditions" at bounding box center [0, 0] width 0 height 0
click at [887, 275] on span at bounding box center [892, 275] width 14 height 16
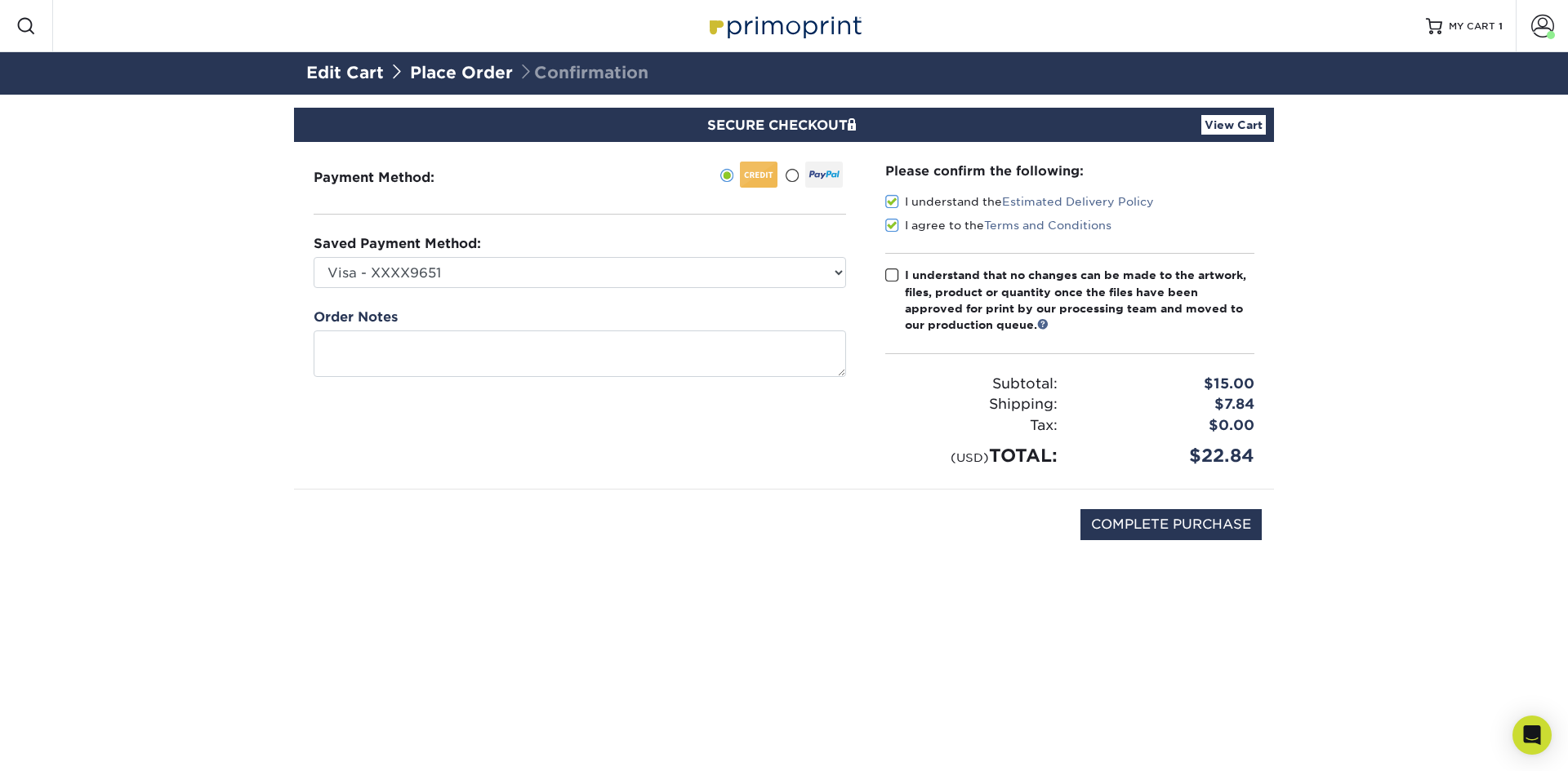
click at [0, 0] on input "I understand that no changes can be made to the artwork, files, product or quan…" at bounding box center [0, 0] width 0 height 0
click at [1139, 528] on input "COMPLETE PURCHASE" at bounding box center [1171, 525] width 181 height 31
type input "PROCESSING, PLEASE WAIT..."
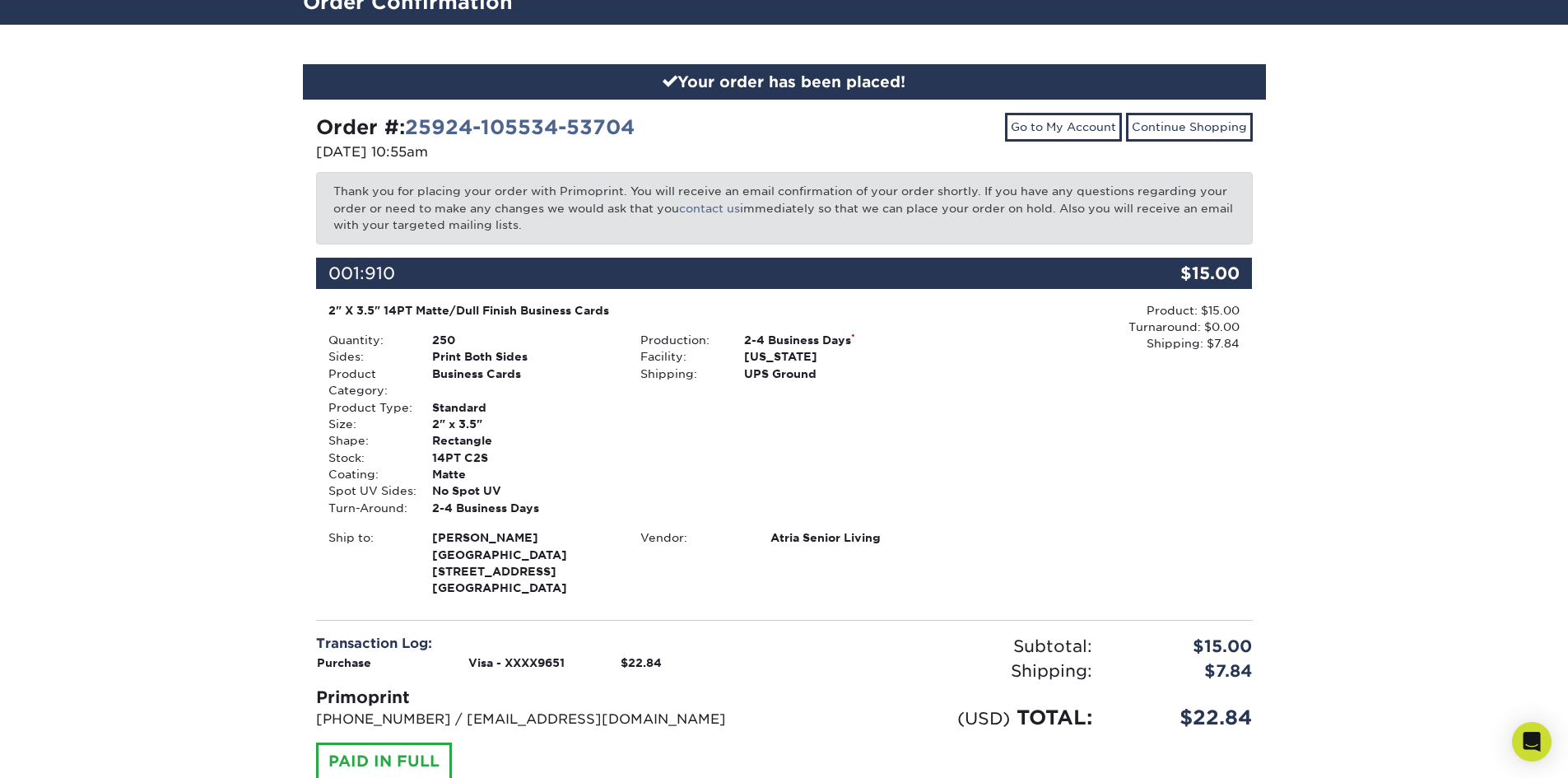
scroll to position [165, 0]
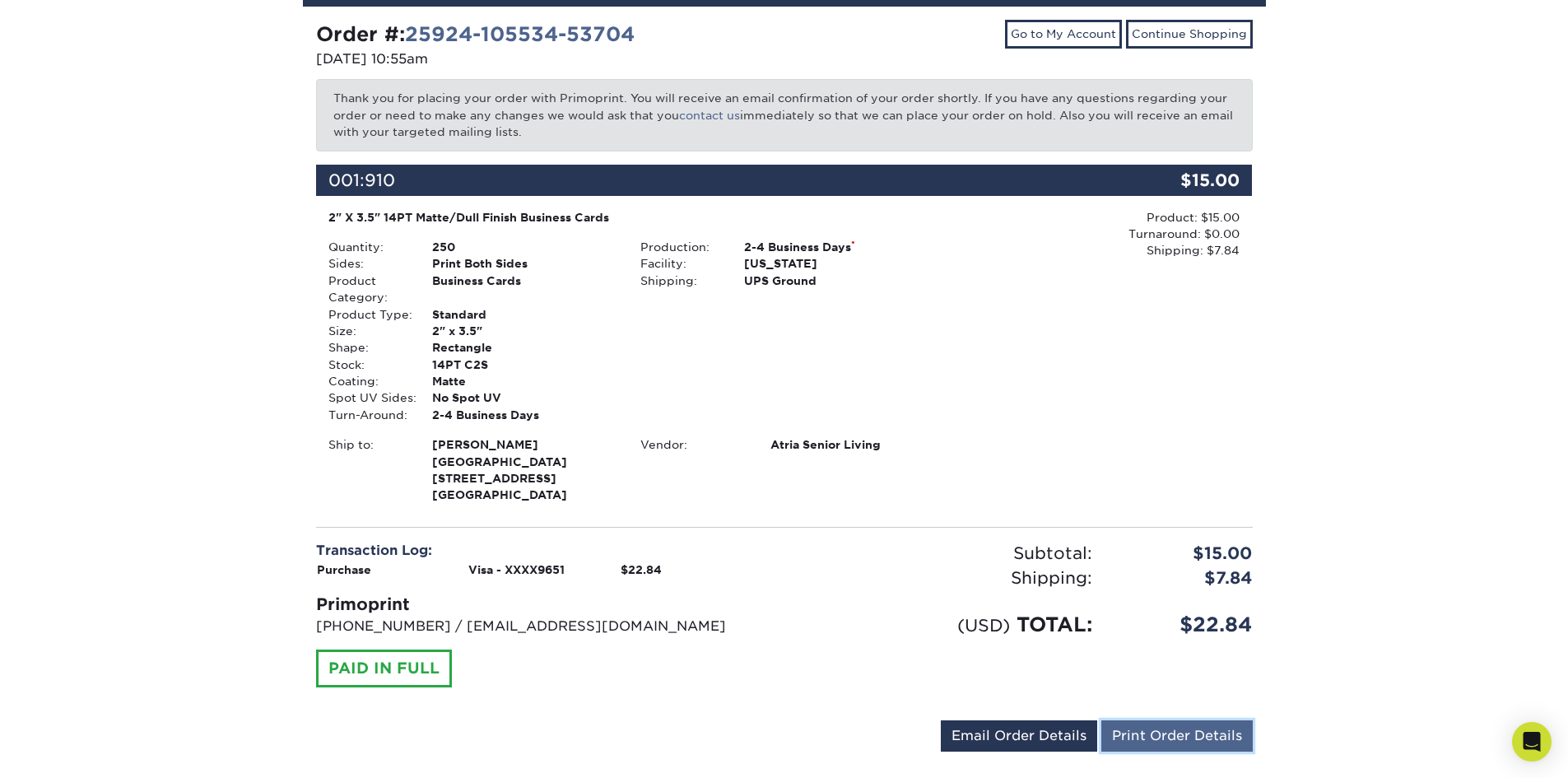
click at [1161, 720] on link "Print Order Details" at bounding box center [1177, 736] width 151 height 31
